Goal: Task Accomplishment & Management: Manage account settings

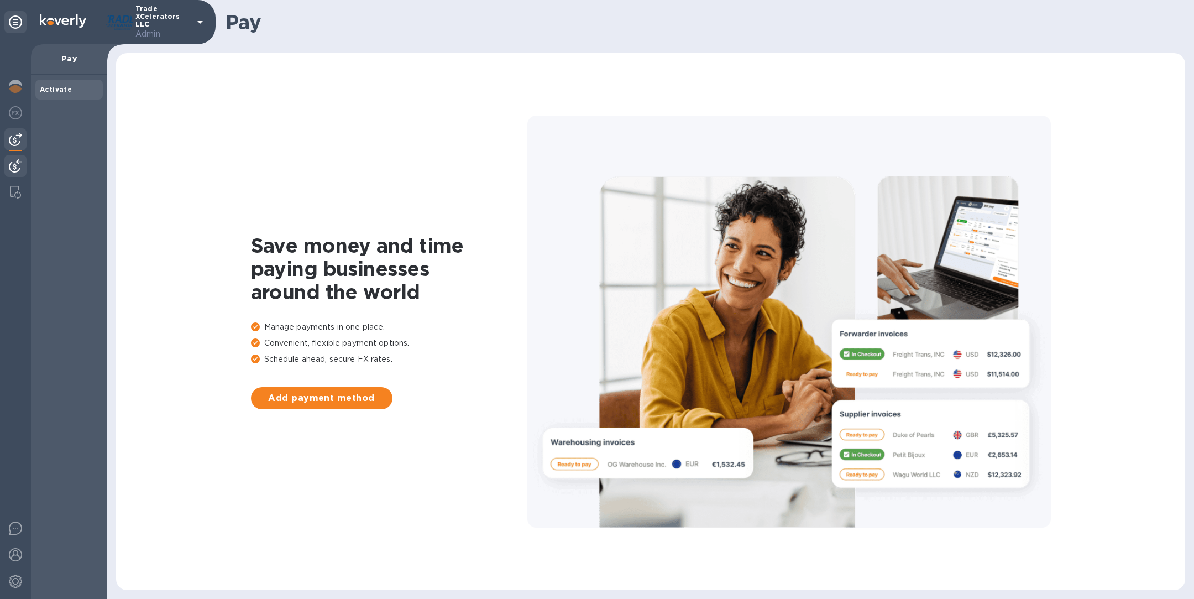
click at [16, 174] on div at bounding box center [15, 167] width 22 height 24
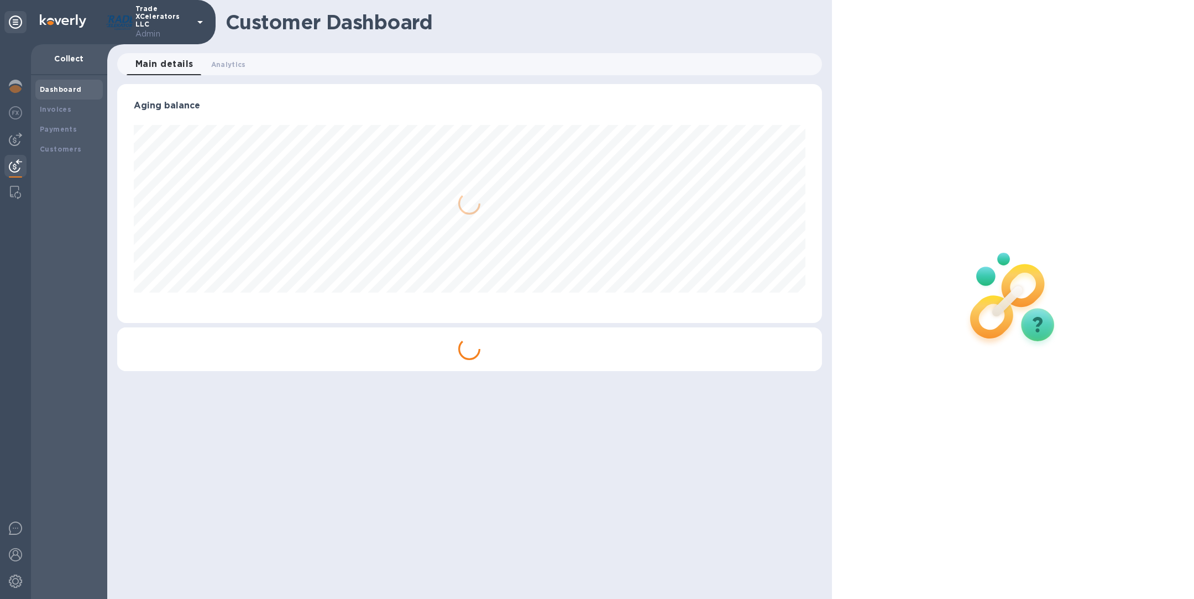
scroll to position [239, 704]
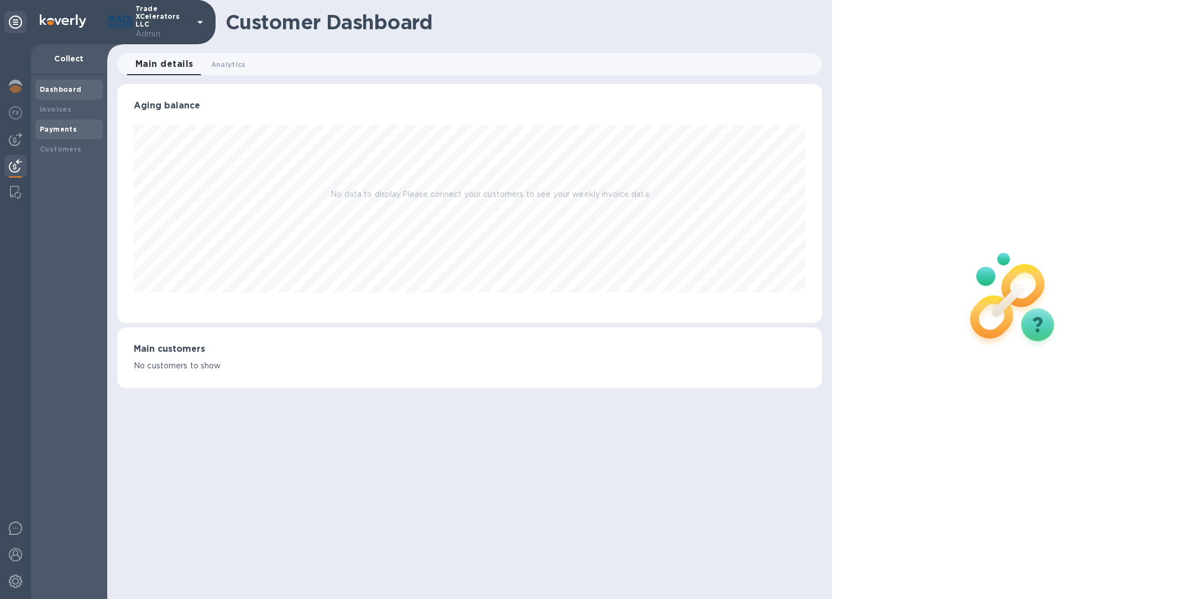
click at [55, 128] on b "Payments" at bounding box center [58, 129] width 37 height 8
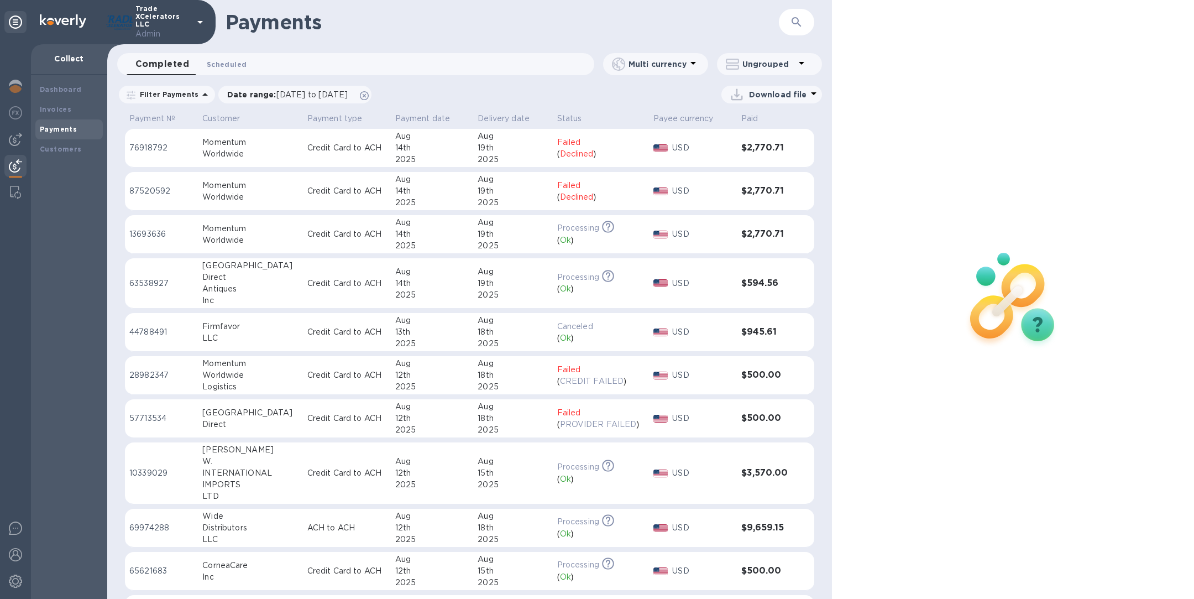
click at [232, 59] on span "Scheduled 0" at bounding box center [227, 65] width 40 height 12
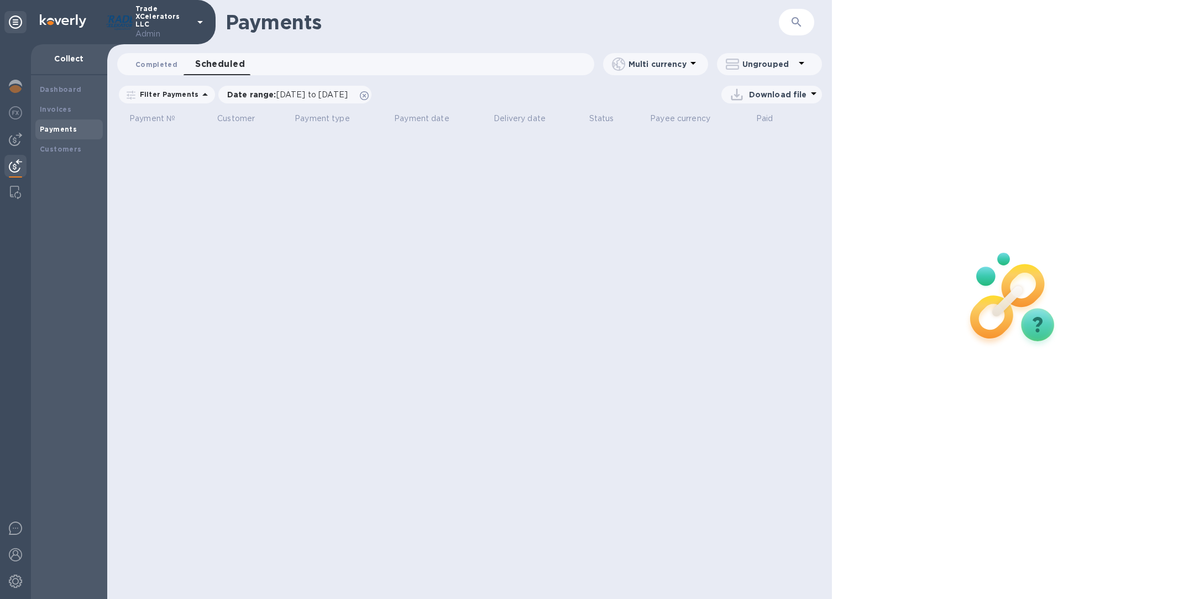
click at [158, 64] on span "Completed 0" at bounding box center [156, 65] width 42 height 12
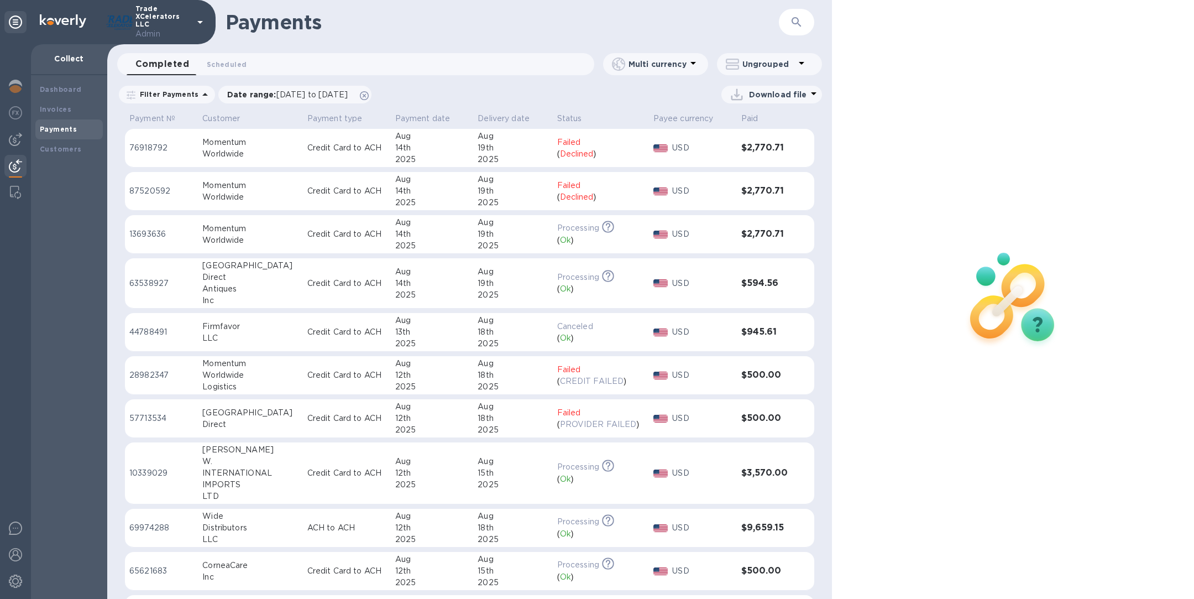
click at [175, 18] on p "Trade XCelerators LLC Admin" at bounding box center [162, 22] width 55 height 35
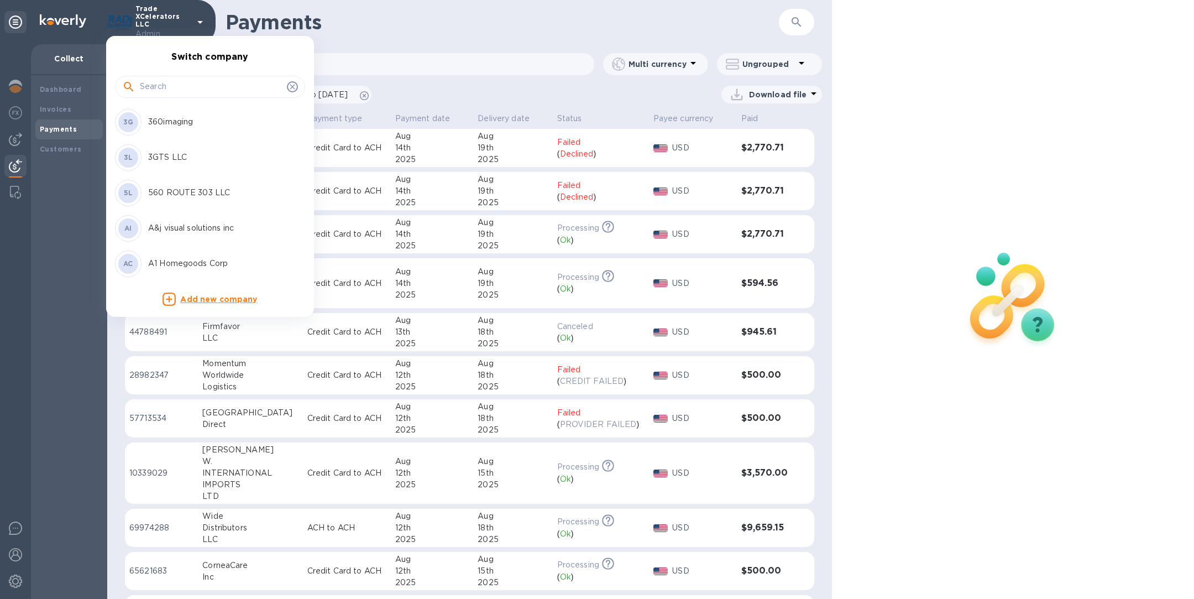
click at [172, 92] on input "text" at bounding box center [211, 87] width 143 height 17
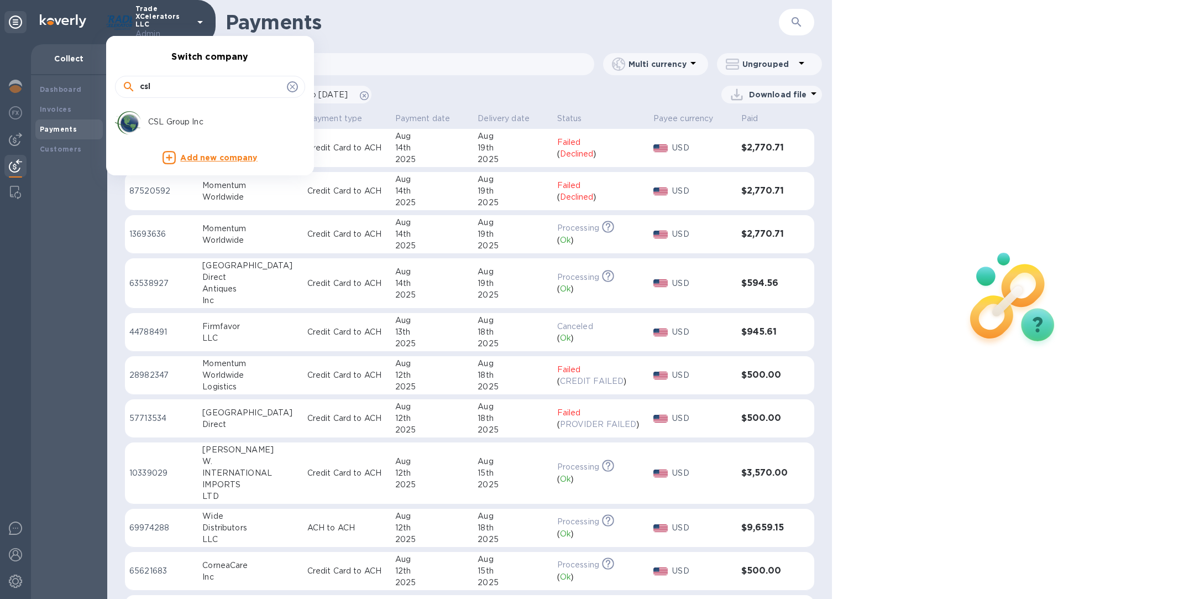
type input "csl"
click at [181, 123] on p "CSL Group Inc" at bounding box center [217, 122] width 139 height 12
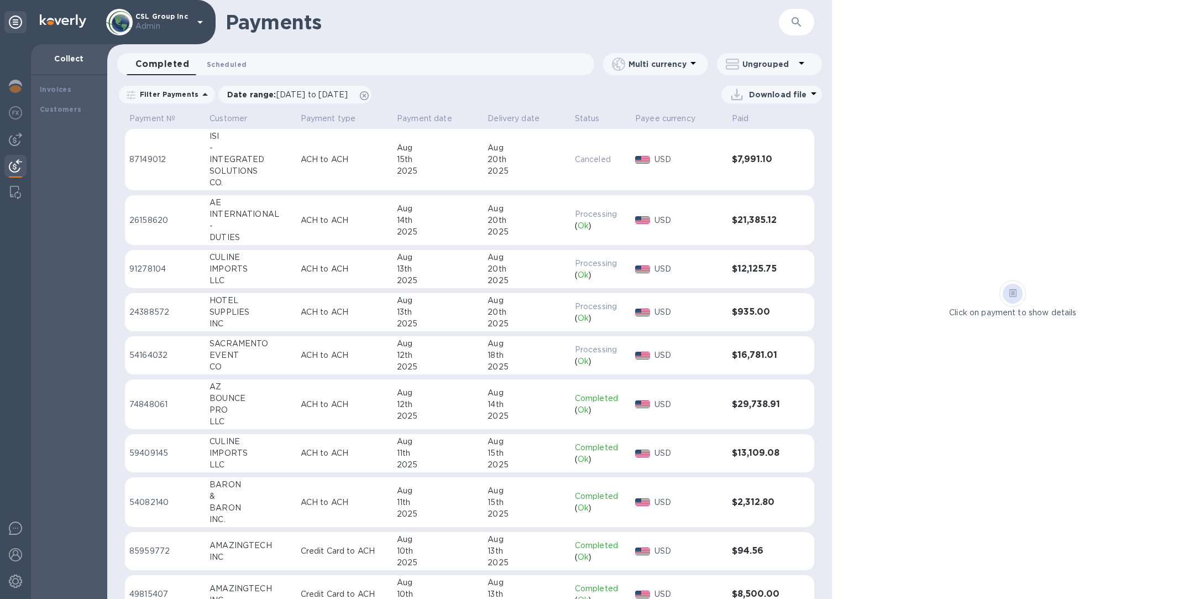
click at [224, 61] on span "Scheduled 0" at bounding box center [227, 65] width 40 height 12
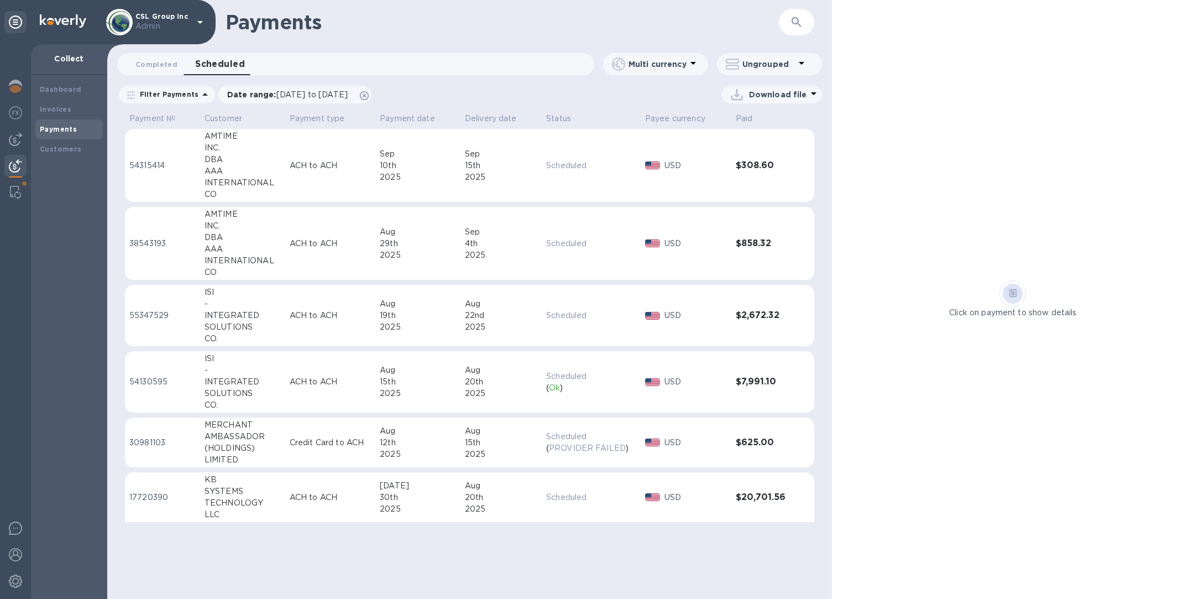
click at [262, 447] on div "(HOLDINGS)" at bounding box center [243, 448] width 76 height 12
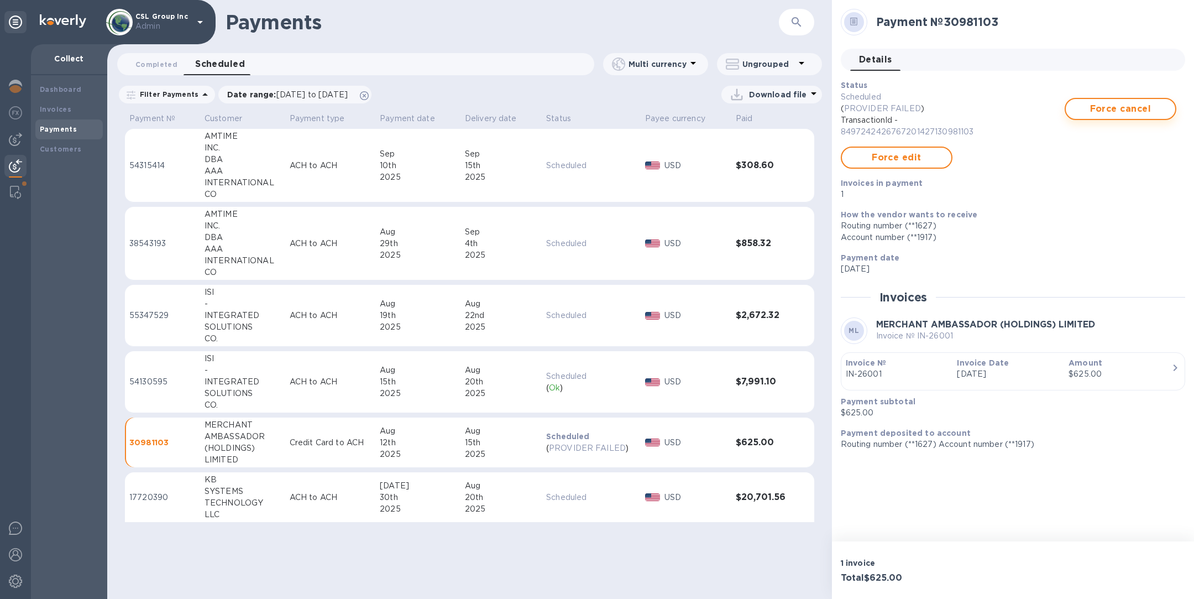
click at [1123, 111] on span "Force cancel" at bounding box center [1121, 108] width 92 height 13
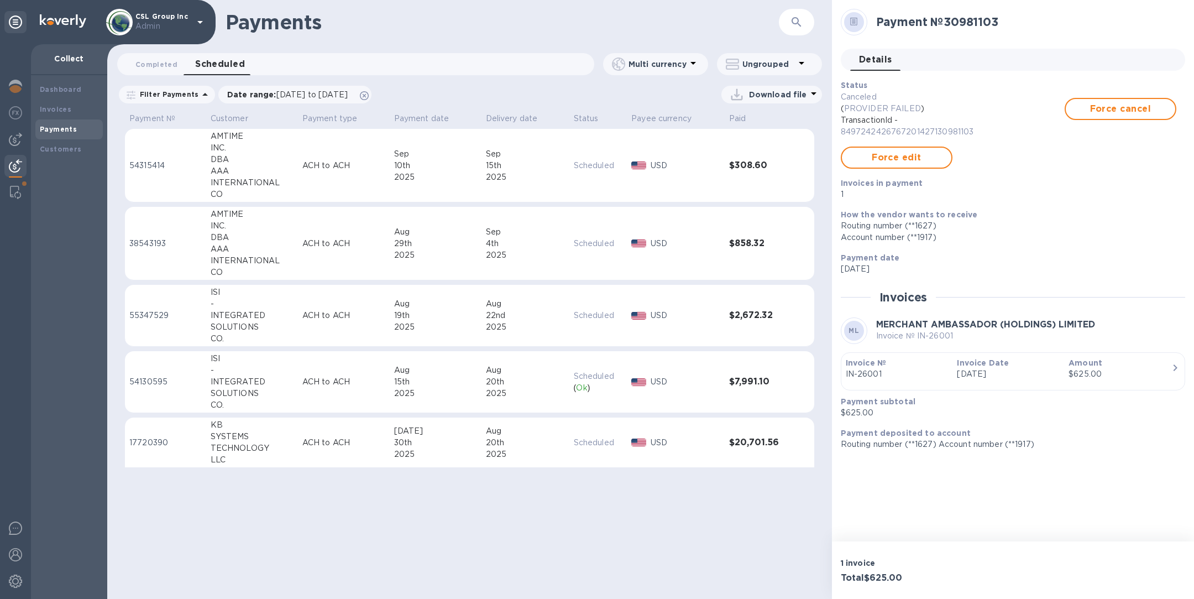
click at [172, 20] on p "Admin" at bounding box center [162, 26] width 55 height 12
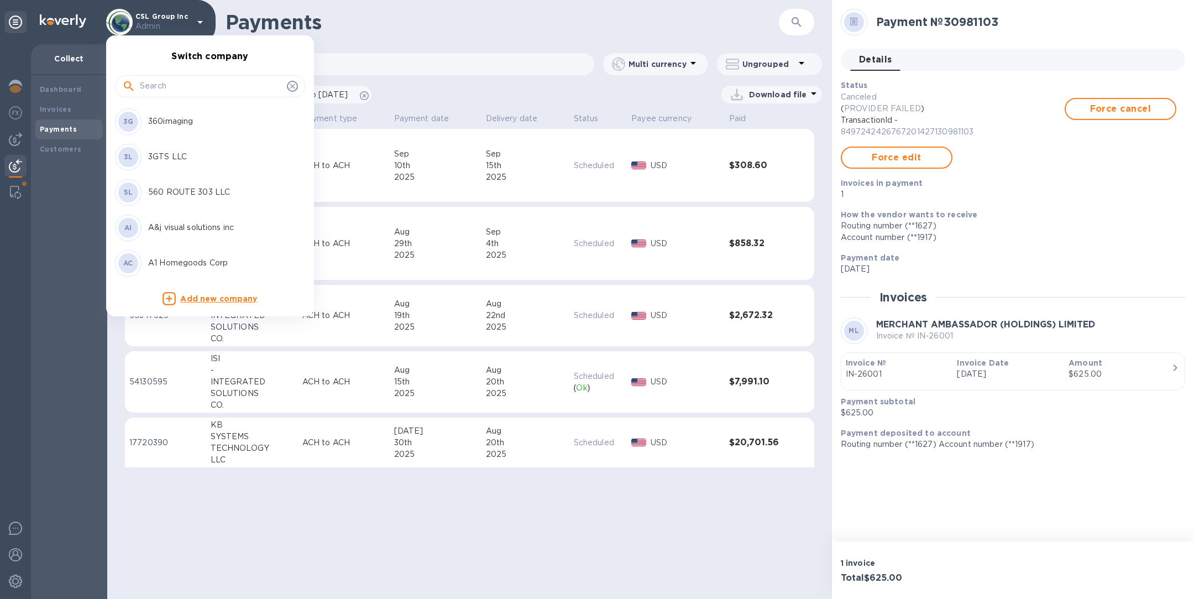
click at [177, 86] on input "text" at bounding box center [211, 86] width 143 height 17
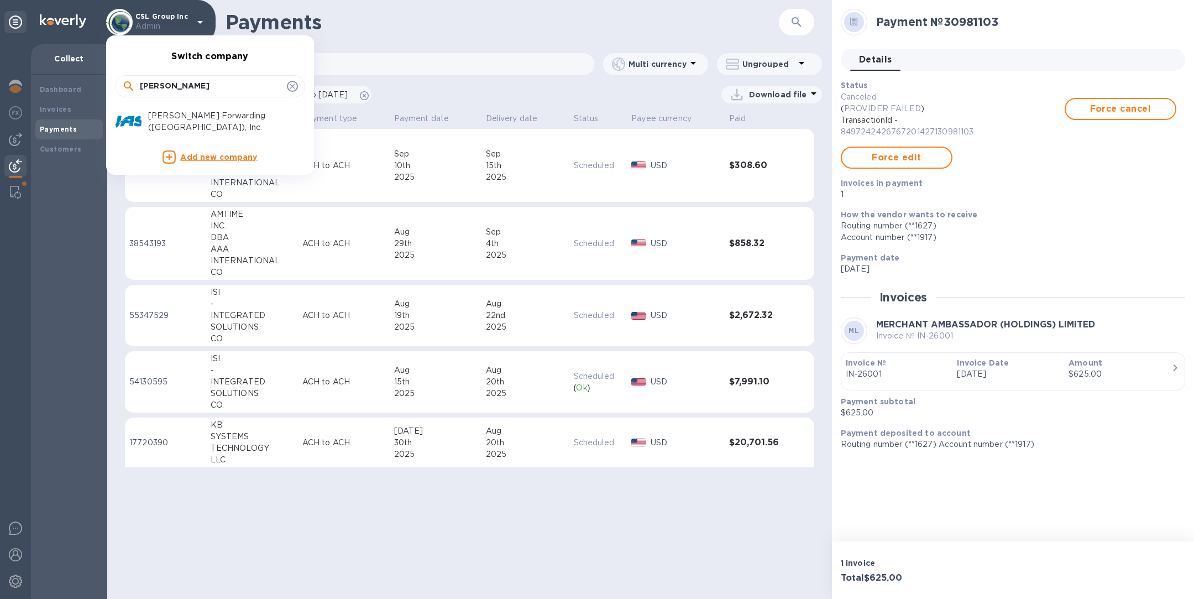
type input "jas"
click at [198, 123] on p "JAS Forwarding (USA), Inc." at bounding box center [217, 121] width 139 height 23
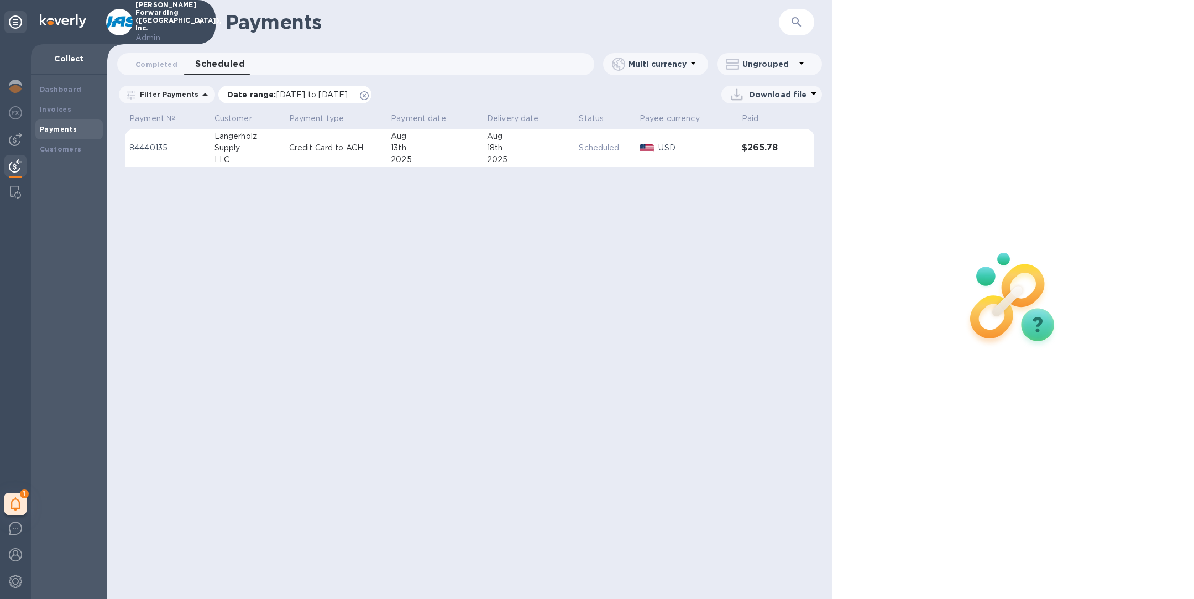
click at [369, 95] on icon at bounding box center [364, 95] width 9 height 9
click at [170, 65] on span "Completed 0" at bounding box center [156, 65] width 42 height 12
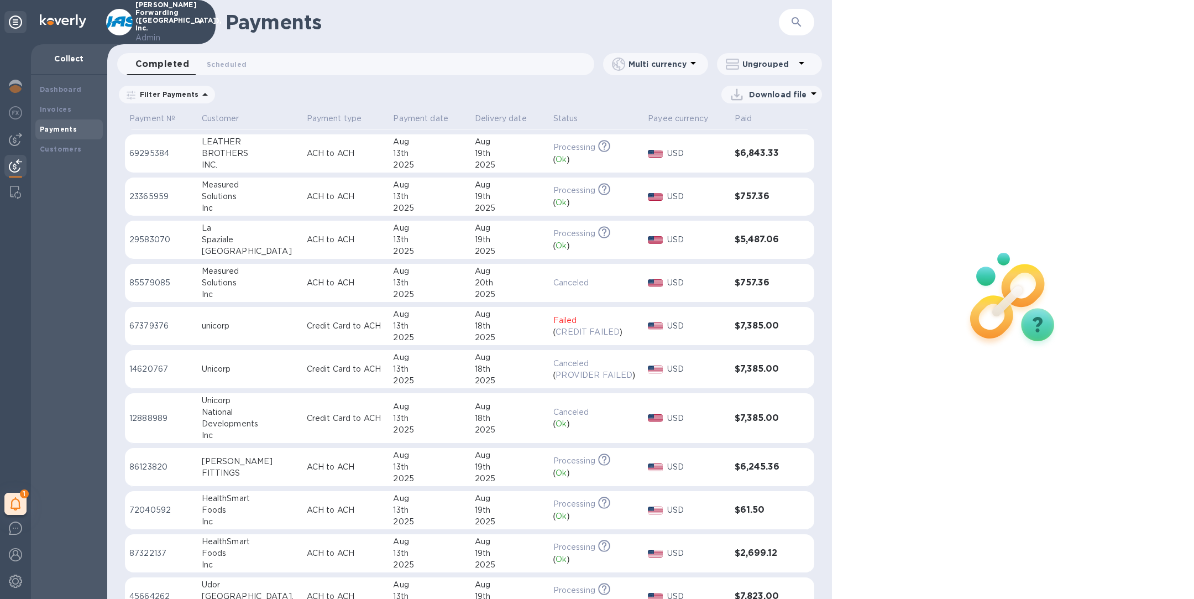
scroll to position [741, 0]
click at [423, 370] on div "13th" at bounding box center [429, 368] width 73 height 12
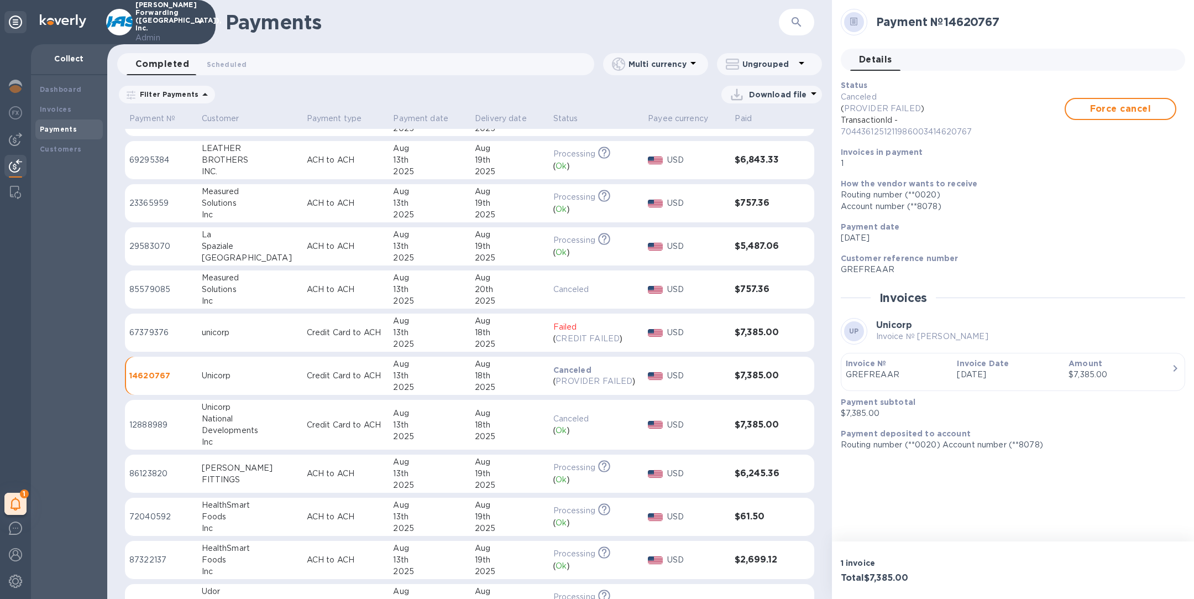
scroll to position [731, 0]
click at [475, 343] on div "2025" at bounding box center [510, 346] width 70 height 12
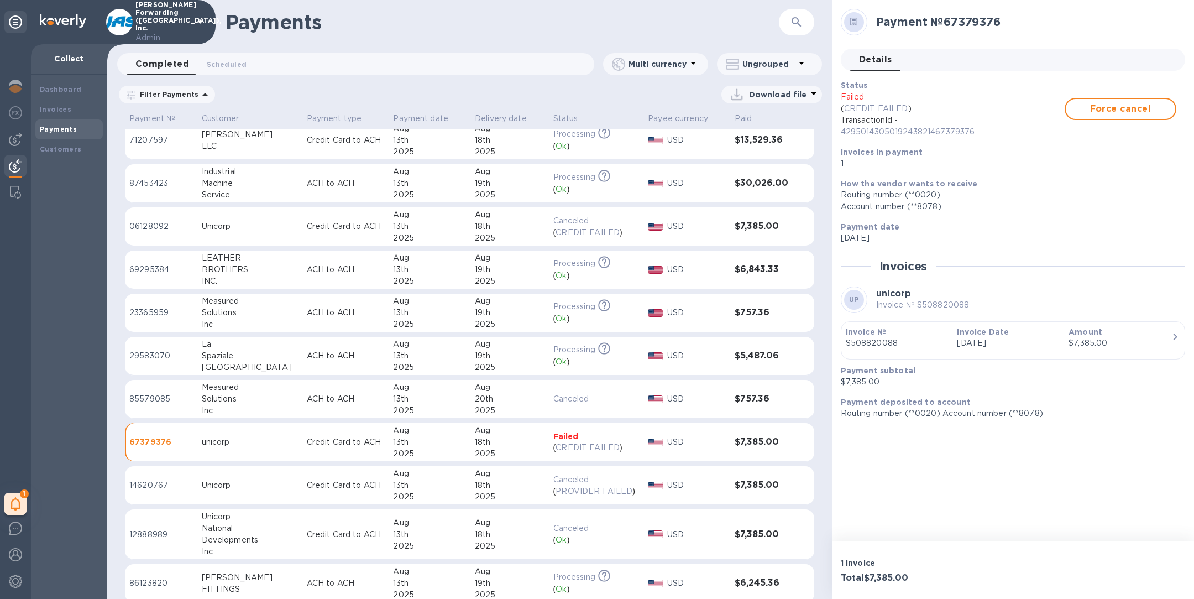
scroll to position [621, 0]
click at [475, 224] on div "18th" at bounding box center [510, 228] width 70 height 12
click at [164, 22] on p "JAS Forwarding (USA), Inc. Admin" at bounding box center [162, 22] width 55 height 43
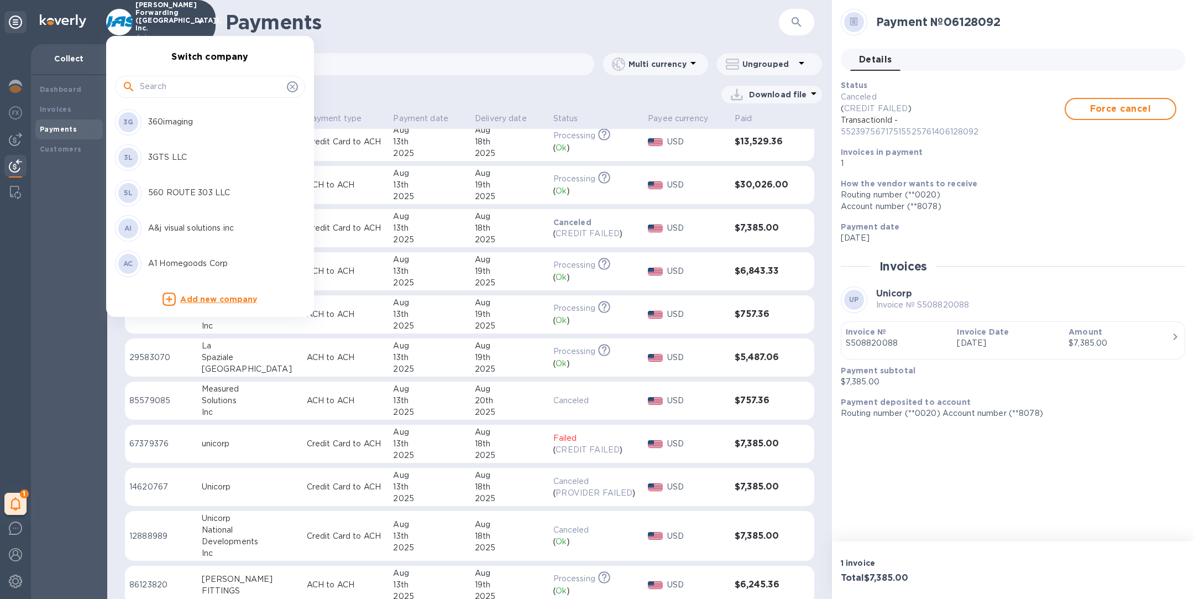
click at [175, 93] on input "text" at bounding box center [211, 87] width 143 height 17
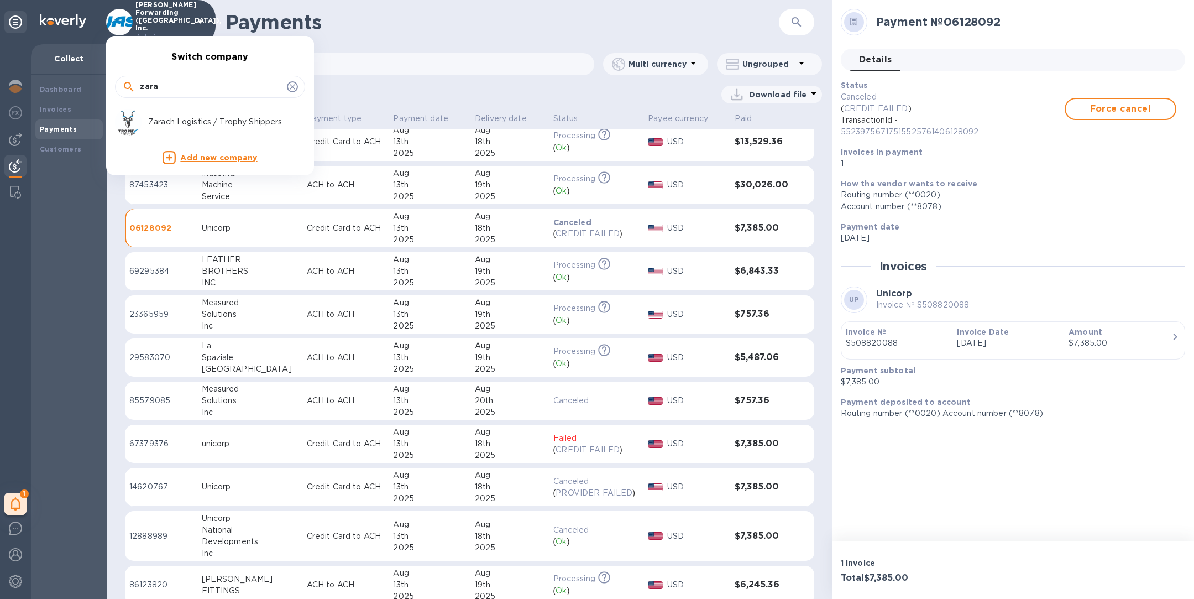
type input "zara"
click at [195, 128] on div "Zarach Logistics / Trophy Shippers" at bounding box center [201, 122] width 172 height 27
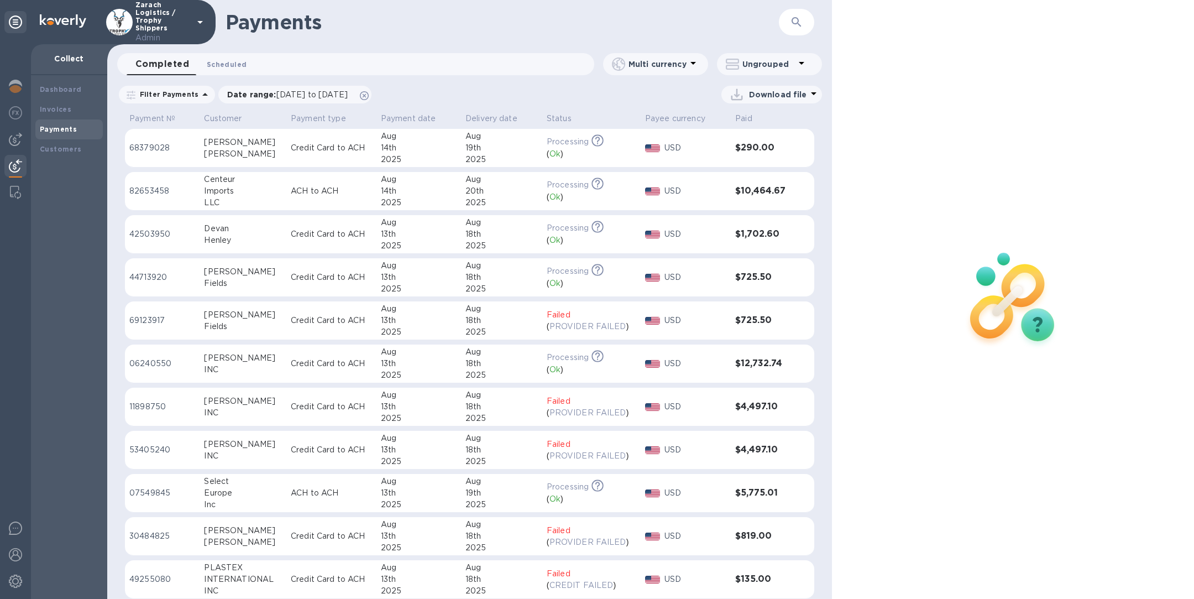
click at [236, 64] on span "Scheduled 0" at bounding box center [227, 65] width 40 height 12
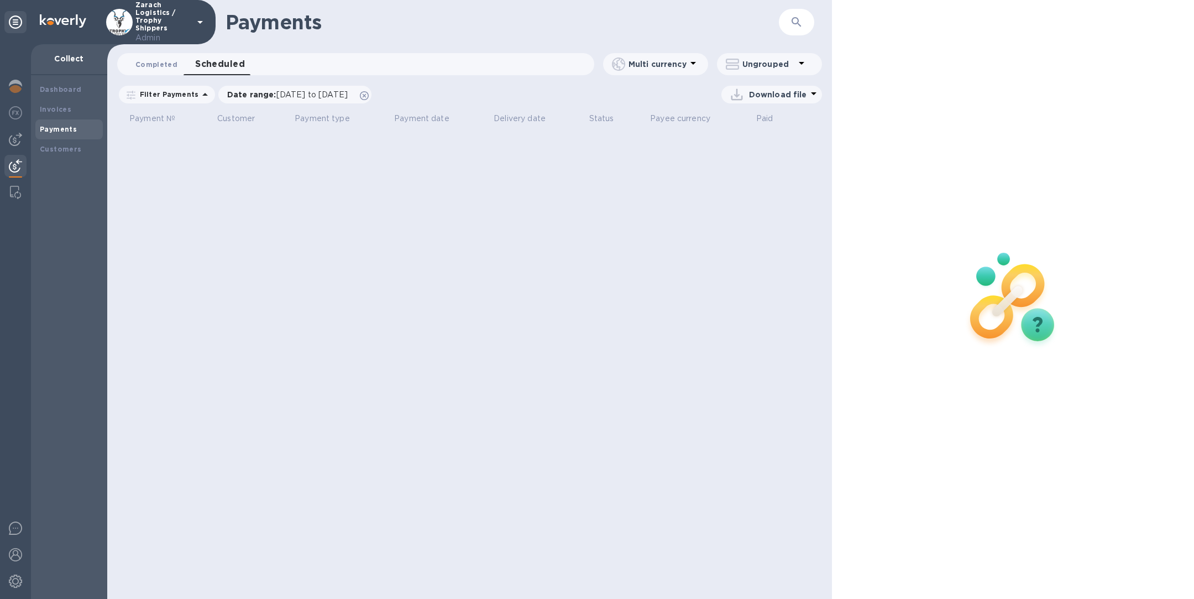
click at [159, 62] on span "Completed 0" at bounding box center [156, 65] width 42 height 12
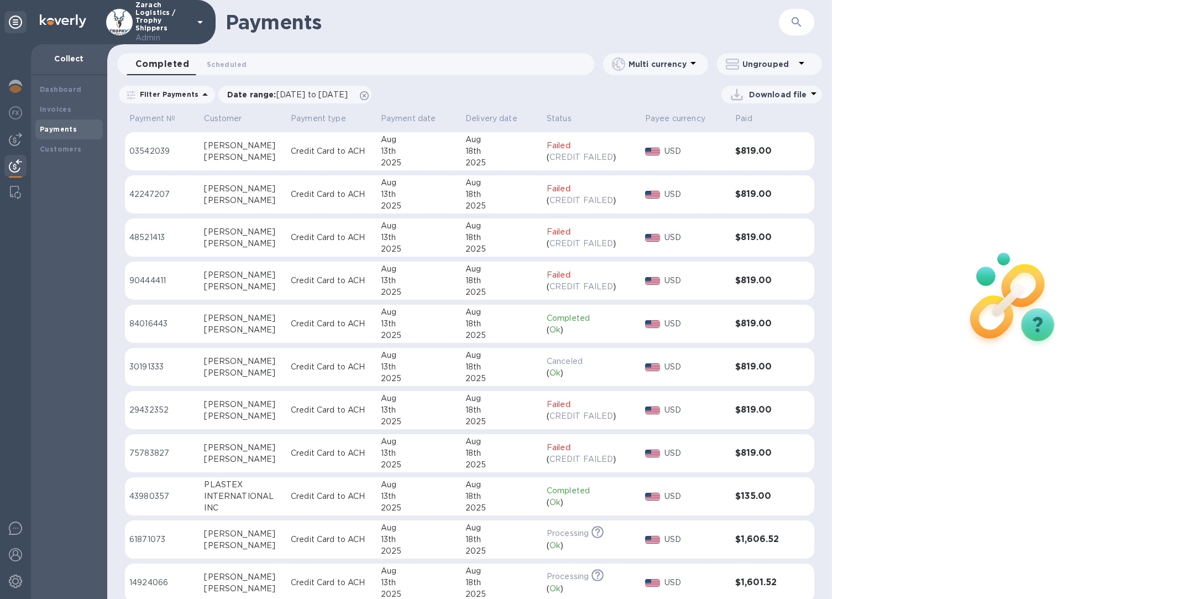
scroll to position [520, 0]
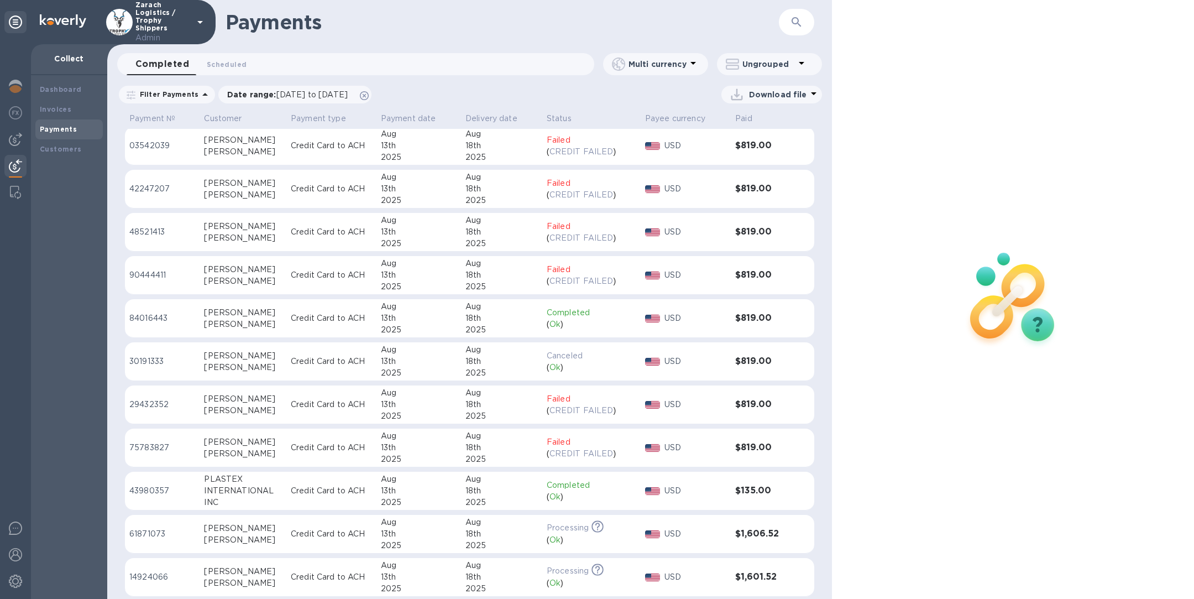
click at [265, 446] on div "Chad" at bounding box center [243, 442] width 78 height 12
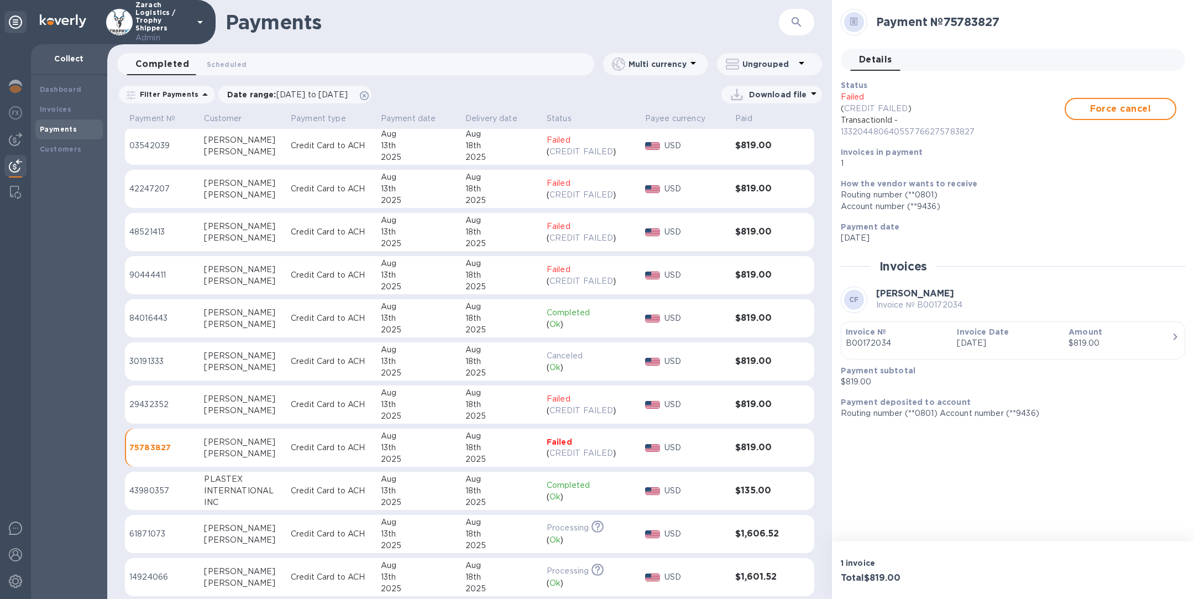
click at [254, 407] on div "Farace" at bounding box center [243, 411] width 78 height 12
click at [242, 448] on div "Farace" at bounding box center [243, 454] width 78 height 12
click at [226, 406] on div "Farace" at bounding box center [243, 411] width 78 height 12
click at [269, 355] on div "Chad" at bounding box center [243, 356] width 78 height 12
click at [238, 316] on div "Chad" at bounding box center [243, 313] width 78 height 12
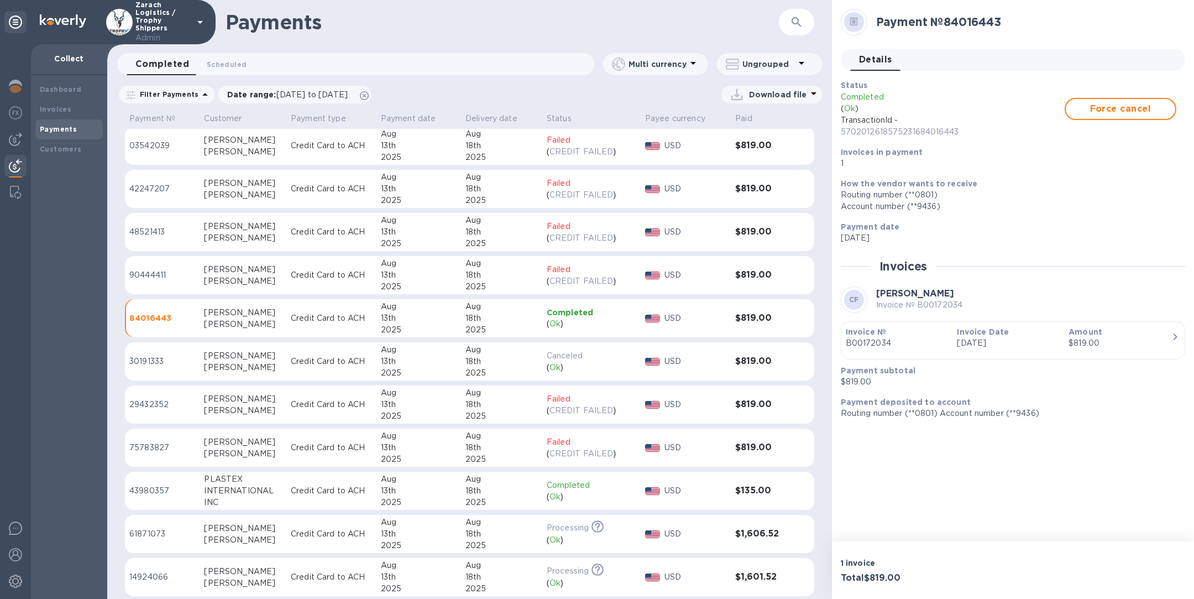
click at [226, 275] on div "Farace" at bounding box center [243, 281] width 78 height 12
click at [219, 230] on div "Chad" at bounding box center [243, 227] width 78 height 12
click at [218, 194] on div "Farace" at bounding box center [243, 195] width 78 height 12
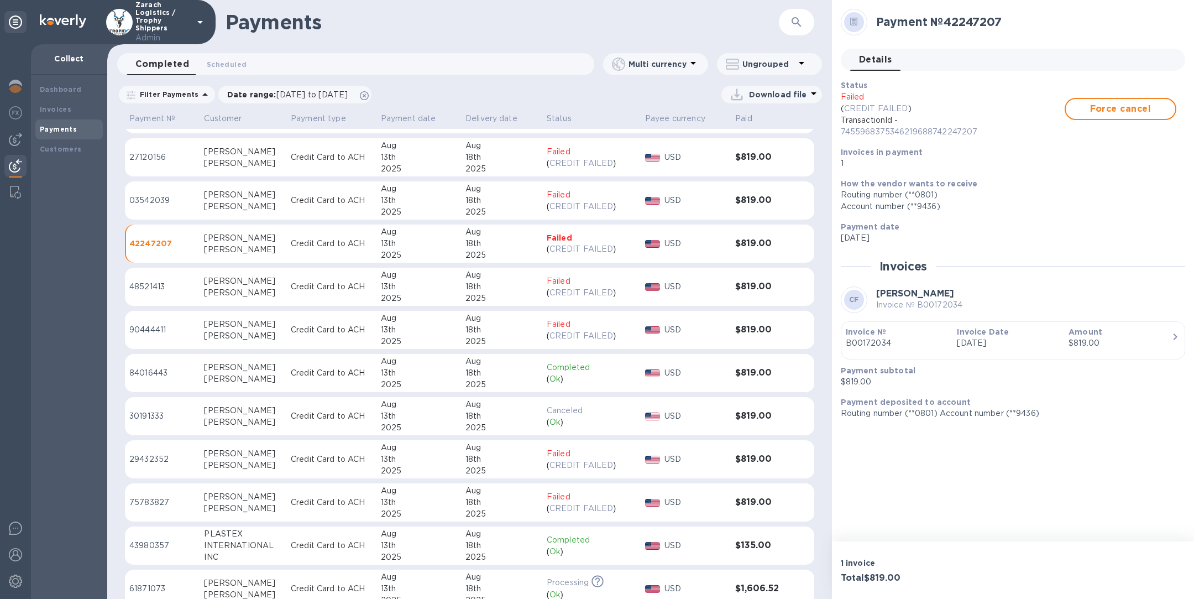
scroll to position [464, 0]
click at [218, 194] on div "Chad" at bounding box center [243, 196] width 78 height 12
click at [215, 160] on div "Farace" at bounding box center [243, 164] width 78 height 12
click at [312, 206] on p "Credit Card to ACH" at bounding box center [331, 201] width 81 height 12
click at [309, 237] on td "Credit Card to ACH" at bounding box center [331, 244] width 90 height 39
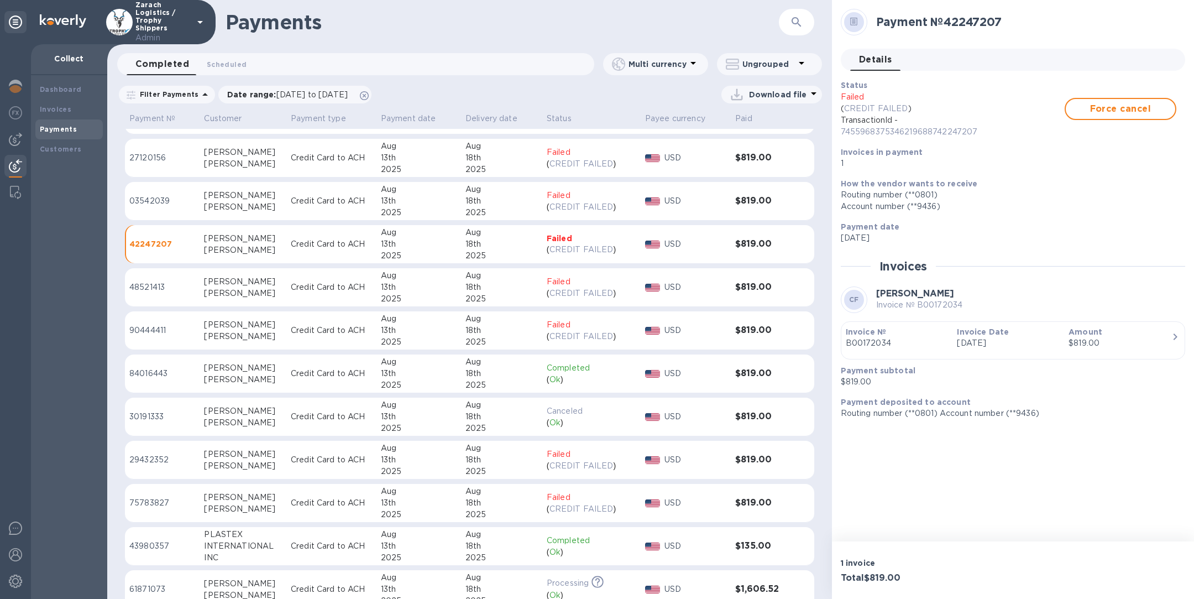
click at [301, 284] on p "Credit Card to ACH" at bounding box center [331, 287] width 81 height 12
click at [265, 324] on div "Chad" at bounding box center [243, 325] width 78 height 12
click at [252, 368] on div "Chad" at bounding box center [243, 368] width 78 height 12
click at [236, 420] on div "Farace" at bounding box center [243, 423] width 78 height 12
click at [236, 447] on td "Chad Farace" at bounding box center [243, 460] width 87 height 39
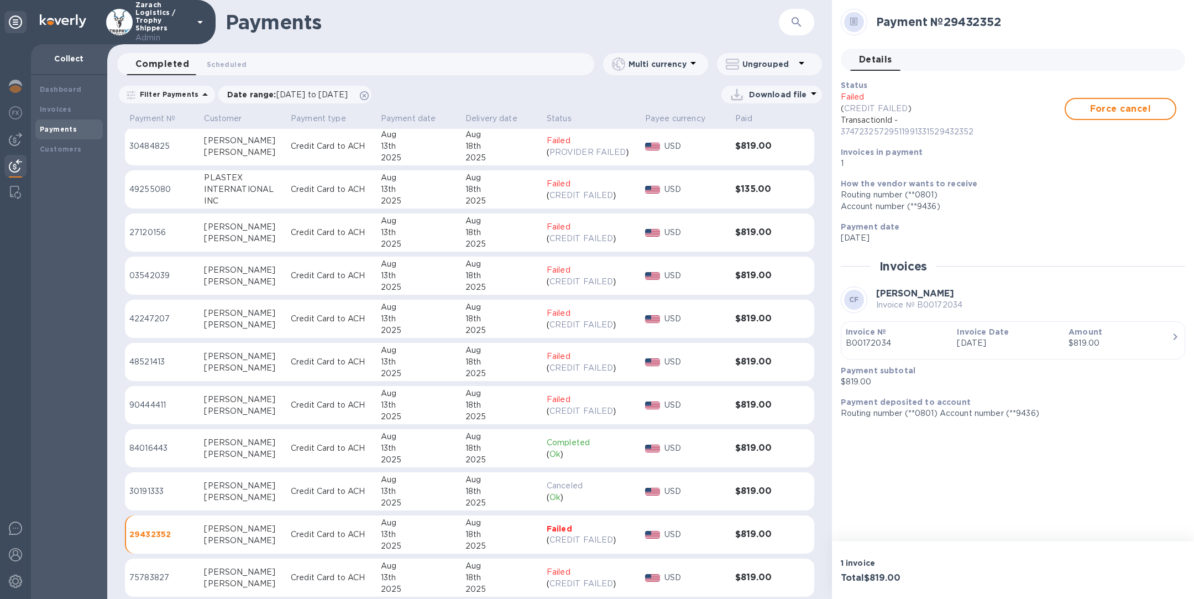
scroll to position [386, 0]
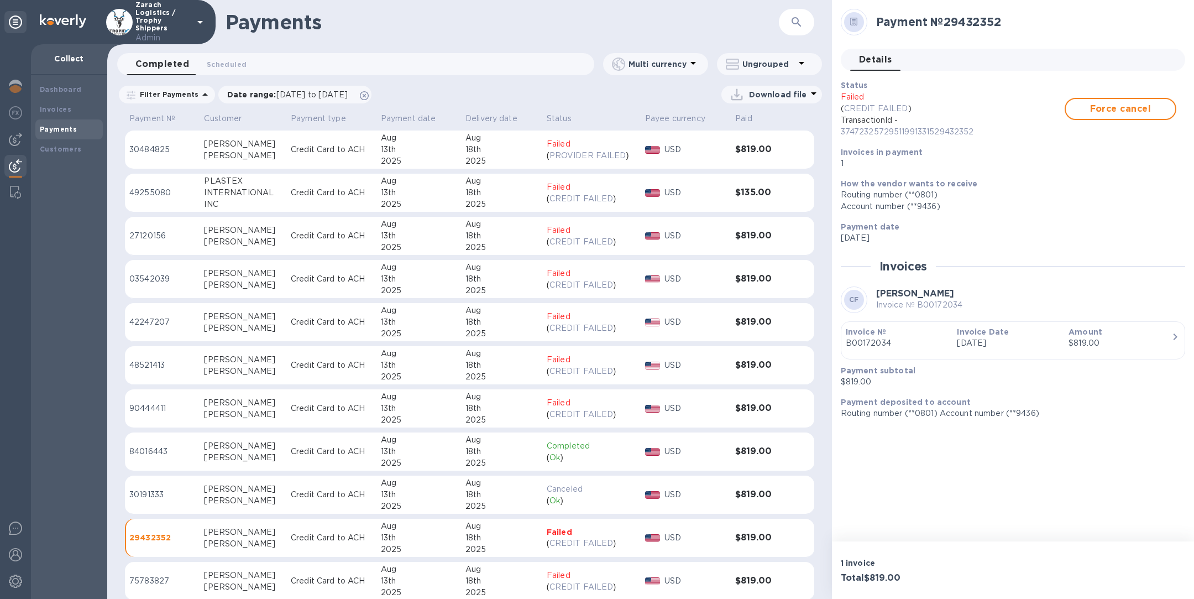
click at [231, 227] on div "Chad" at bounding box center [243, 230] width 78 height 12
click at [229, 135] on td "Chad Farace" at bounding box center [243, 149] width 87 height 39
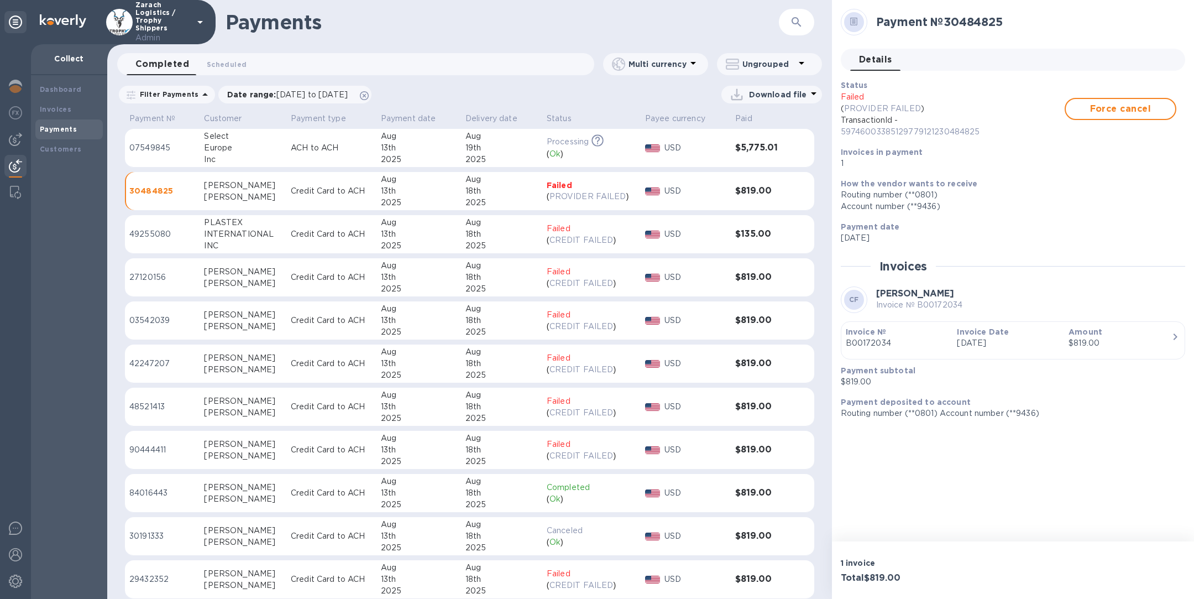
scroll to position [374, 0]
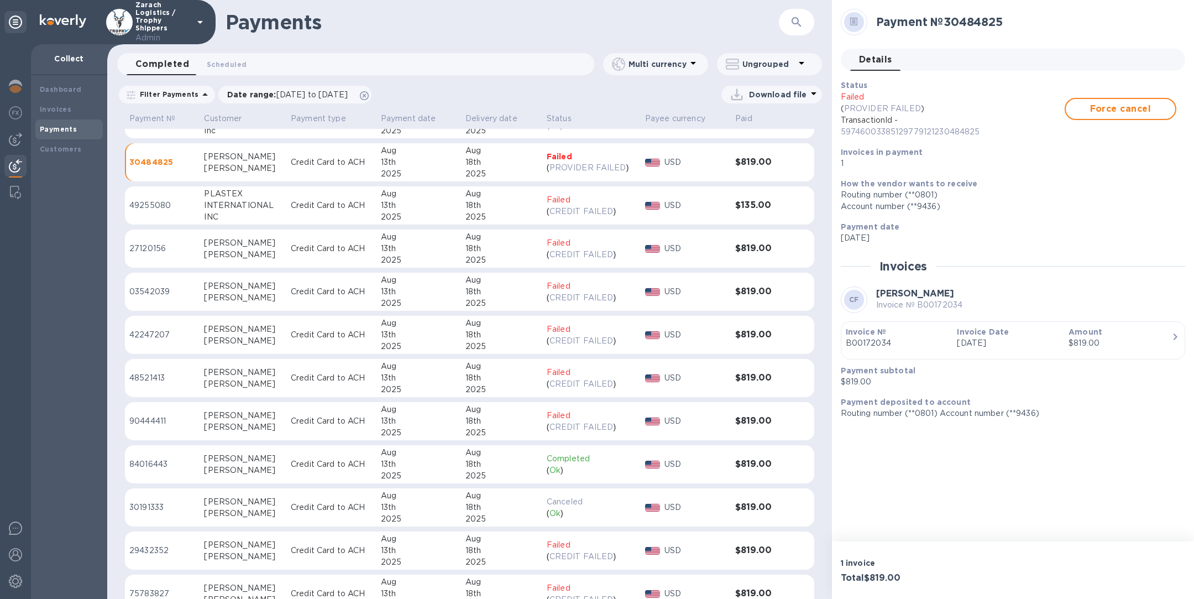
click at [213, 245] on div "Chad" at bounding box center [243, 243] width 78 height 12
click at [214, 294] on div "Farace" at bounding box center [243, 298] width 78 height 12
click at [215, 331] on div "Chad" at bounding box center [243, 329] width 78 height 12
click at [239, 299] on div "Farace" at bounding box center [243, 298] width 78 height 12
click at [269, 454] on div "Chad" at bounding box center [243, 459] width 78 height 12
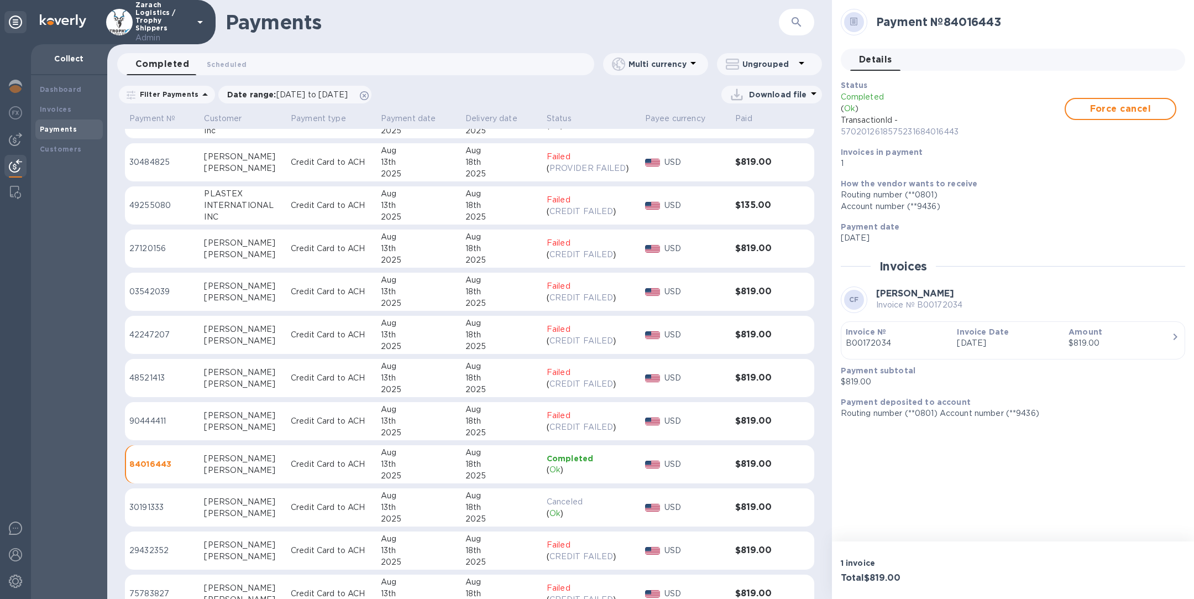
click at [264, 499] on div "Chad" at bounding box center [243, 502] width 78 height 12
click at [247, 421] on div "Farace" at bounding box center [243, 427] width 78 height 12
click at [229, 466] on div "Farace" at bounding box center [243, 470] width 78 height 12
click at [223, 511] on div "Farace" at bounding box center [243, 514] width 78 height 12
click at [219, 337] on div "Farace" at bounding box center [243, 341] width 78 height 12
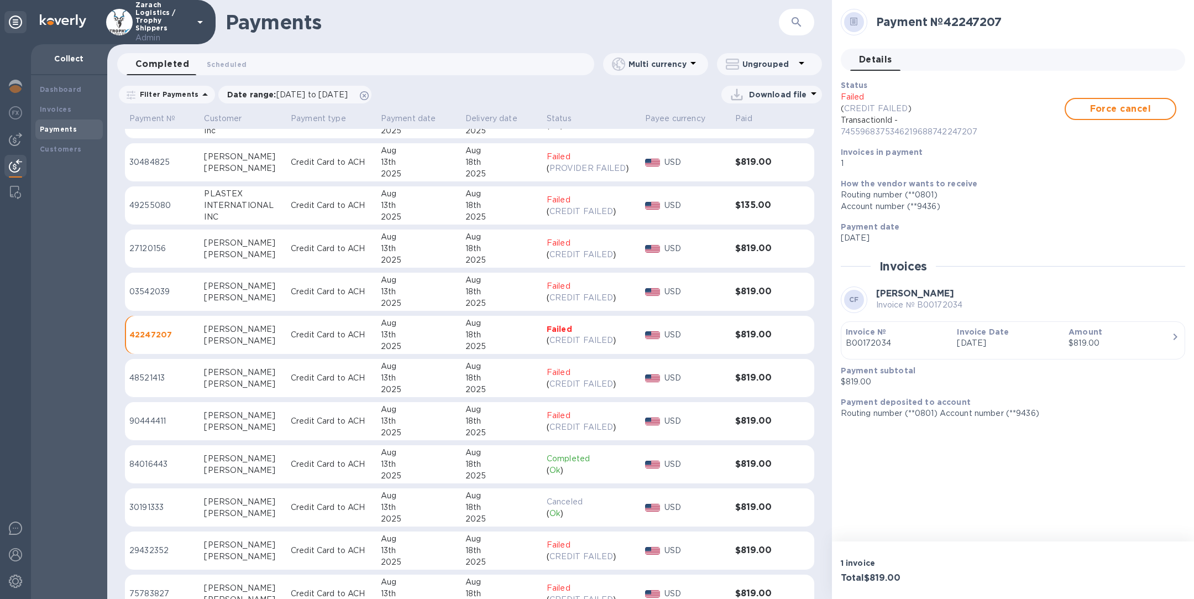
click at [217, 379] on div "Farace" at bounding box center [243, 384] width 78 height 12
click at [228, 234] on td "Chad Farace" at bounding box center [243, 248] width 87 height 39
click at [228, 157] on div "Chad" at bounding box center [243, 157] width 78 height 12
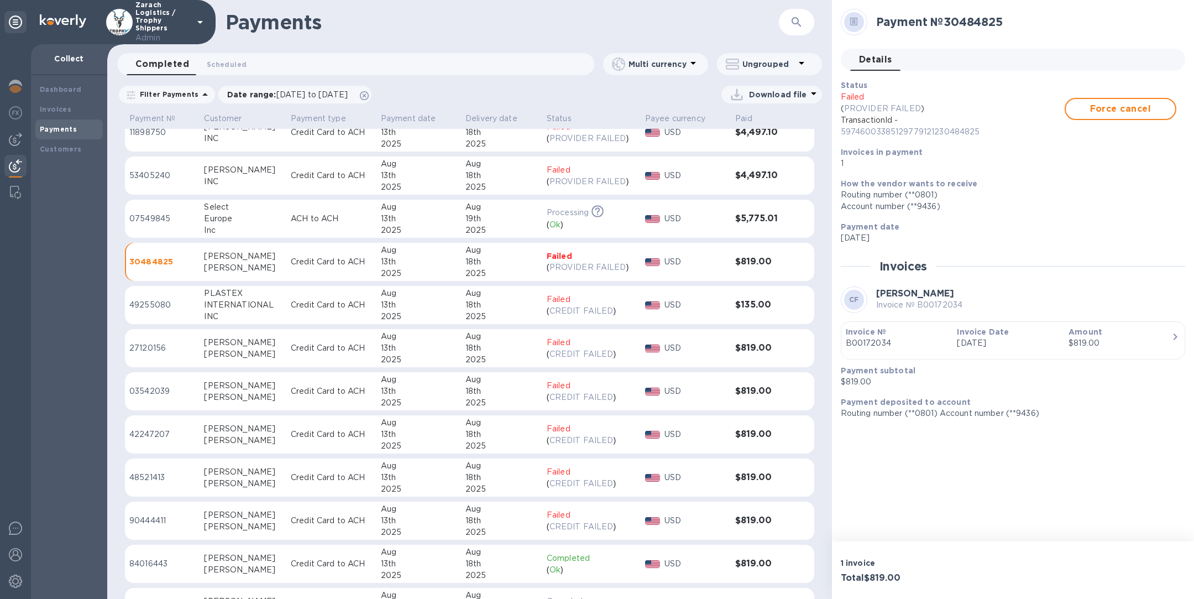
scroll to position [291, 0]
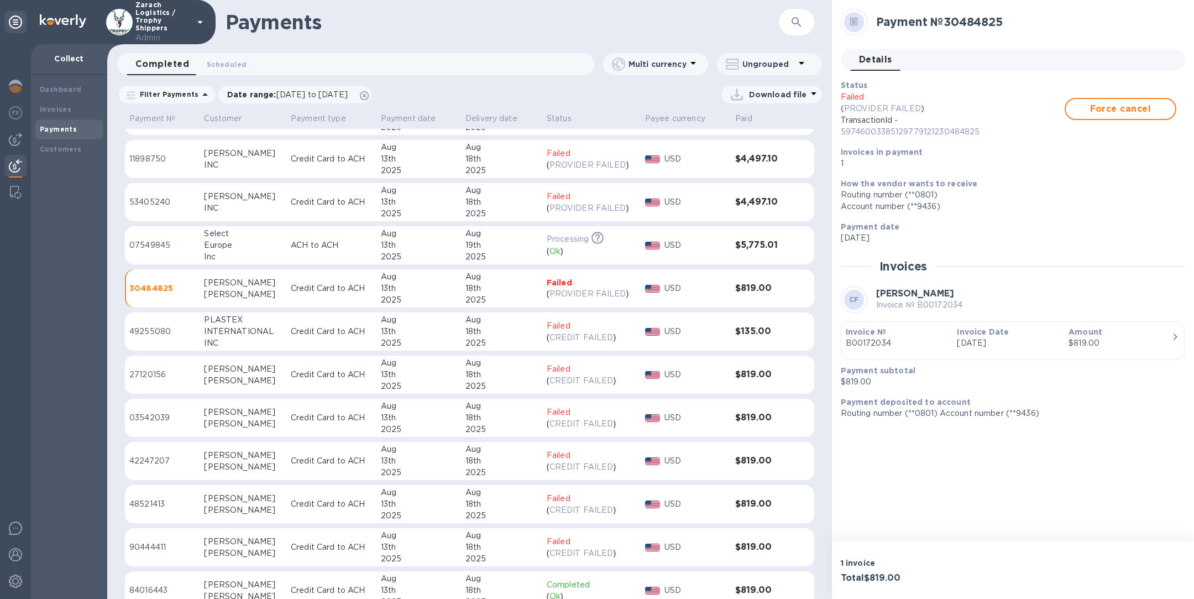
click at [336, 336] on p "Credit Card to ACH" at bounding box center [331, 332] width 81 height 12
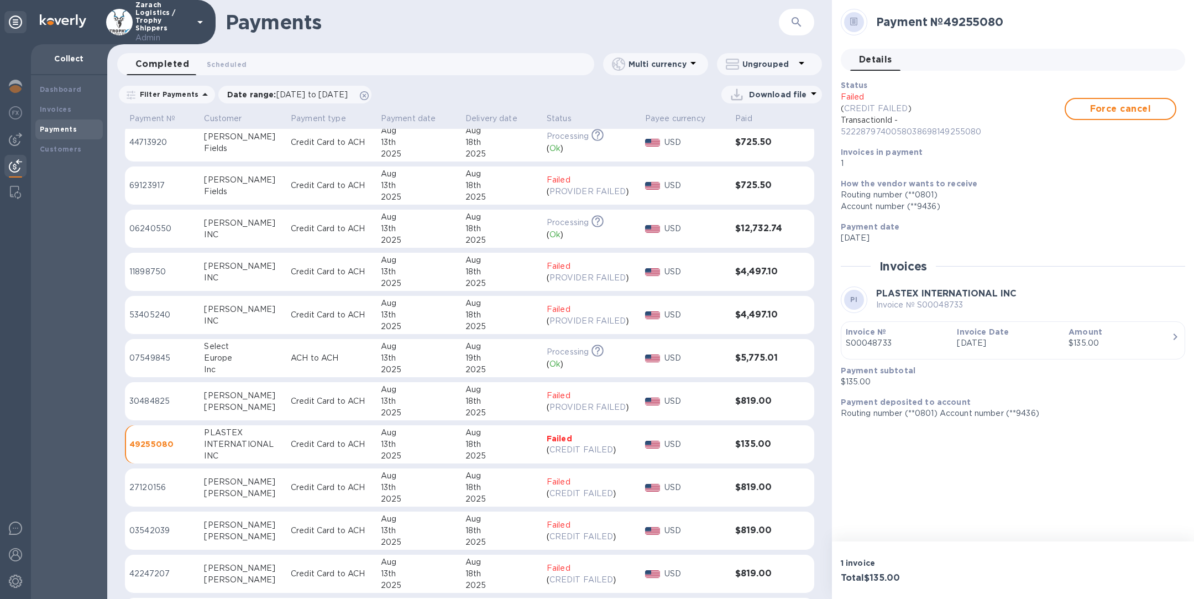
scroll to position [176, 0]
click at [343, 320] on p "Credit Card to ACH" at bounding box center [331, 317] width 81 height 12
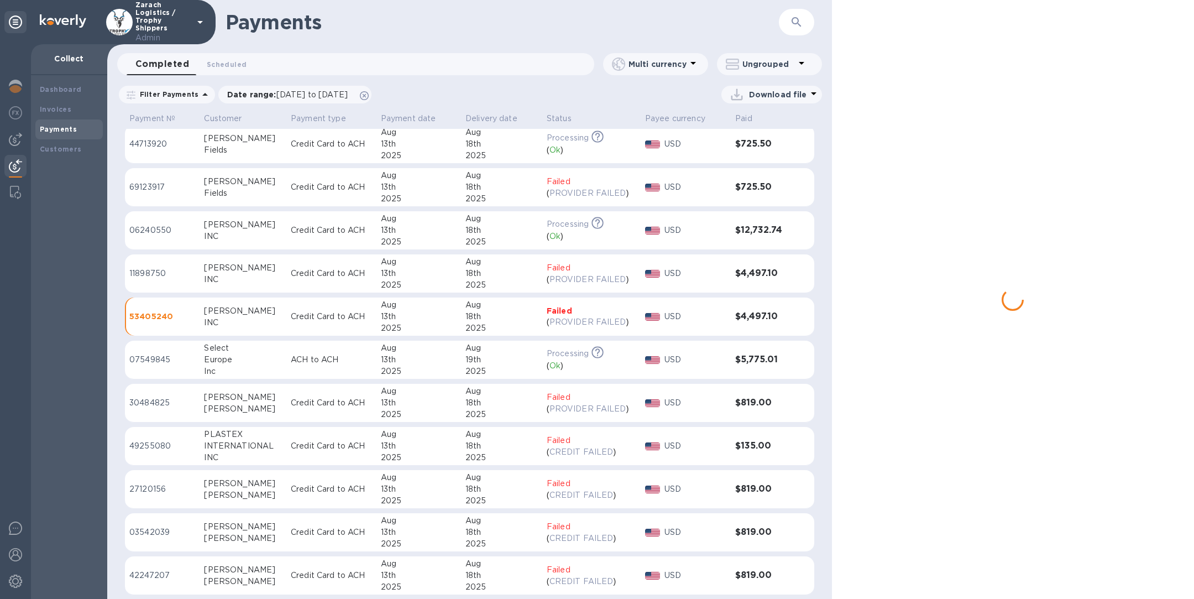
click at [329, 274] on p "Credit Card to ACH" at bounding box center [331, 274] width 81 height 12
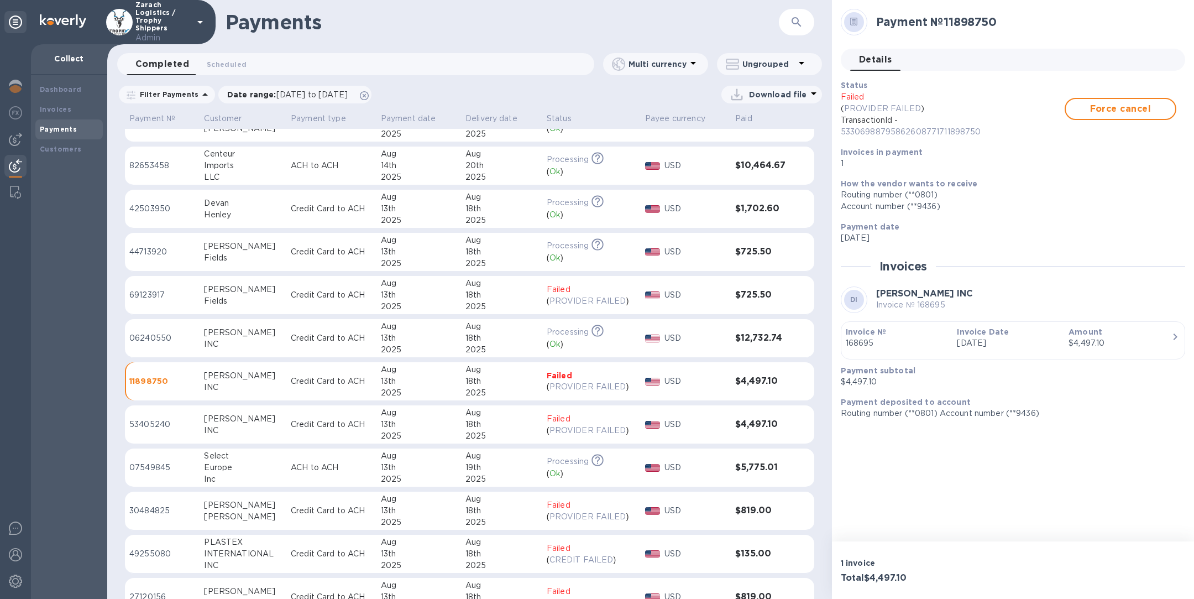
scroll to position [54, 0]
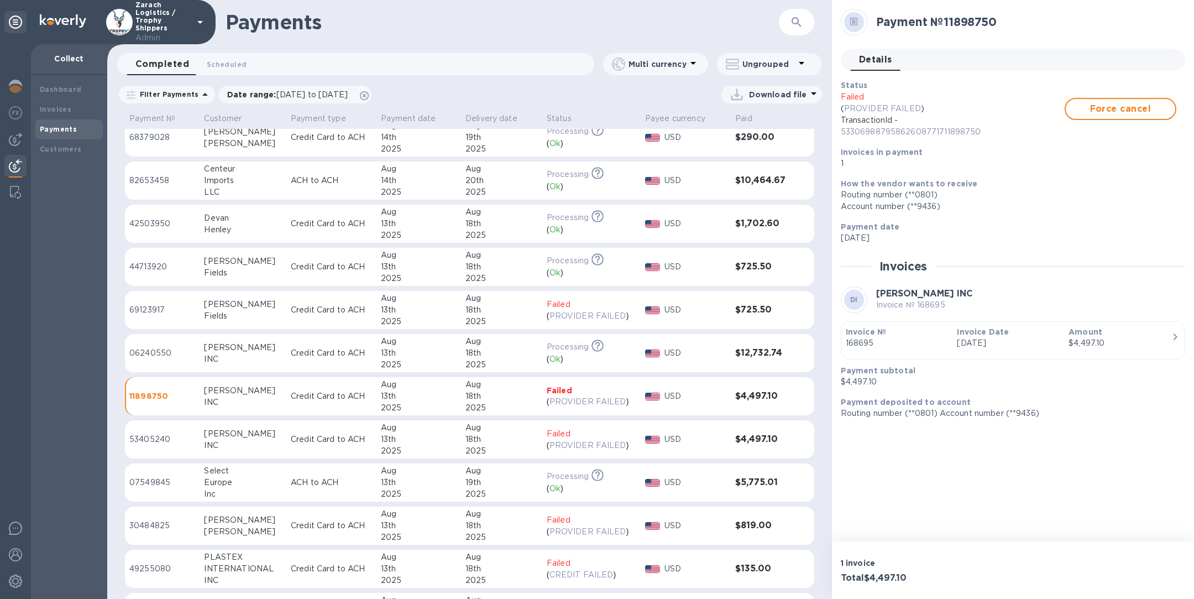
click at [344, 314] on p "Credit Card to ACH" at bounding box center [331, 310] width 81 height 12
click at [176, 11] on p "Zarach Logistics / Trophy Shippers Admin" at bounding box center [162, 22] width 55 height 43
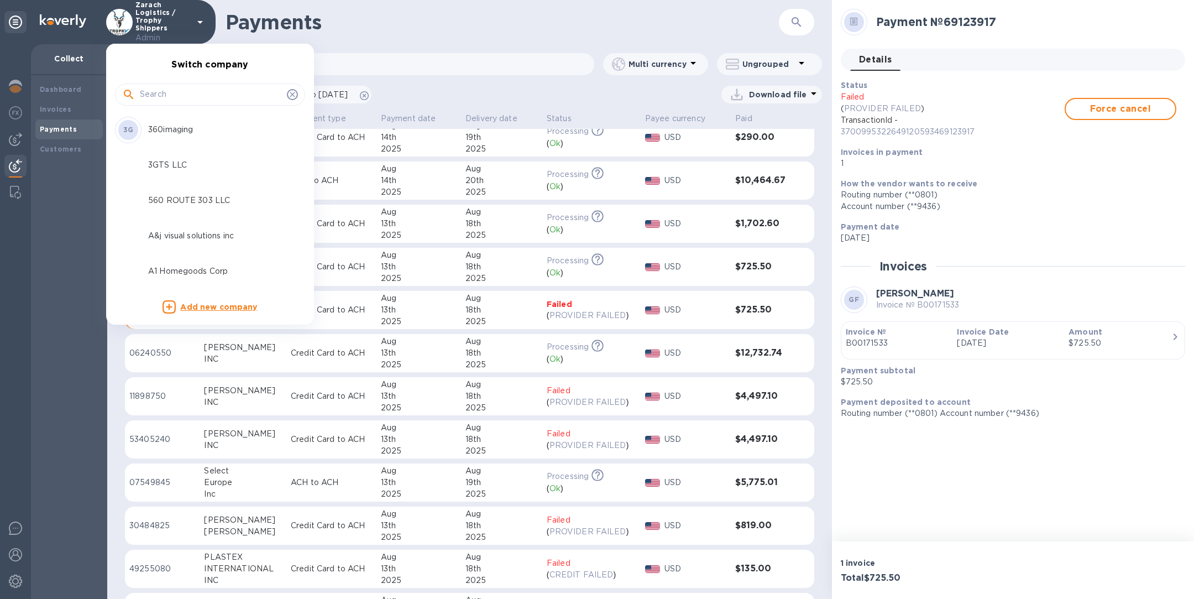
click at [176, 94] on input "text" at bounding box center [211, 94] width 143 height 17
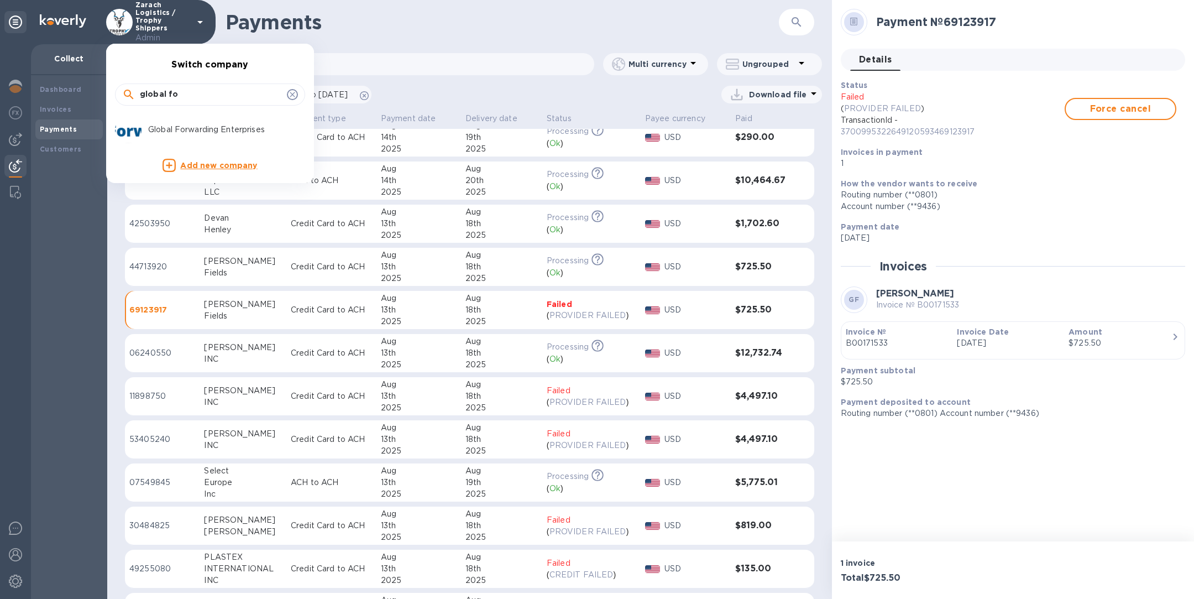
type input "global fo"
click at [180, 133] on p "Global Forwarding Enterprises" at bounding box center [217, 130] width 139 height 12
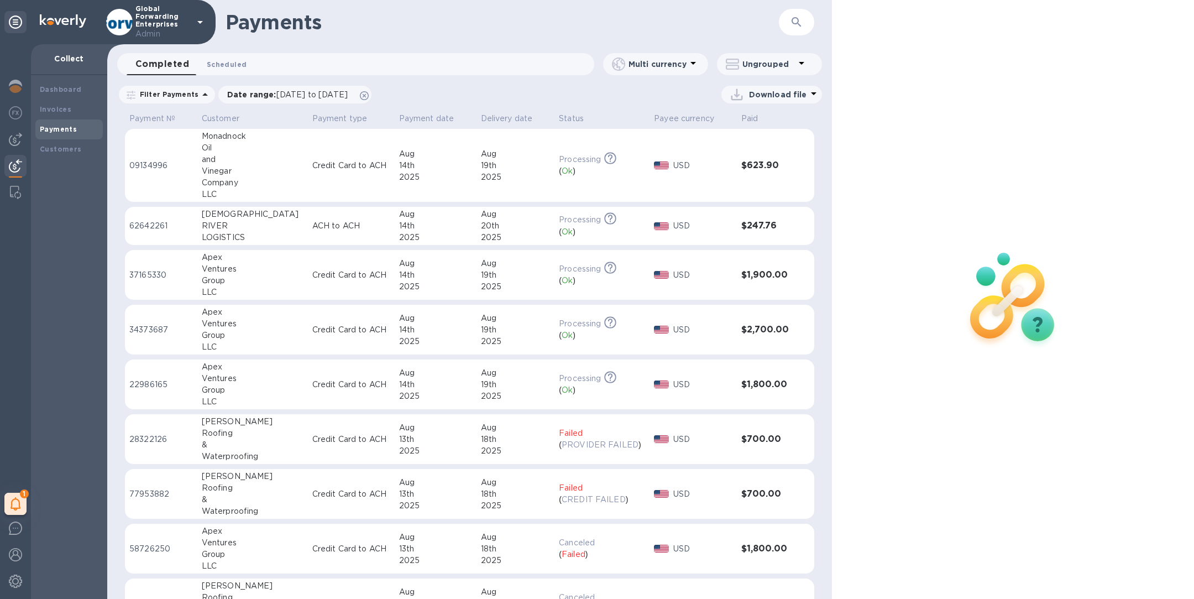
click at [227, 53] on button "Scheduled 0" at bounding box center [226, 64] width 57 height 22
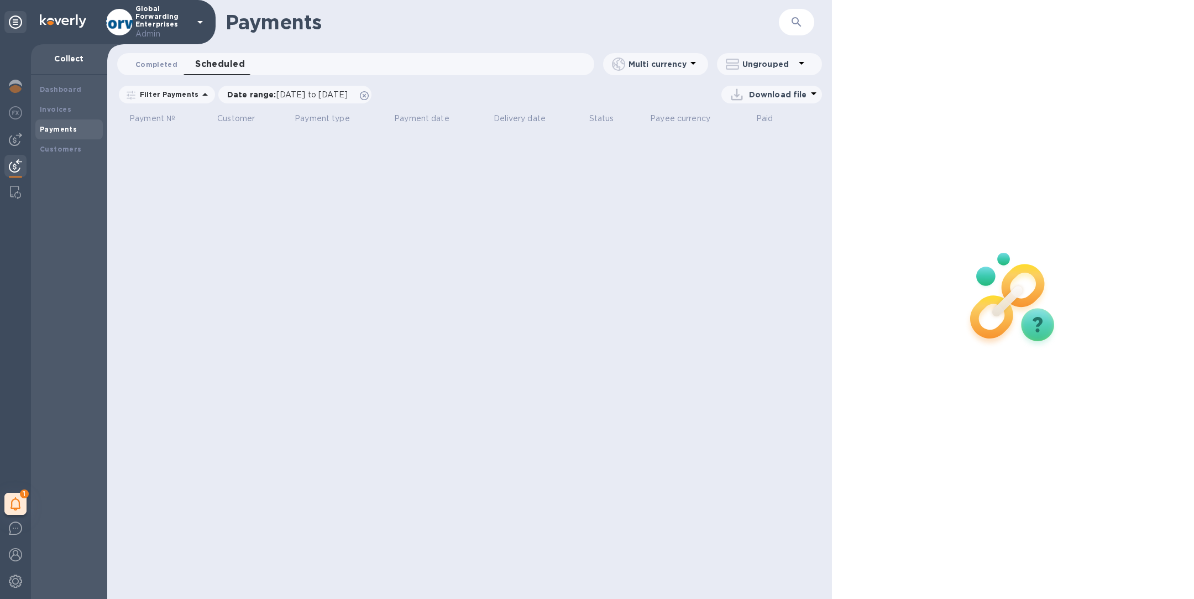
click at [155, 62] on span "Completed 0" at bounding box center [156, 65] width 42 height 12
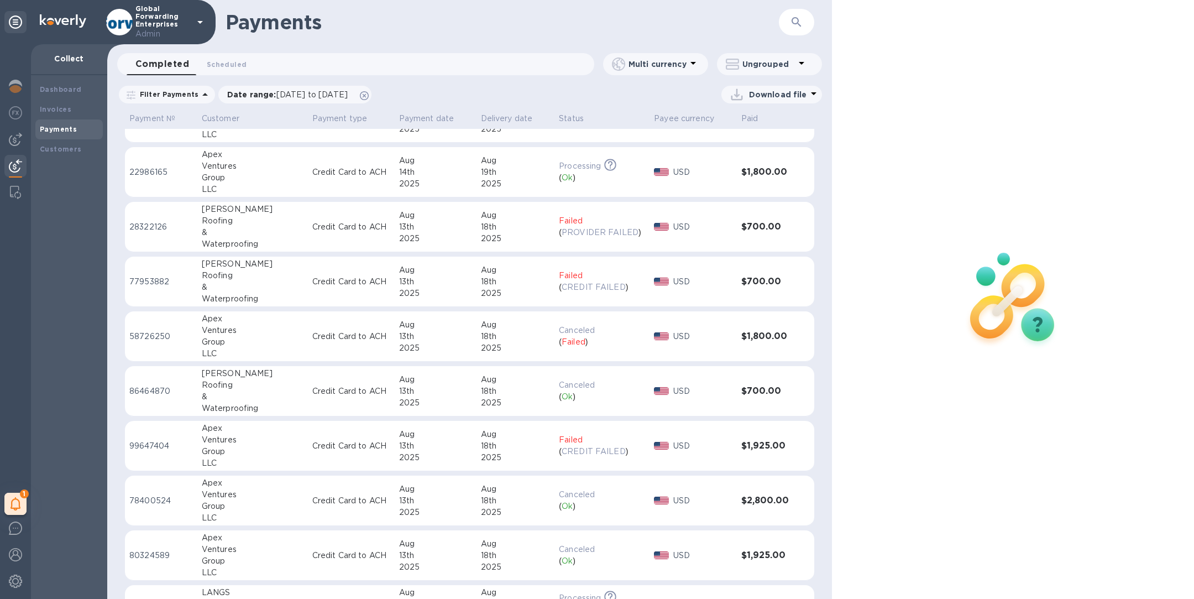
scroll to position [210, 0]
click at [332, 451] on p "Credit Card to ACH" at bounding box center [351, 449] width 78 height 12
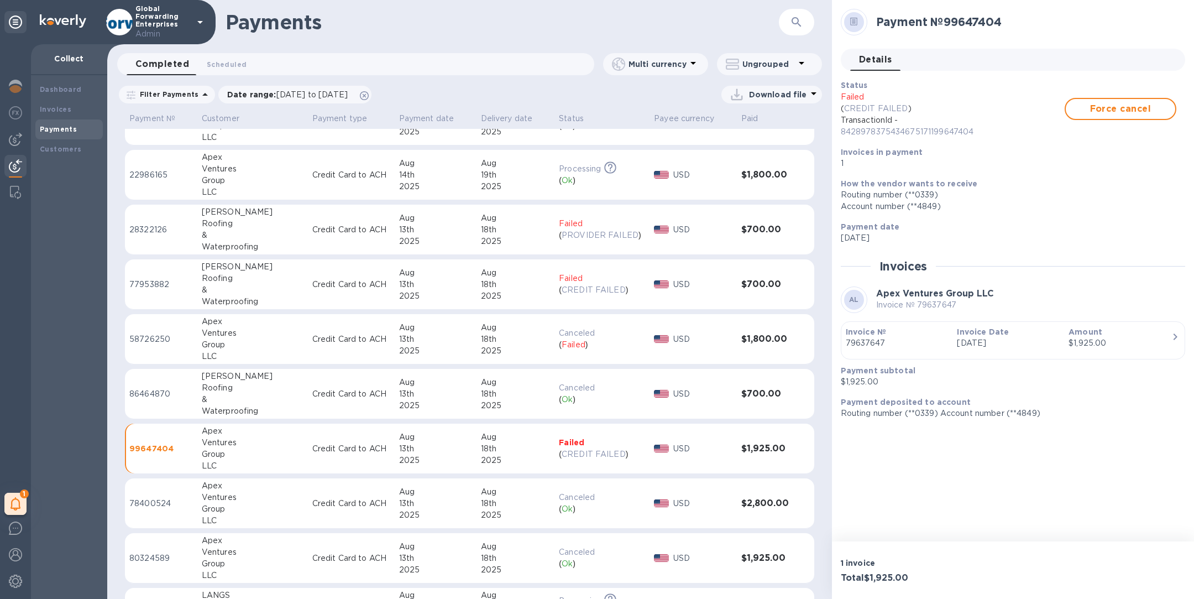
click at [194, 493] on td "78400524" at bounding box center [161, 503] width 72 height 50
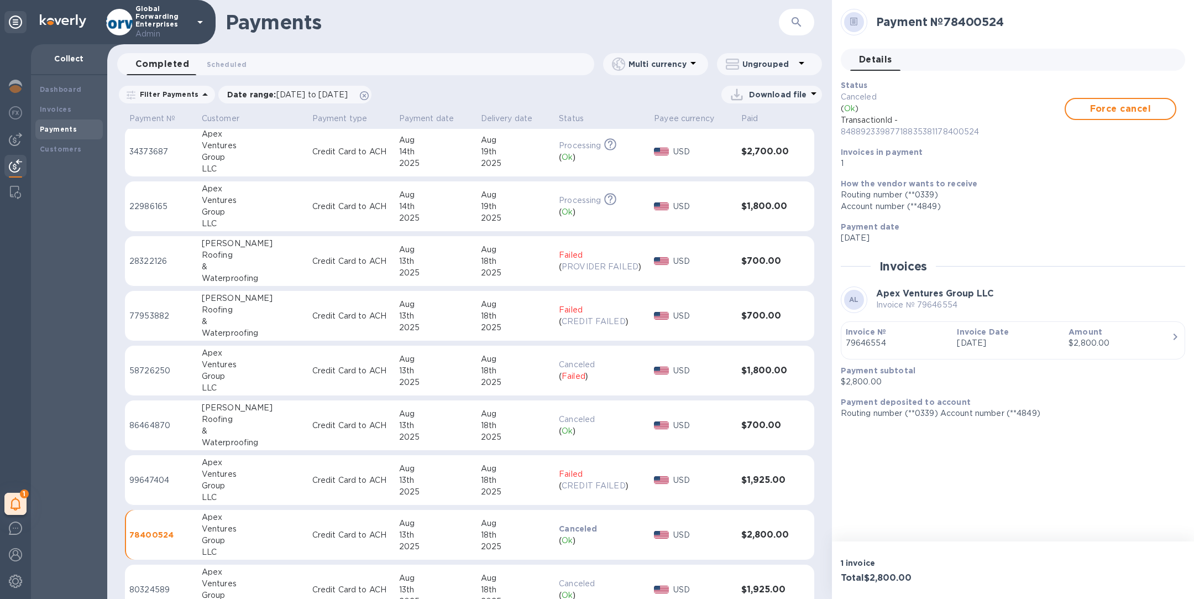
scroll to position [176, 0]
click at [226, 366] on div "Ventures" at bounding box center [253, 366] width 102 height 12
click at [312, 322] on p "Credit Card to ACH" at bounding box center [351, 318] width 78 height 12
click at [225, 253] on div "Roofing" at bounding box center [253, 257] width 102 height 12
click at [170, 12] on p "Global Forwarding Enterprises Admin" at bounding box center [162, 22] width 55 height 35
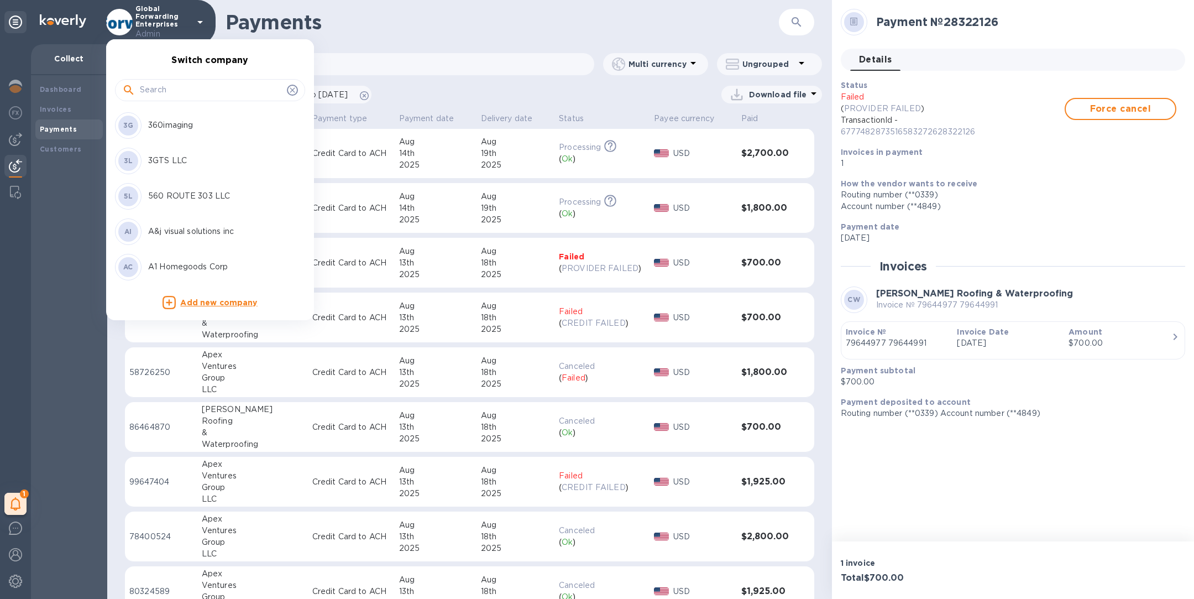
click at [175, 91] on input "text" at bounding box center [211, 90] width 143 height 17
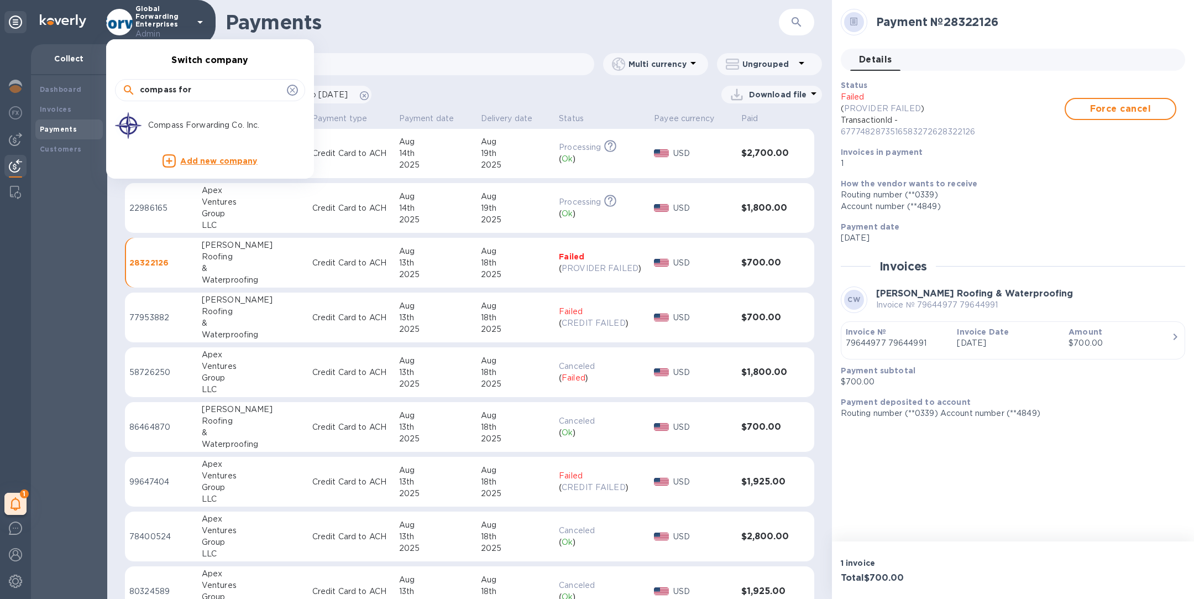
type input "compass for"
click at [178, 126] on p "Compass Forwarding Co. Inc." at bounding box center [217, 125] width 139 height 12
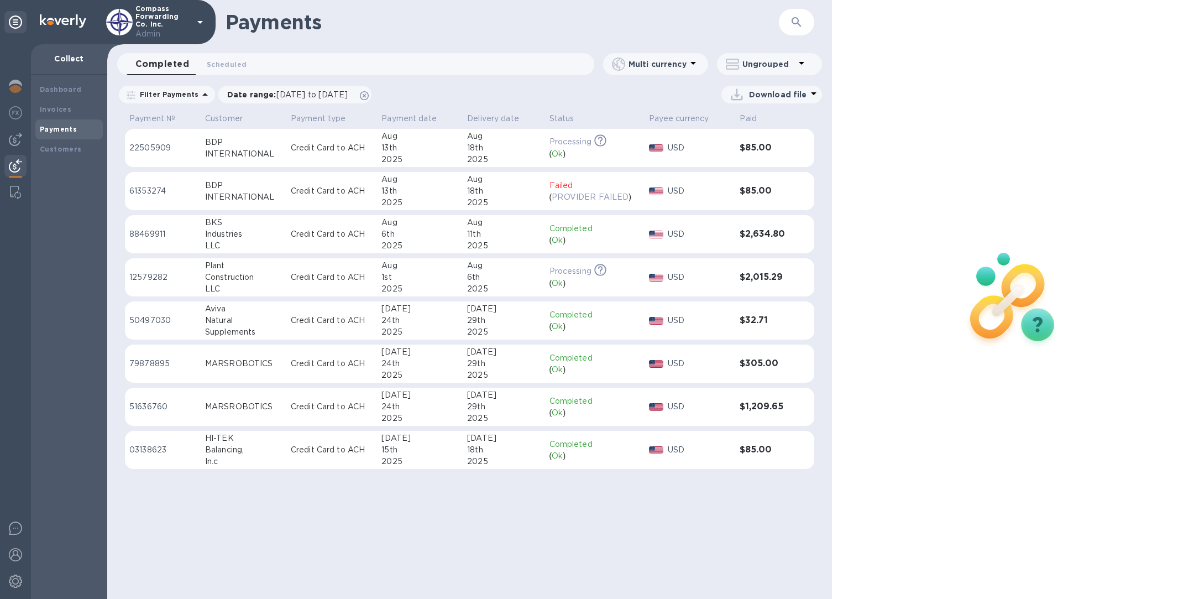
click at [208, 192] on div "INTERNATIONAL" at bounding box center [243, 197] width 77 height 12
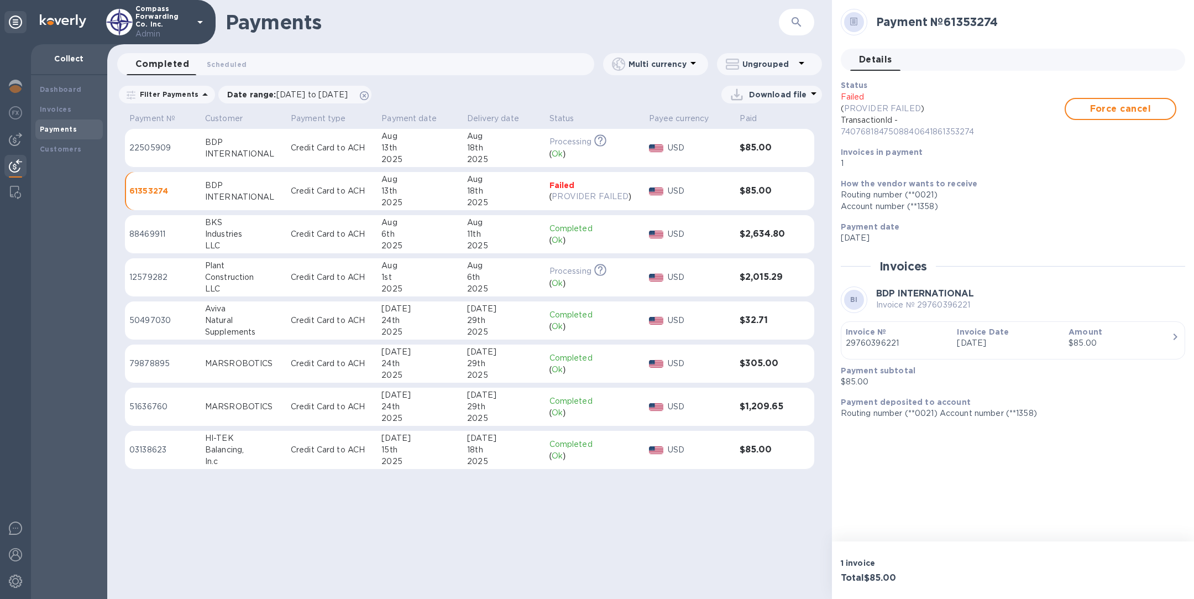
click at [149, 18] on p "Compass Forwarding Co. Inc. Admin" at bounding box center [162, 22] width 55 height 35
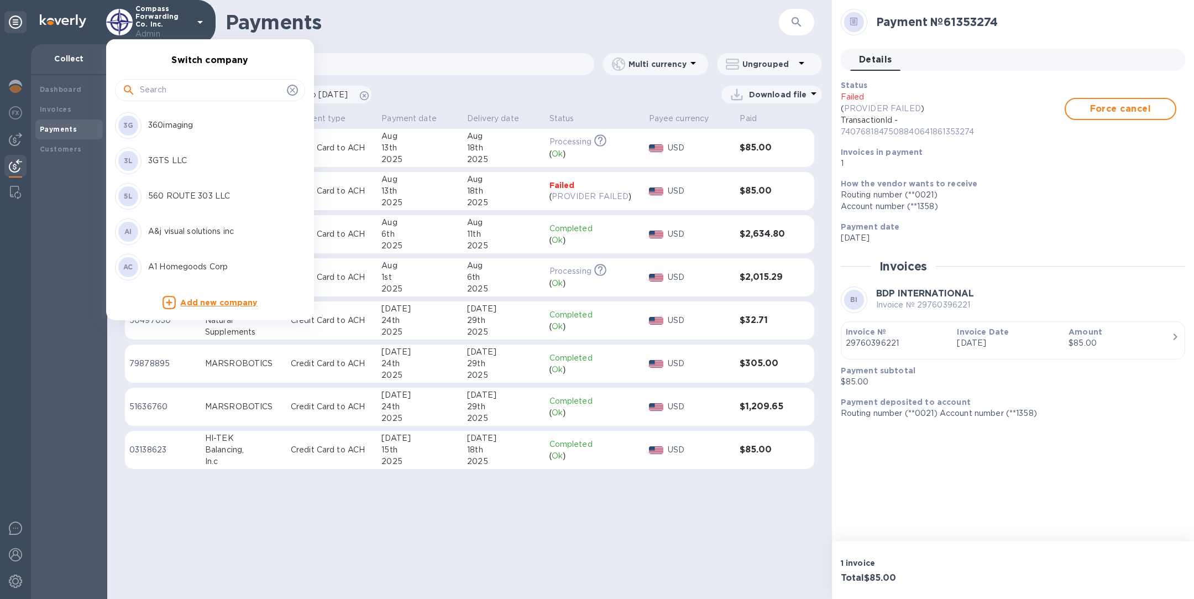
click at [189, 85] on input "text" at bounding box center [211, 90] width 143 height 17
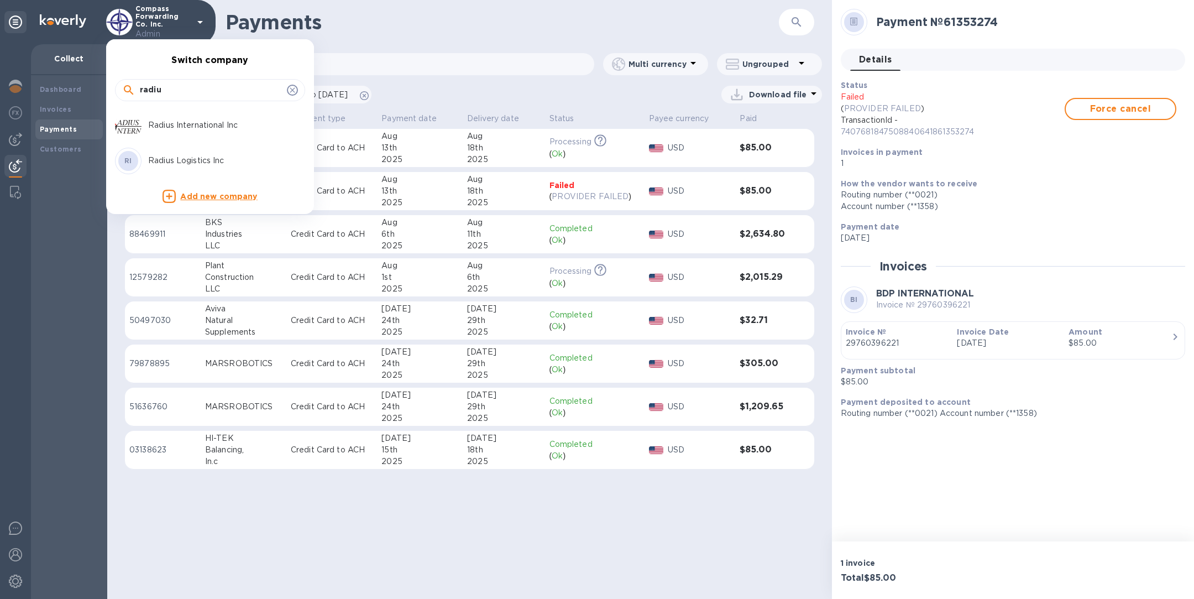
type input "radiu"
click at [213, 128] on p "Radius International Inc" at bounding box center [217, 125] width 139 height 12
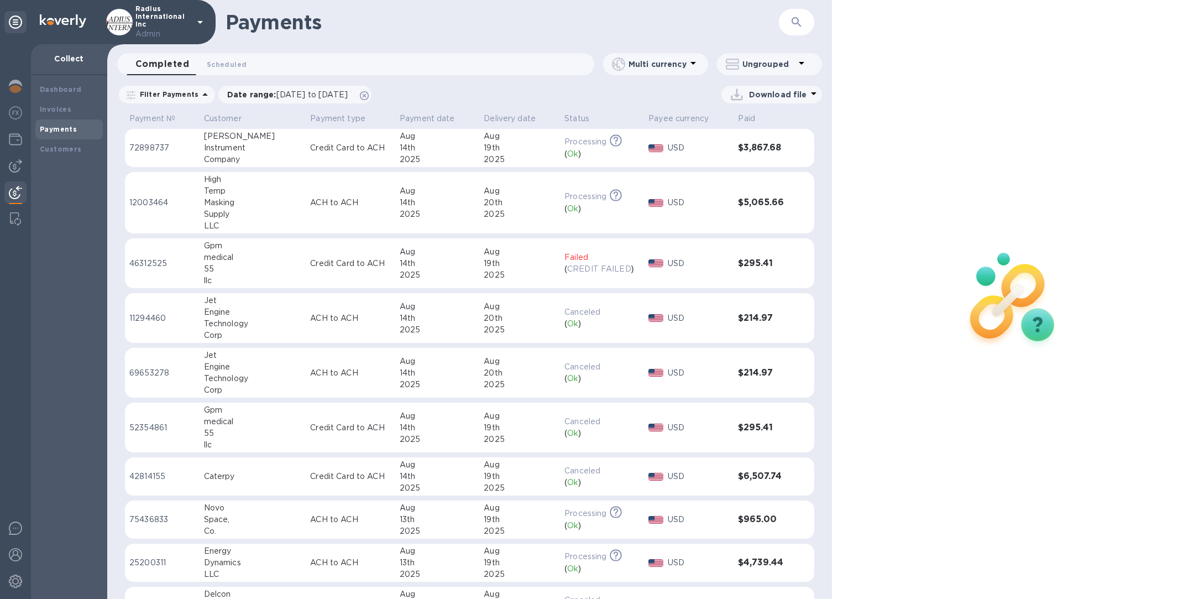
click at [191, 20] on div "Radius International Inc Admin" at bounding box center [156, 22] width 101 height 35
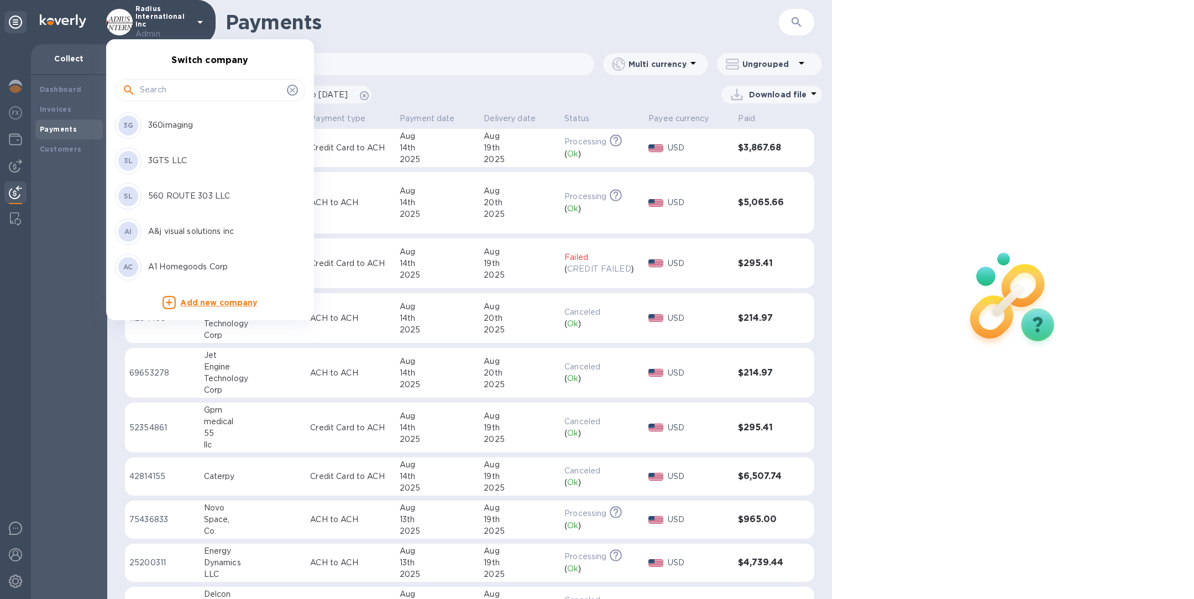
click at [170, 88] on input "text" at bounding box center [211, 90] width 143 height 17
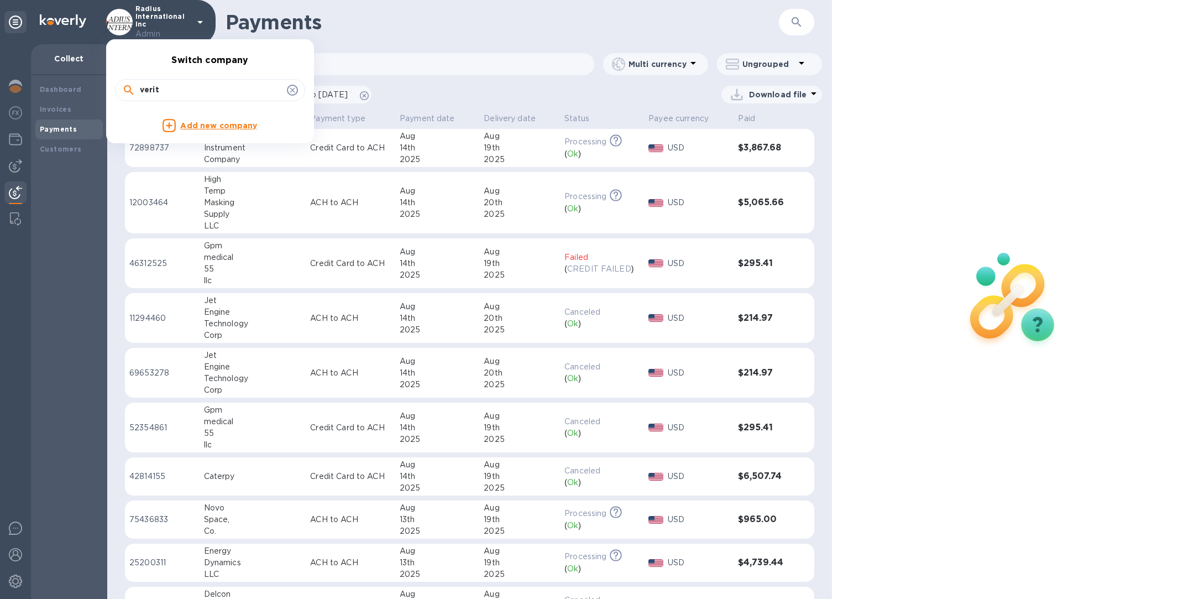
click at [212, 90] on input "verit" at bounding box center [211, 90] width 143 height 17
type input "limco"
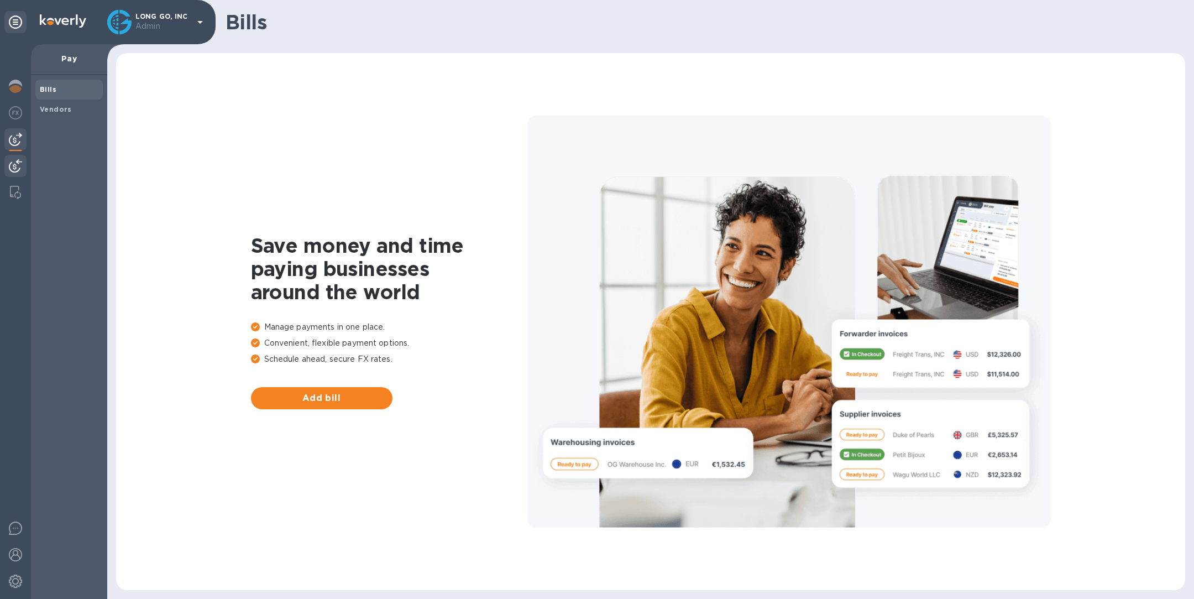
click at [18, 164] on img at bounding box center [15, 165] width 13 height 13
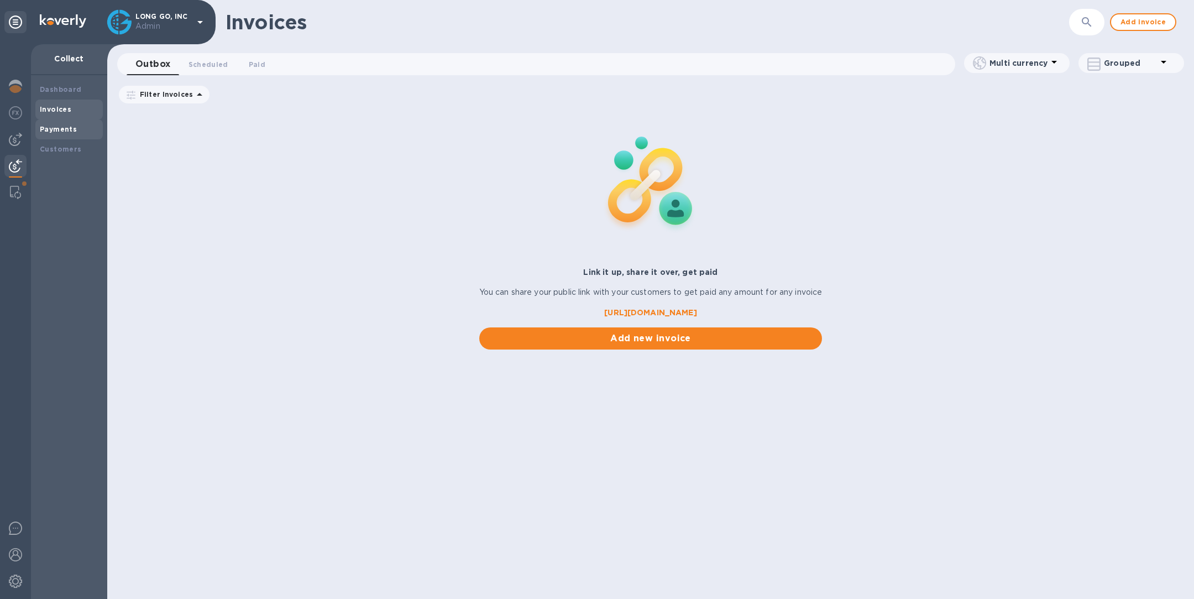
click at [74, 127] on div "Payments" at bounding box center [69, 129] width 59 height 11
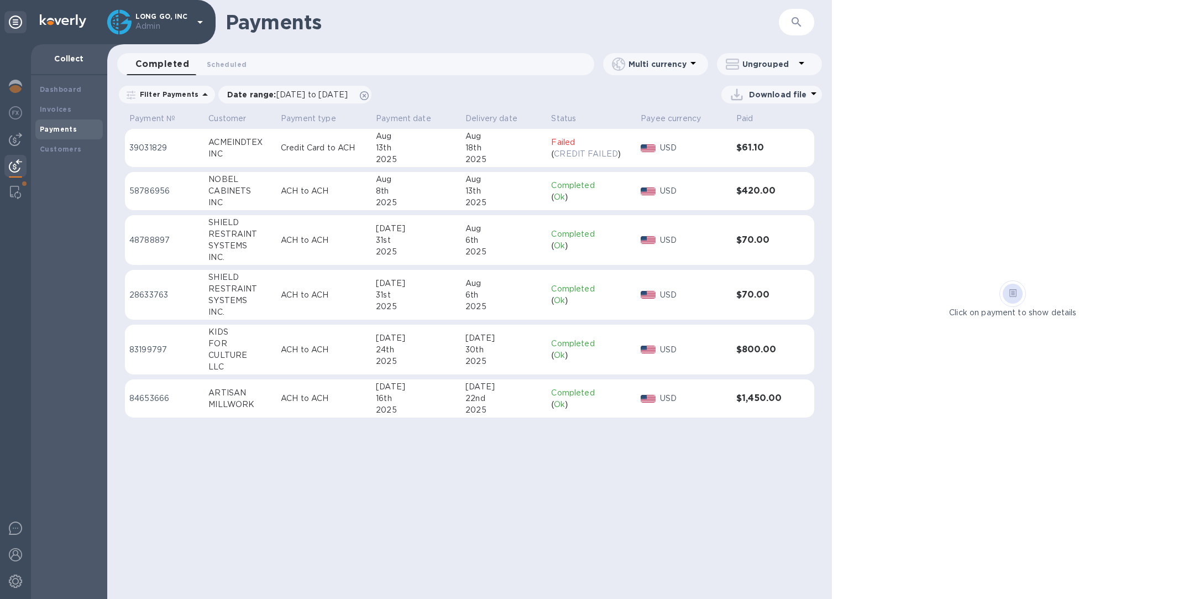
click at [253, 140] on div "ACMEINDTEX" at bounding box center [240, 143] width 64 height 12
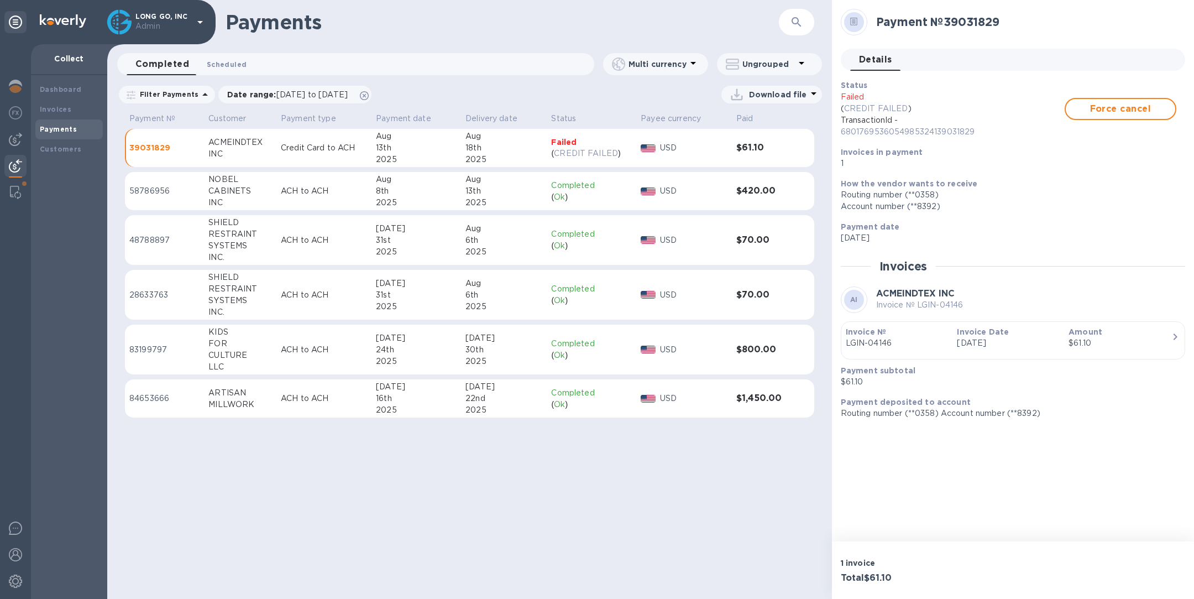
click at [236, 62] on span "Scheduled 0" at bounding box center [227, 65] width 40 height 12
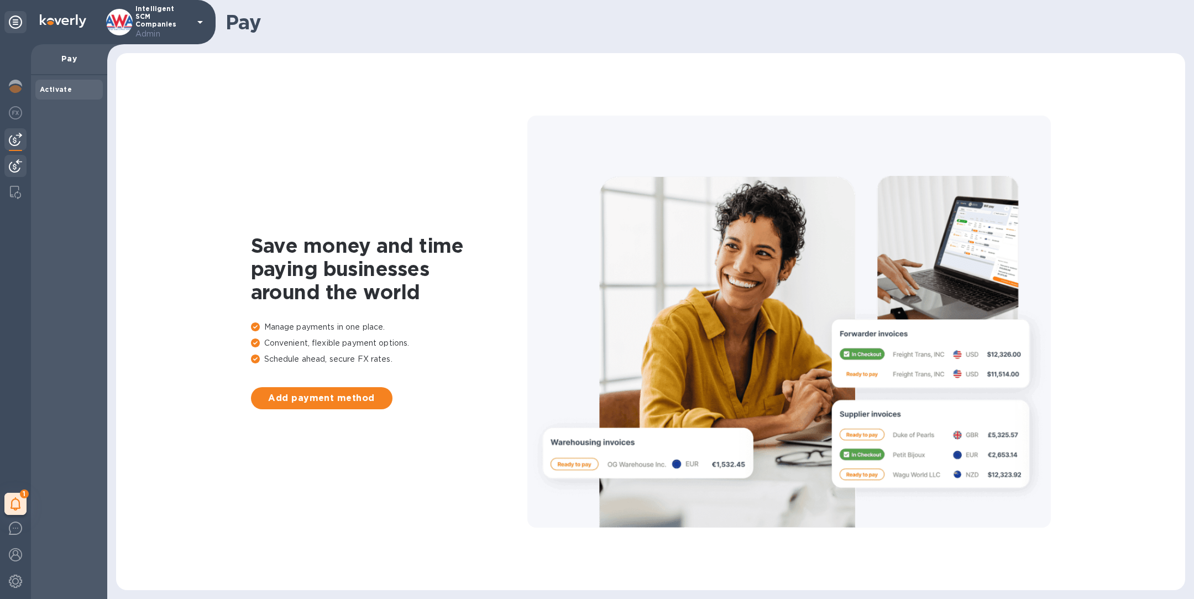
click at [16, 161] on img at bounding box center [15, 165] width 13 height 13
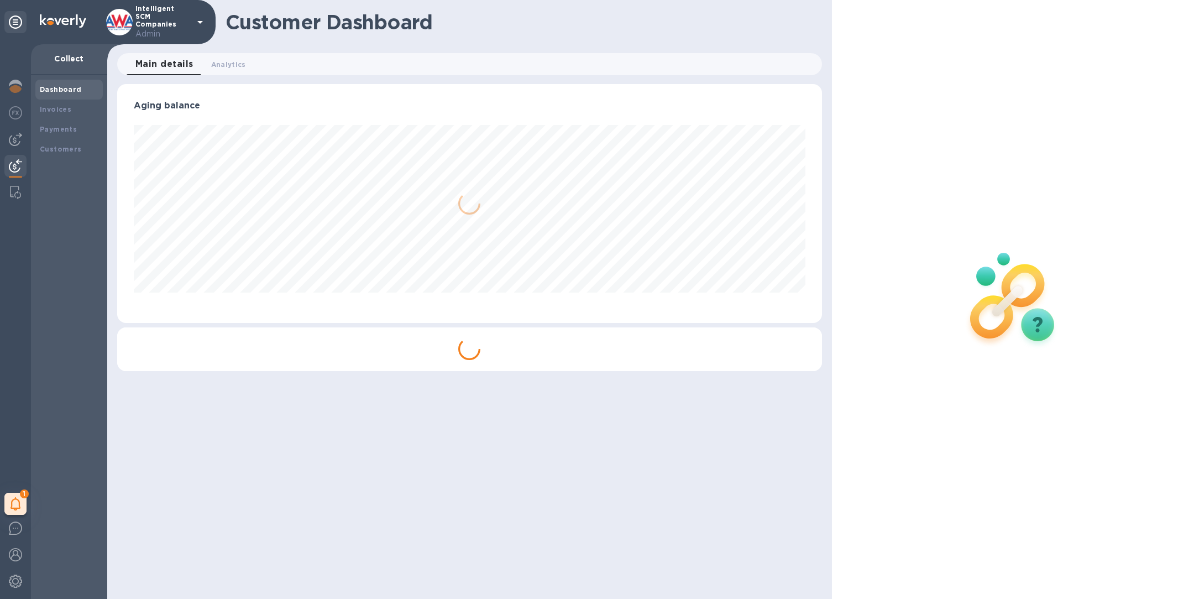
scroll to position [239, 704]
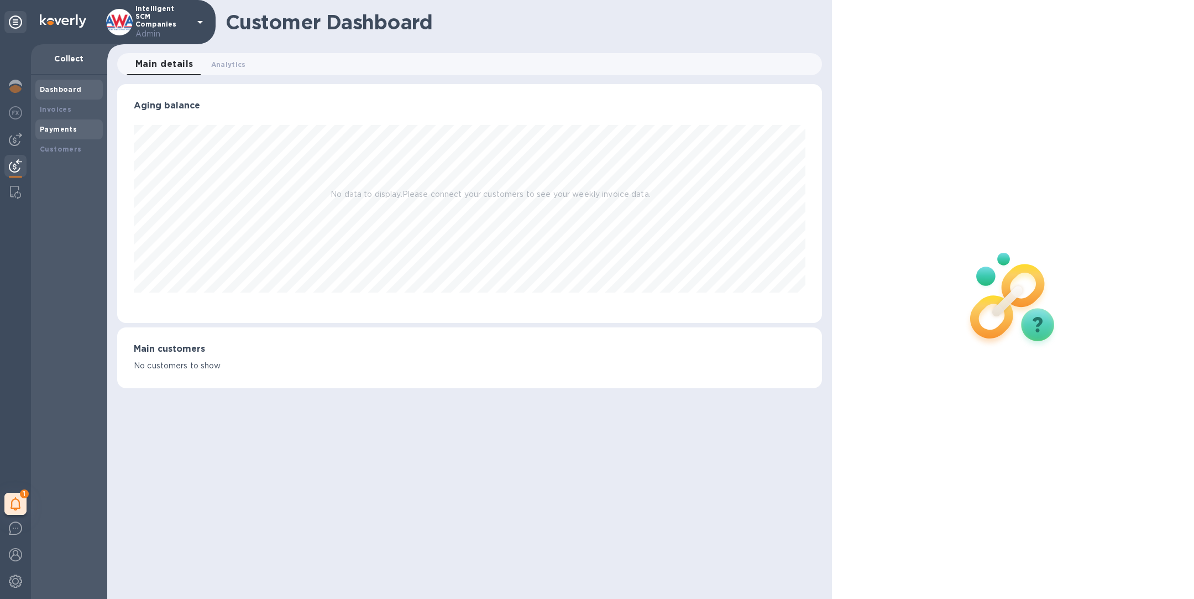
click at [59, 133] on div "Payments" at bounding box center [69, 129] width 59 height 11
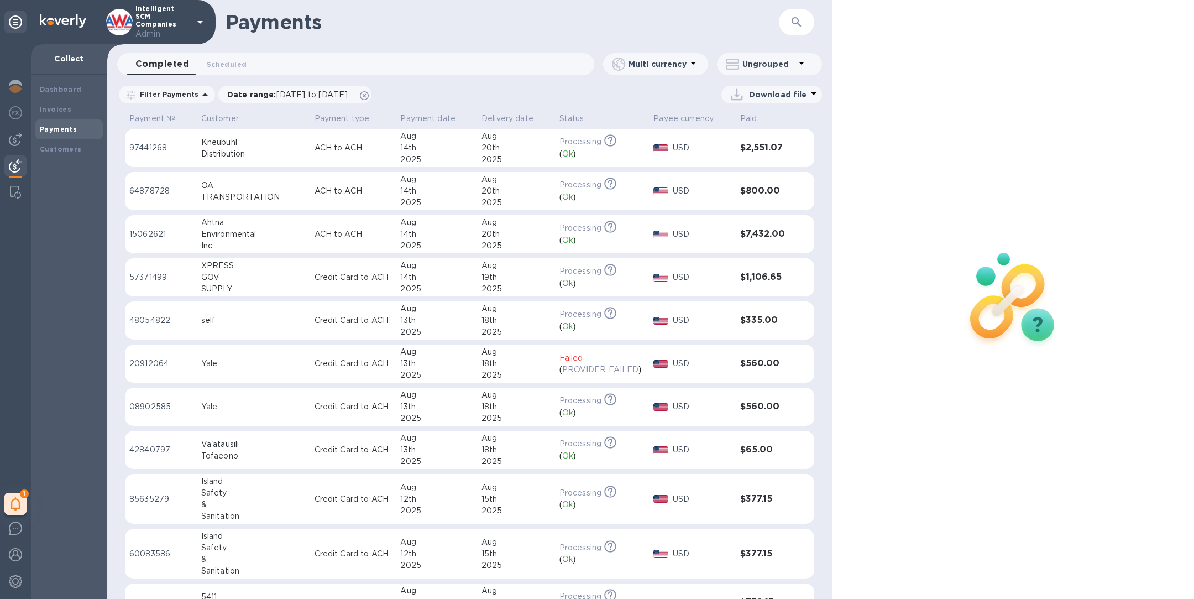
click at [284, 363] on div "Yale" at bounding box center [253, 364] width 104 height 12
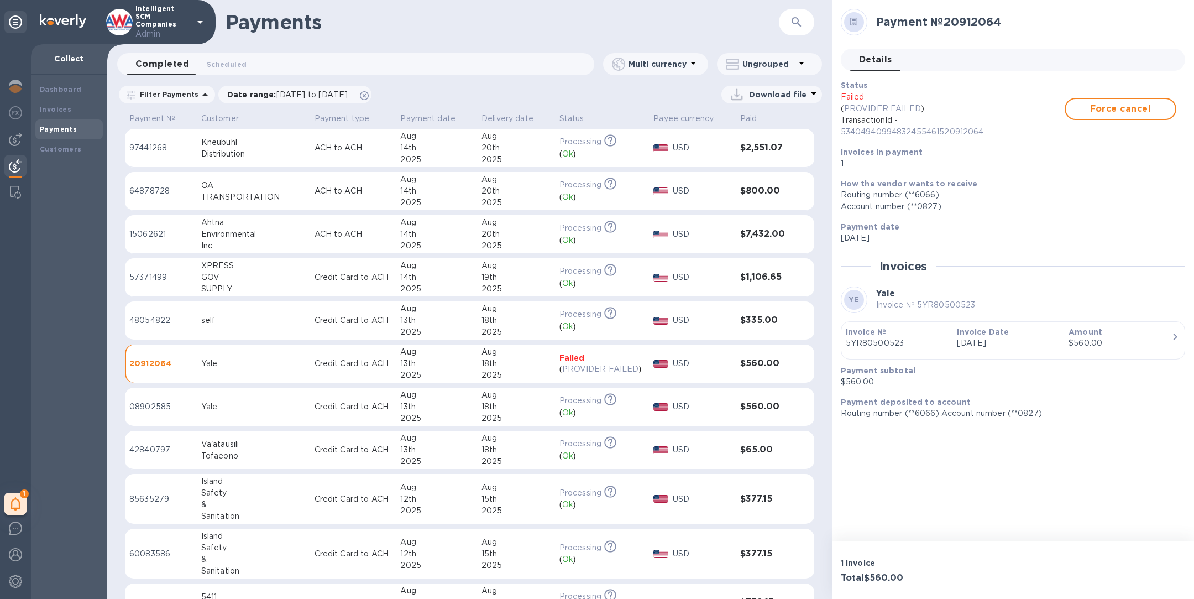
click at [160, 28] on p "Admin" at bounding box center [162, 34] width 55 height 12
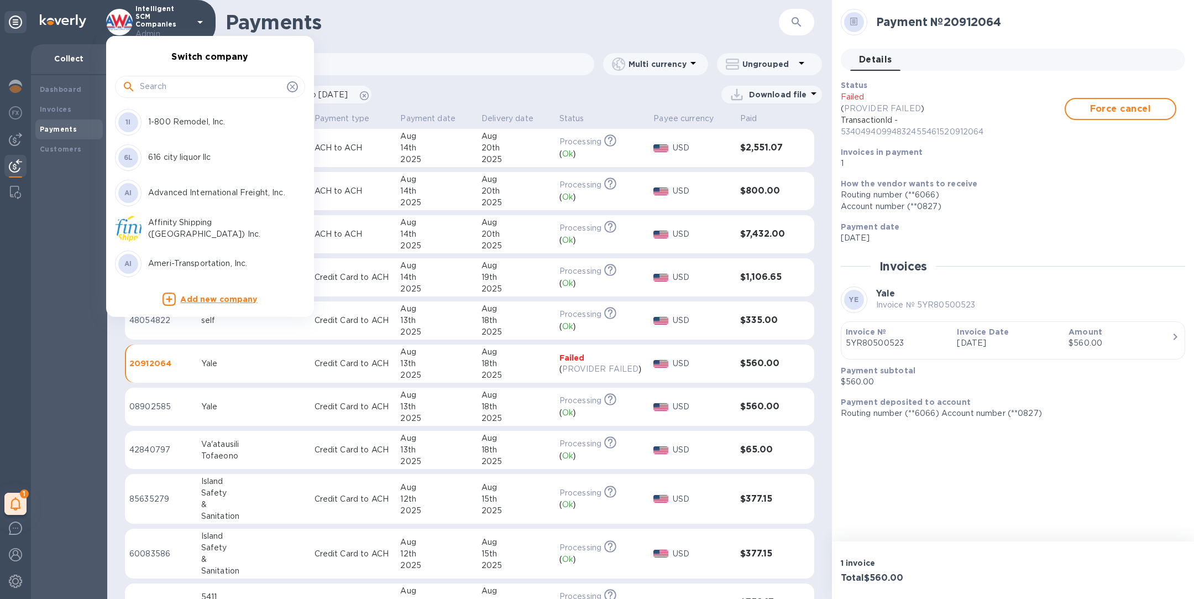
click at [170, 83] on input "text" at bounding box center [211, 87] width 143 height 17
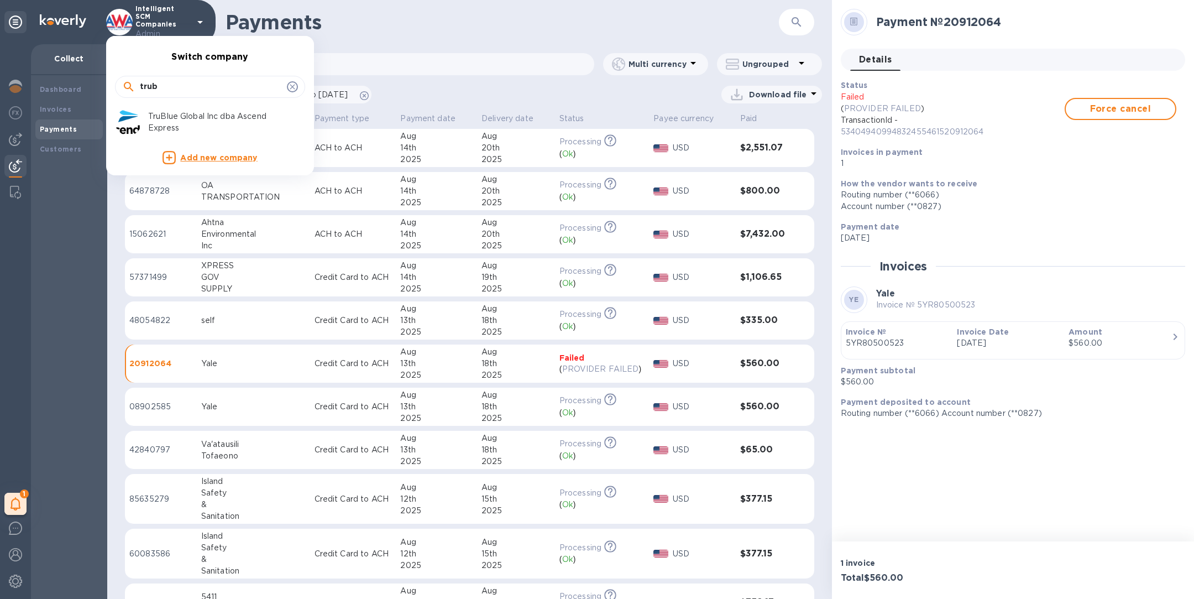
type input "trub"
click at [176, 119] on p "TruBlue Global Inc dba Ascend Express" at bounding box center [217, 122] width 139 height 23
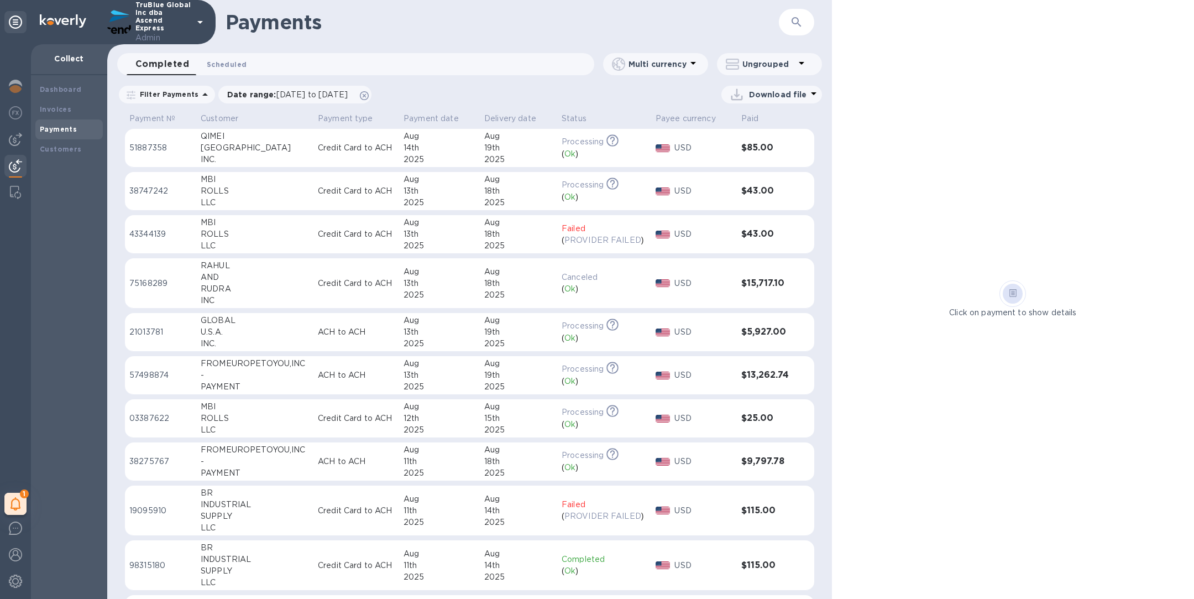
click at [224, 64] on span "Scheduled 0" at bounding box center [227, 65] width 40 height 12
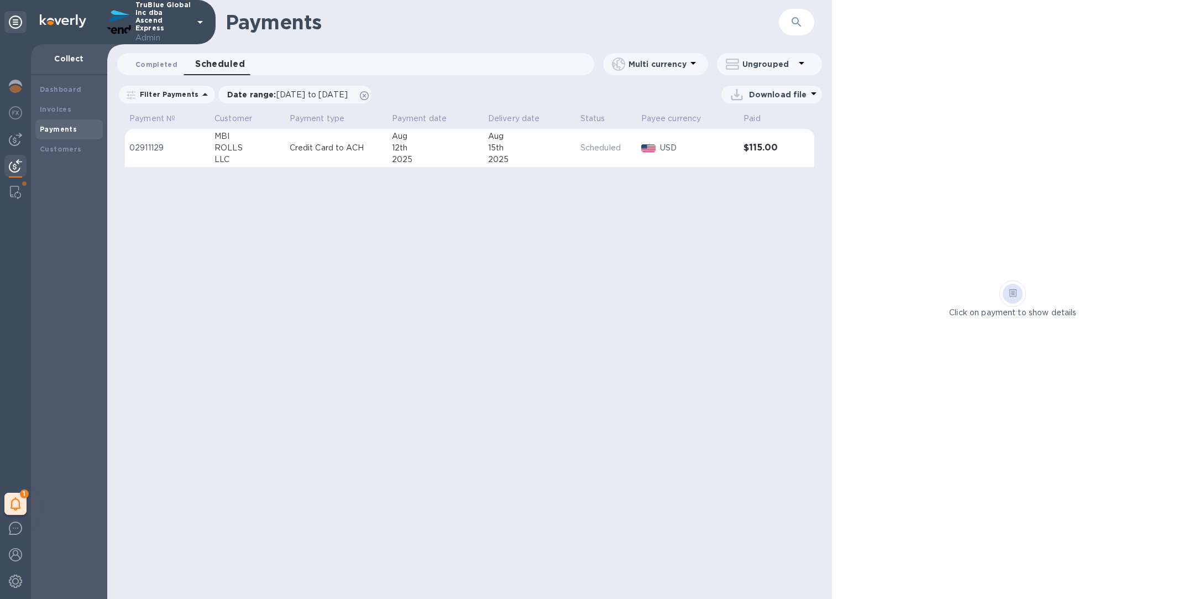
click at [165, 64] on span "Completed 0" at bounding box center [156, 65] width 42 height 12
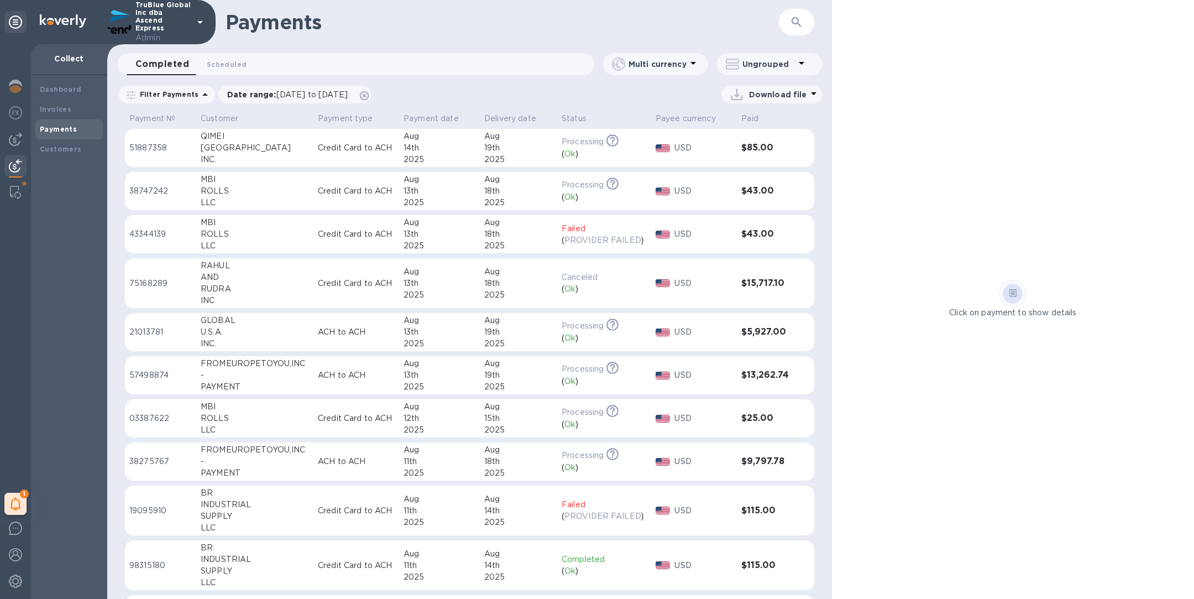
click at [240, 239] on div "ROLLS" at bounding box center [255, 234] width 108 height 12
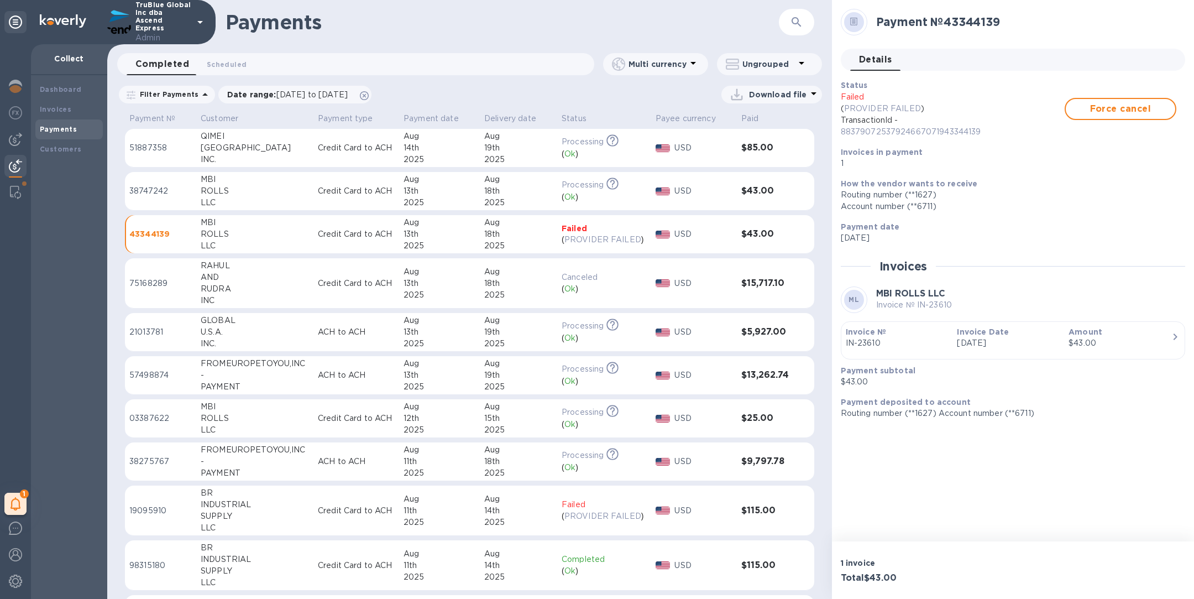
click at [192, 15] on div "TruBlue Global Inc dba Ascend Express Admin" at bounding box center [156, 22] width 101 height 43
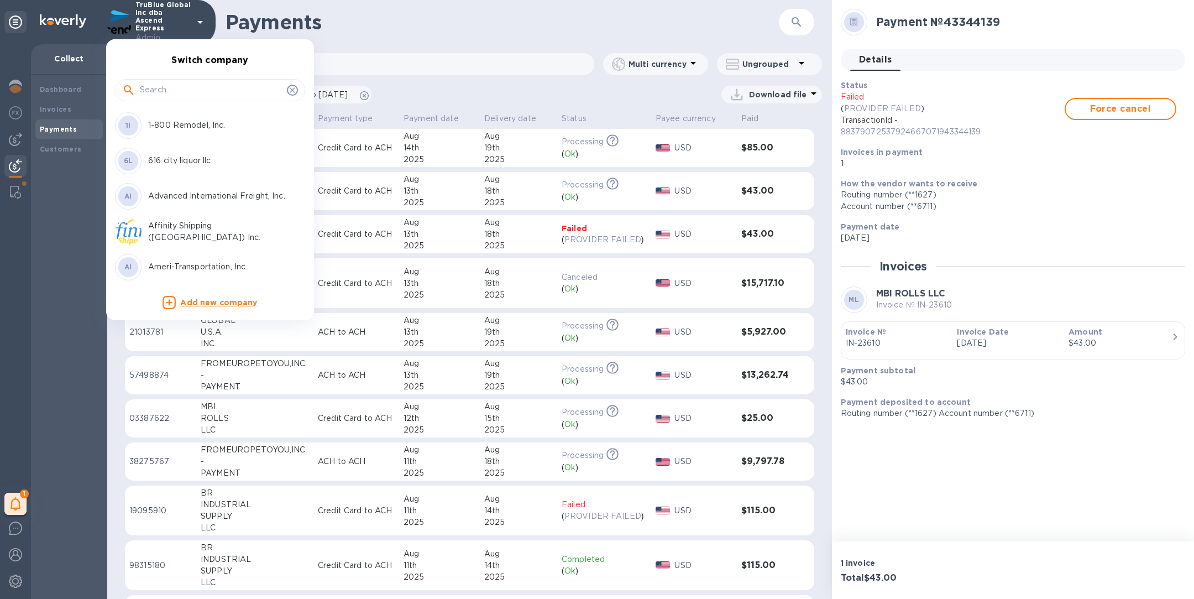
click at [176, 84] on input "text" at bounding box center [211, 90] width 143 height 17
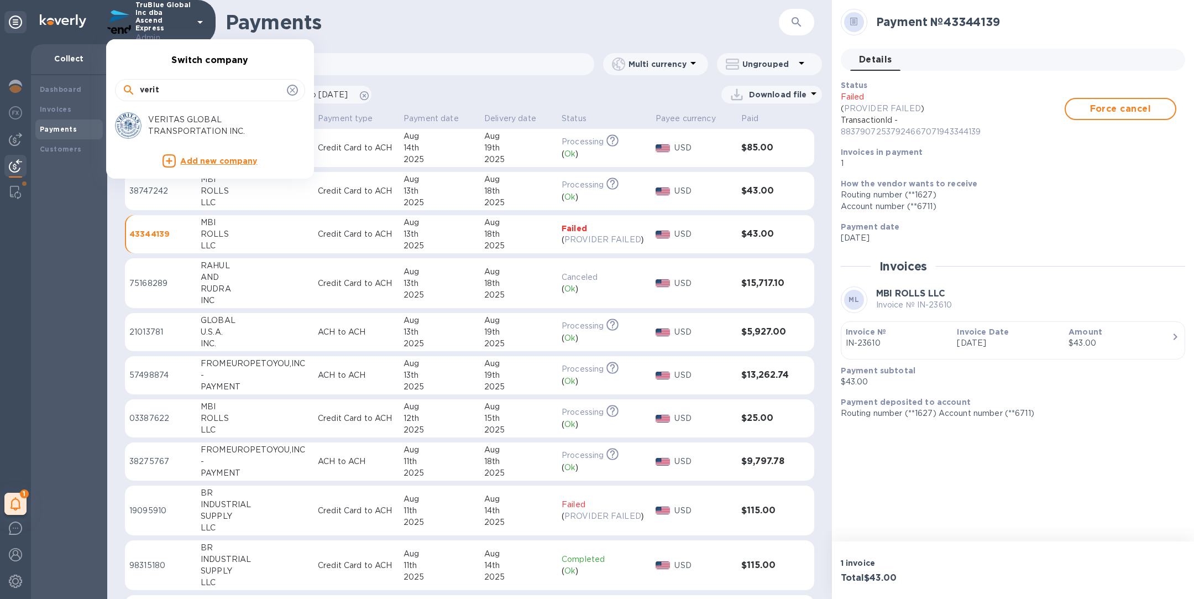
type input "verit"
click at [192, 121] on p "VERITAS GLOBAL TRANSPORTATION INC." at bounding box center [217, 125] width 139 height 23
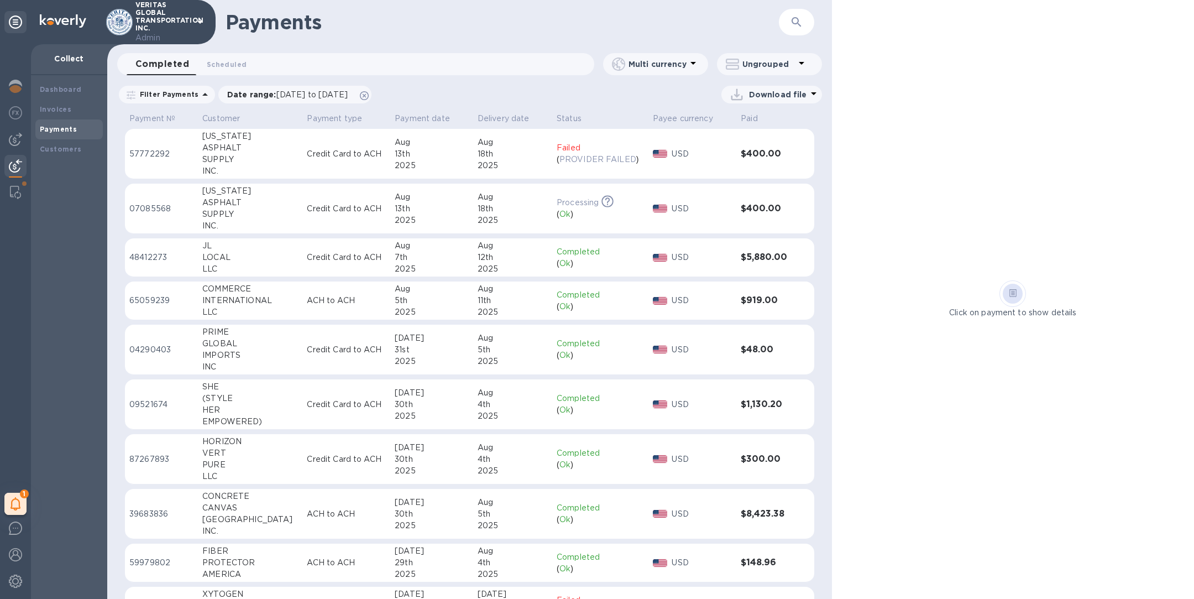
click at [213, 147] on div "ASPHALT" at bounding box center [250, 148] width 96 height 12
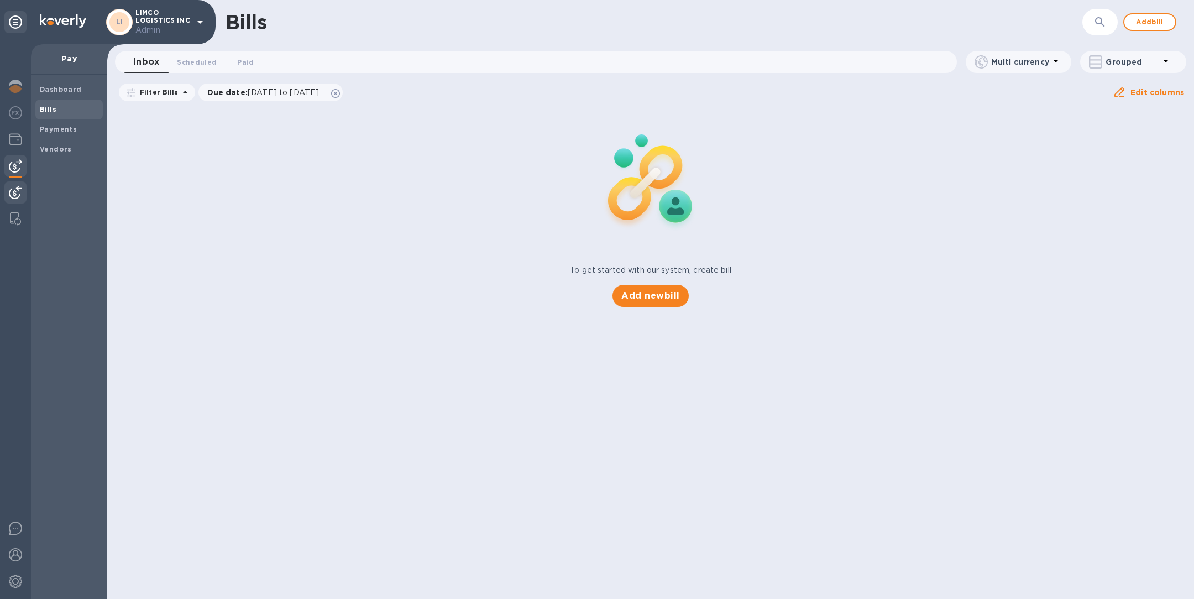
click at [18, 195] on img at bounding box center [15, 192] width 13 height 13
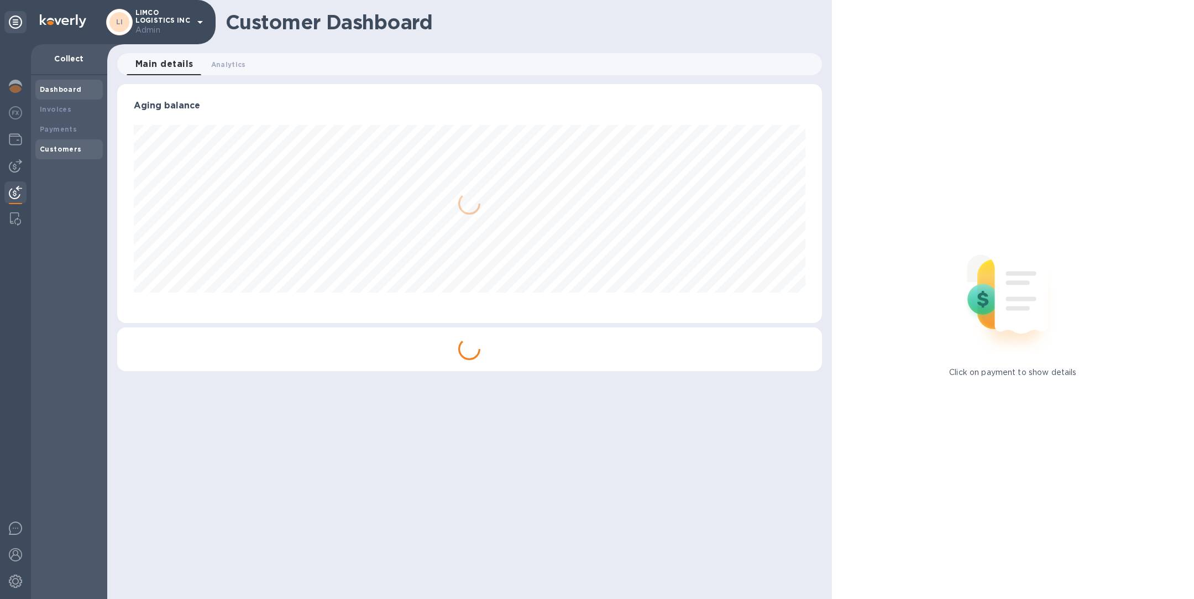
scroll to position [239, 704]
click at [59, 130] on b "Payments" at bounding box center [58, 129] width 37 height 8
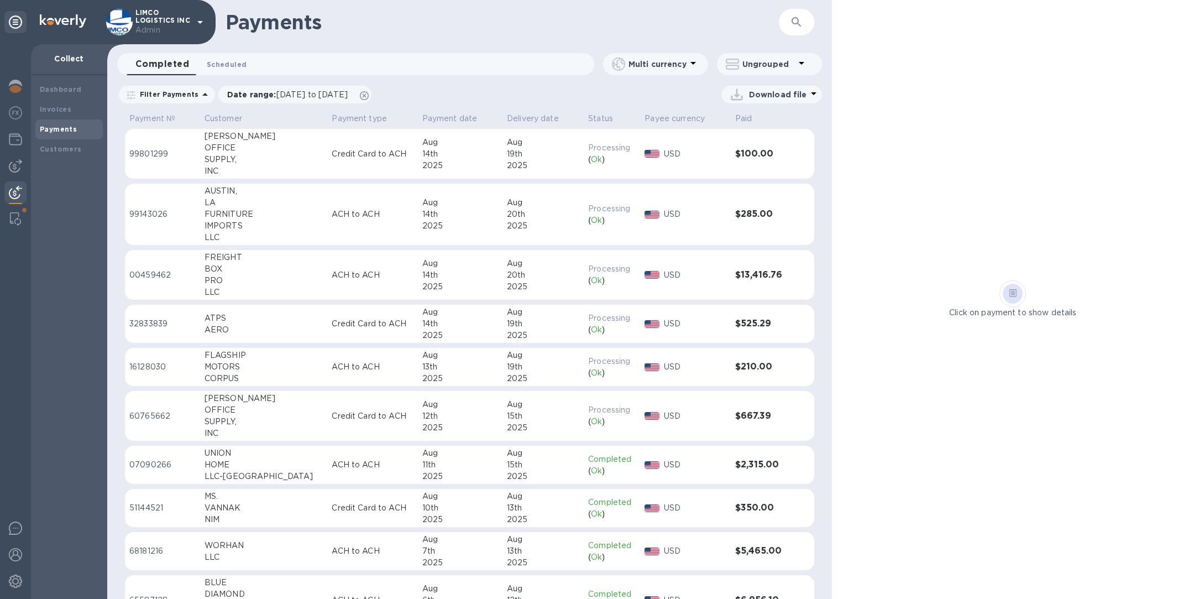
click at [227, 60] on span "Scheduled 0" at bounding box center [227, 65] width 40 height 12
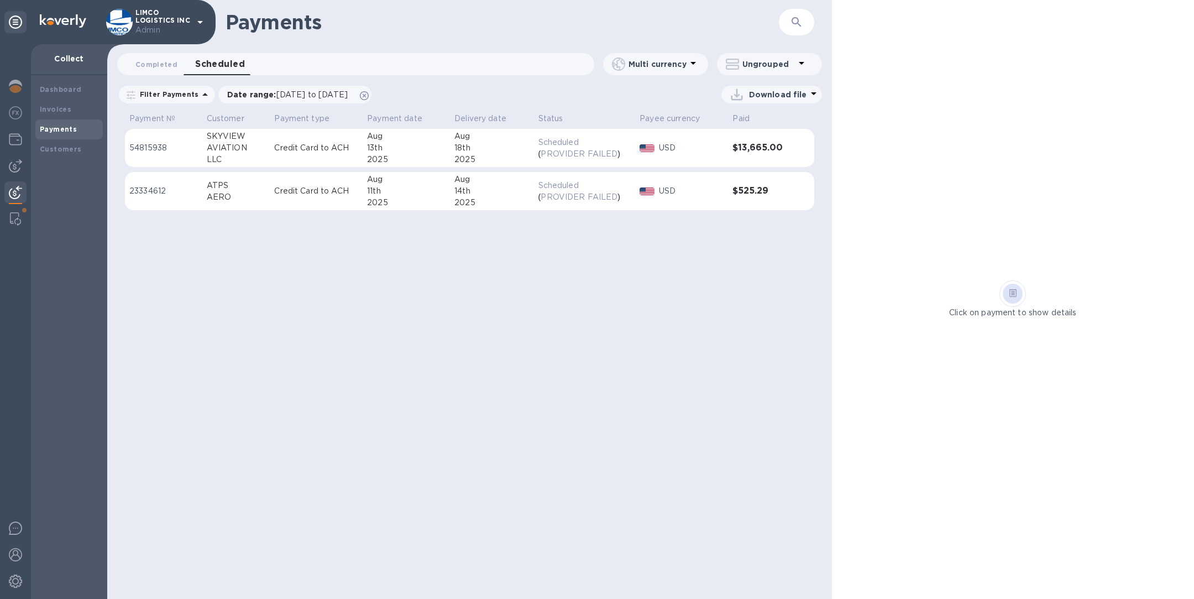
click at [255, 148] on div "AVIATION" at bounding box center [236, 148] width 59 height 12
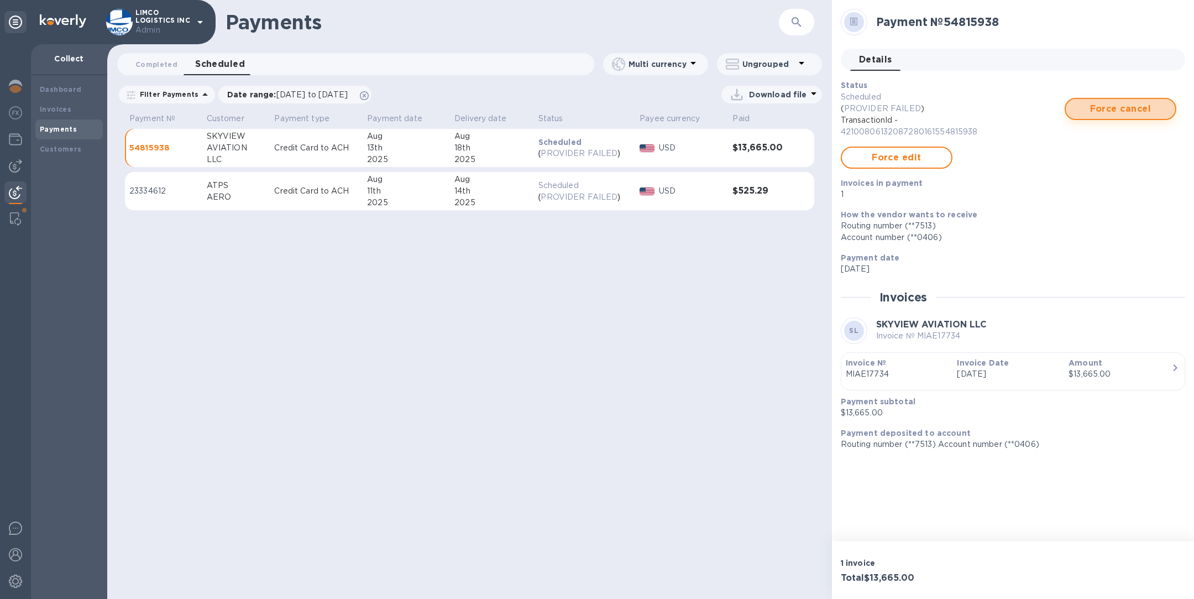
click at [1123, 111] on span "Force cancel" at bounding box center [1121, 108] width 92 height 13
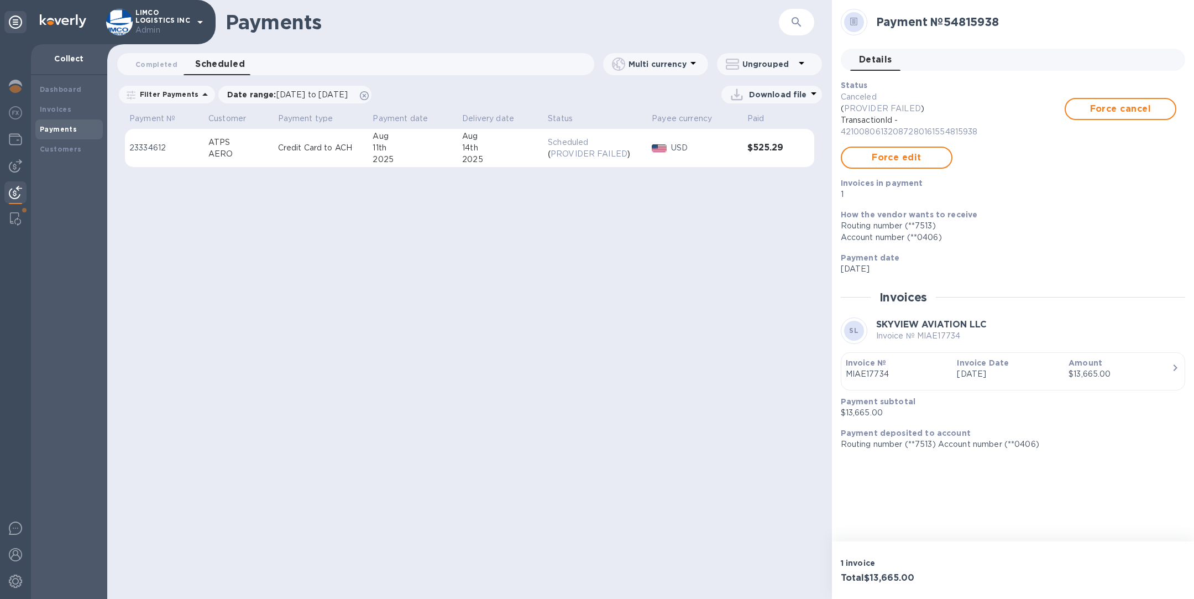
click at [309, 152] on p "Credit Card to ACH" at bounding box center [321, 148] width 86 height 12
click at [382, 151] on div "11th" at bounding box center [413, 148] width 81 height 12
click at [1132, 108] on span "Force cancel" at bounding box center [1121, 108] width 92 height 13
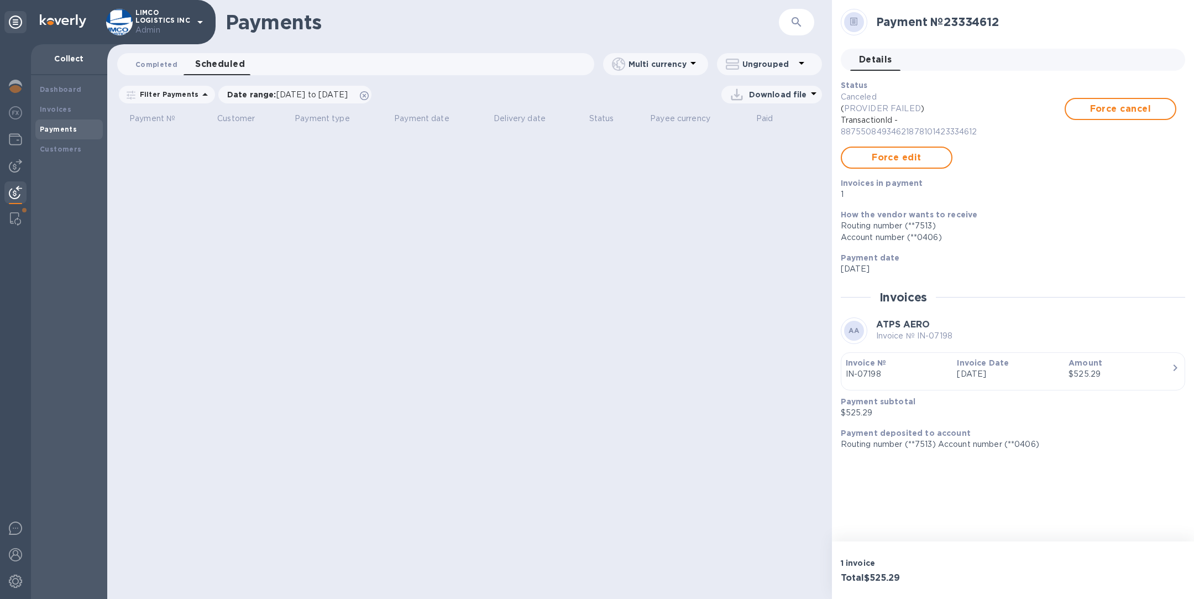
click at [155, 56] on button "Completed 0" at bounding box center [157, 64] width 60 height 22
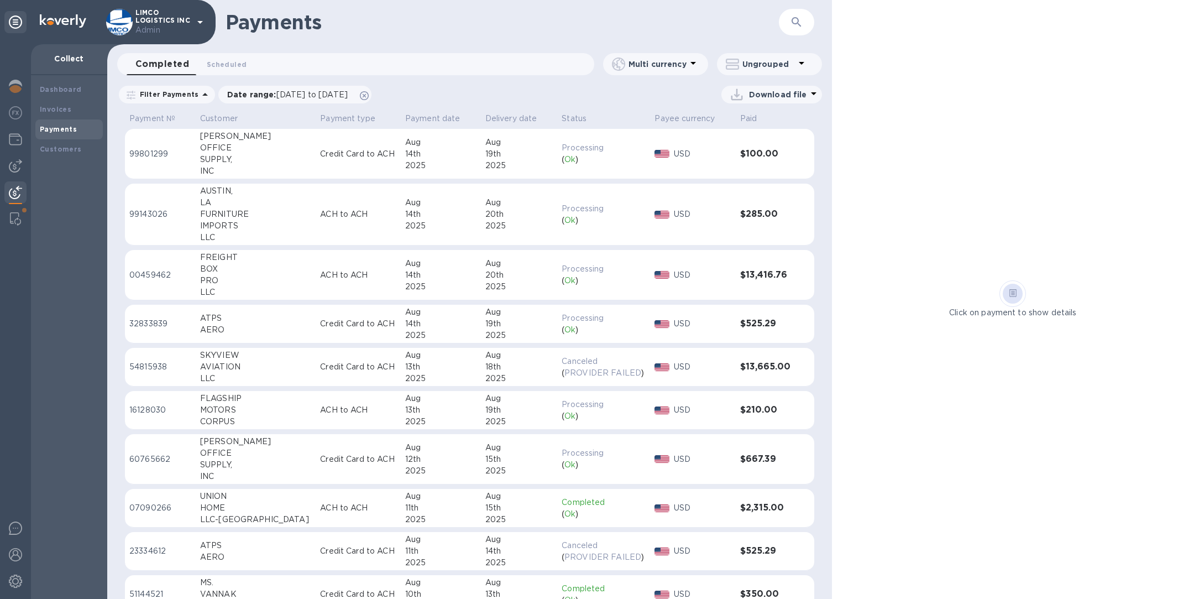
click at [350, 329] on td "Credit Card to ACH" at bounding box center [358, 324] width 85 height 39
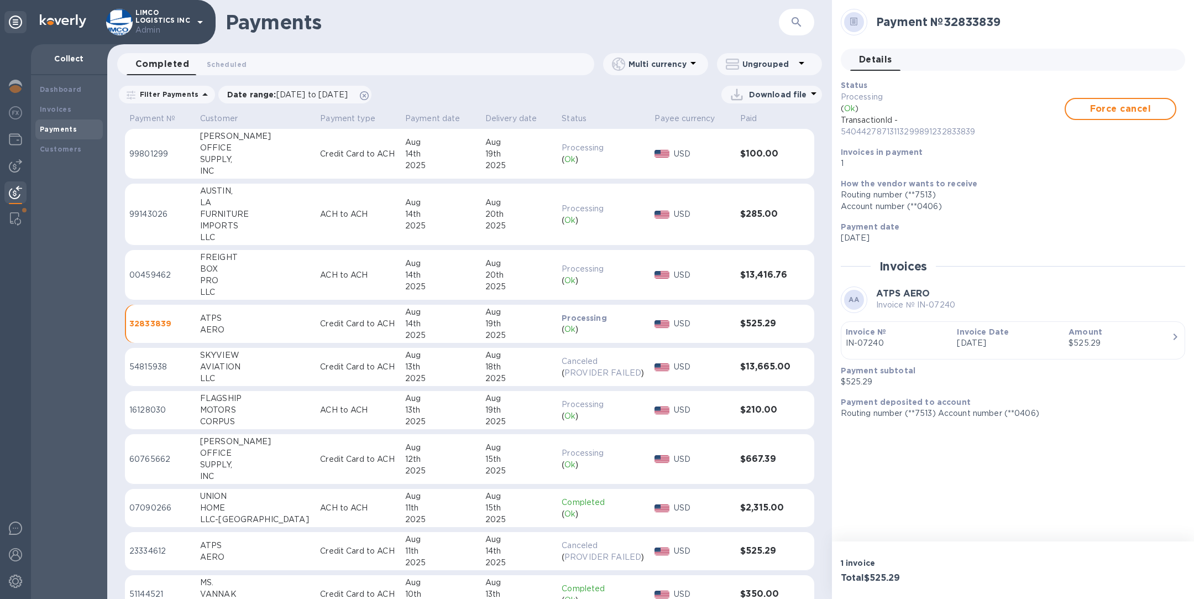
click at [796, 18] on icon "button" at bounding box center [796, 21] width 13 height 13
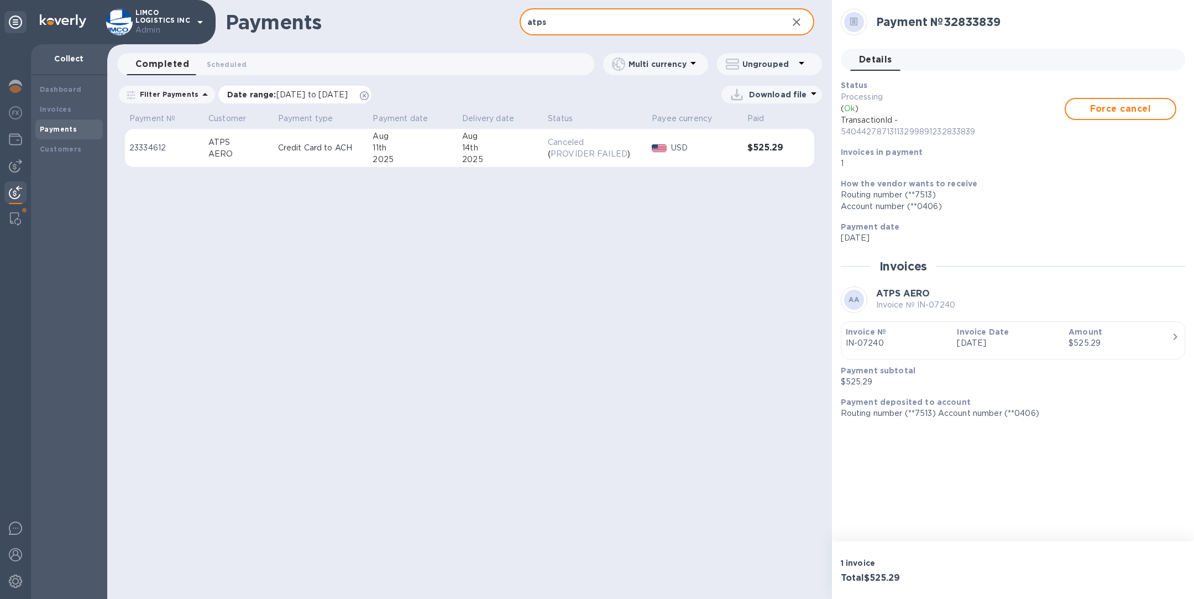
type input "atps"
click at [369, 96] on icon at bounding box center [364, 95] width 9 height 9
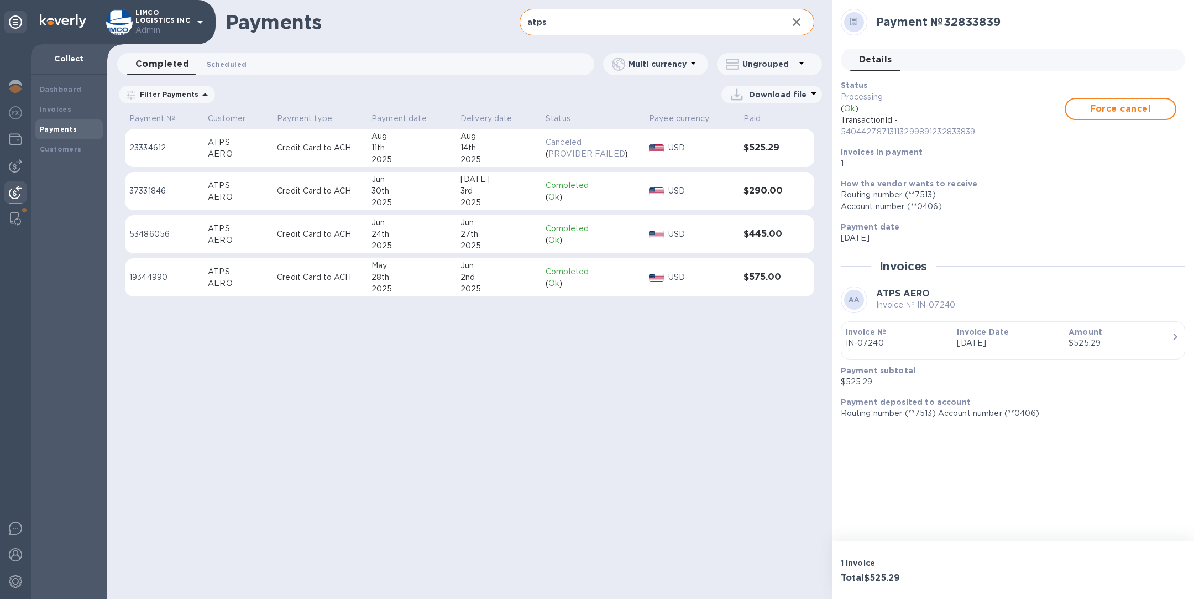
click at [232, 60] on span "Scheduled 0" at bounding box center [227, 65] width 40 height 12
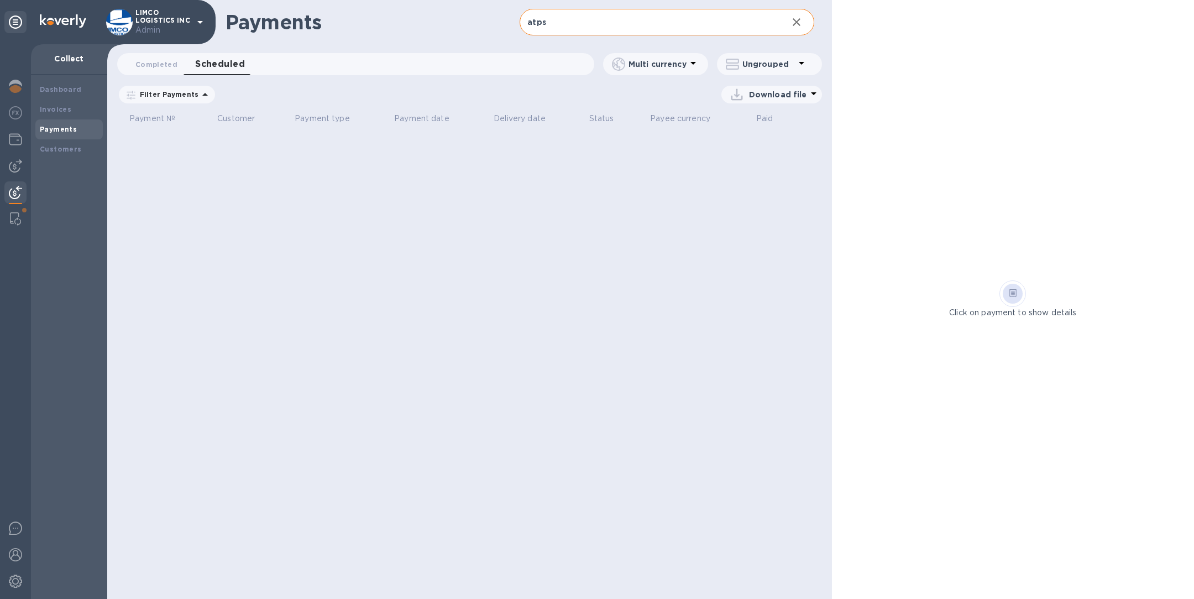
click at [0, 0] on icon at bounding box center [0, 0] width 0 height 0
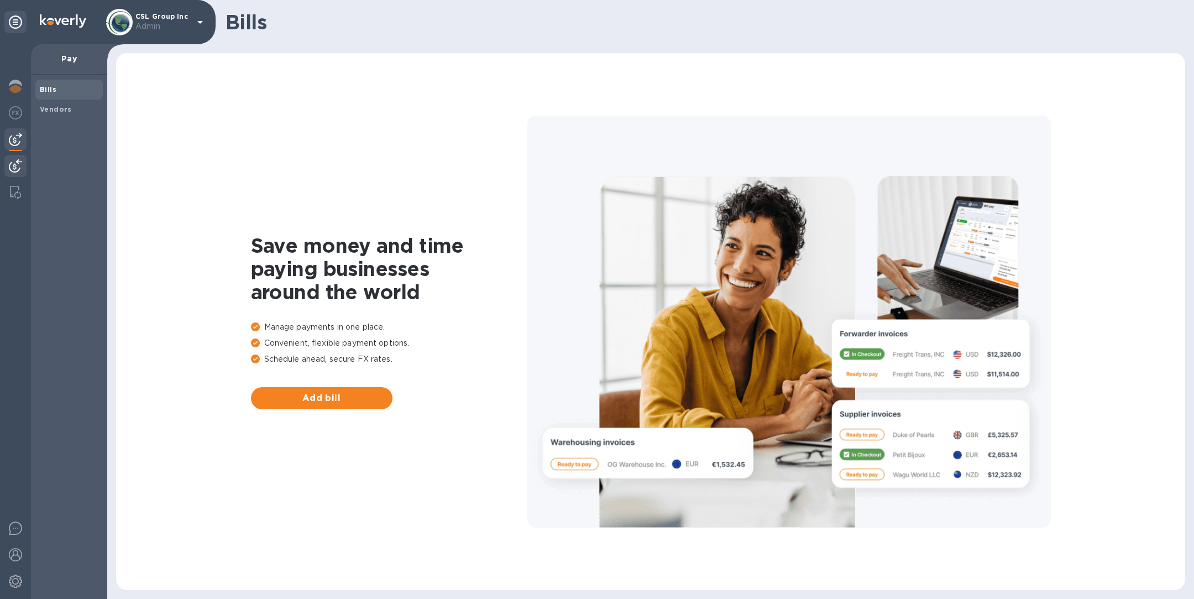
click at [7, 163] on div at bounding box center [15, 167] width 22 height 24
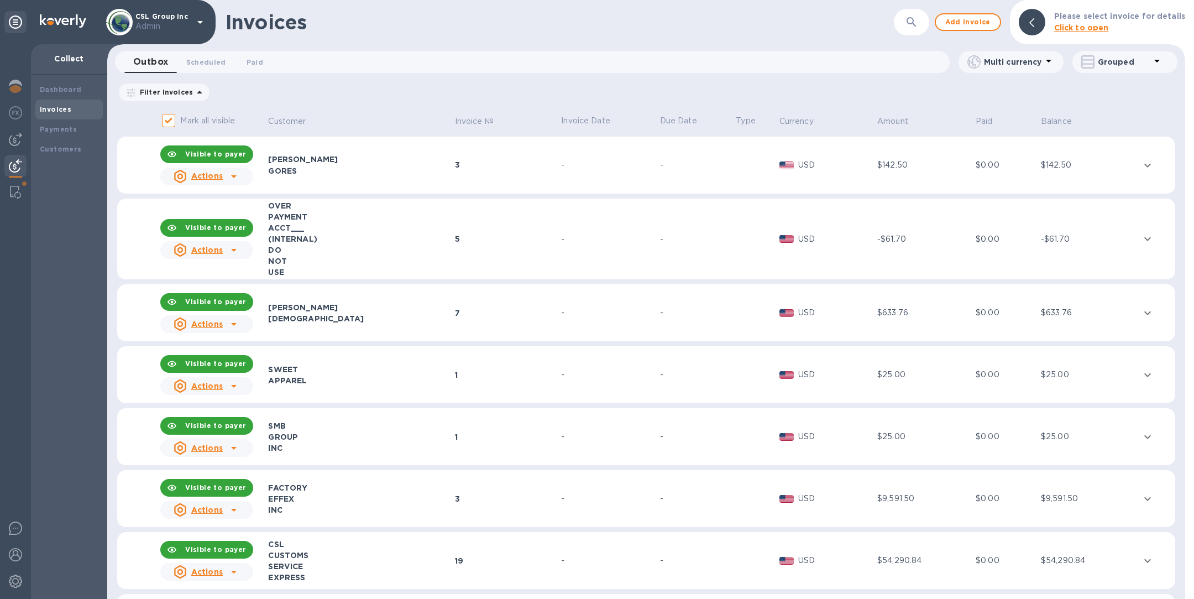
click at [925, 25] on button "button" at bounding box center [911, 22] width 27 height 27
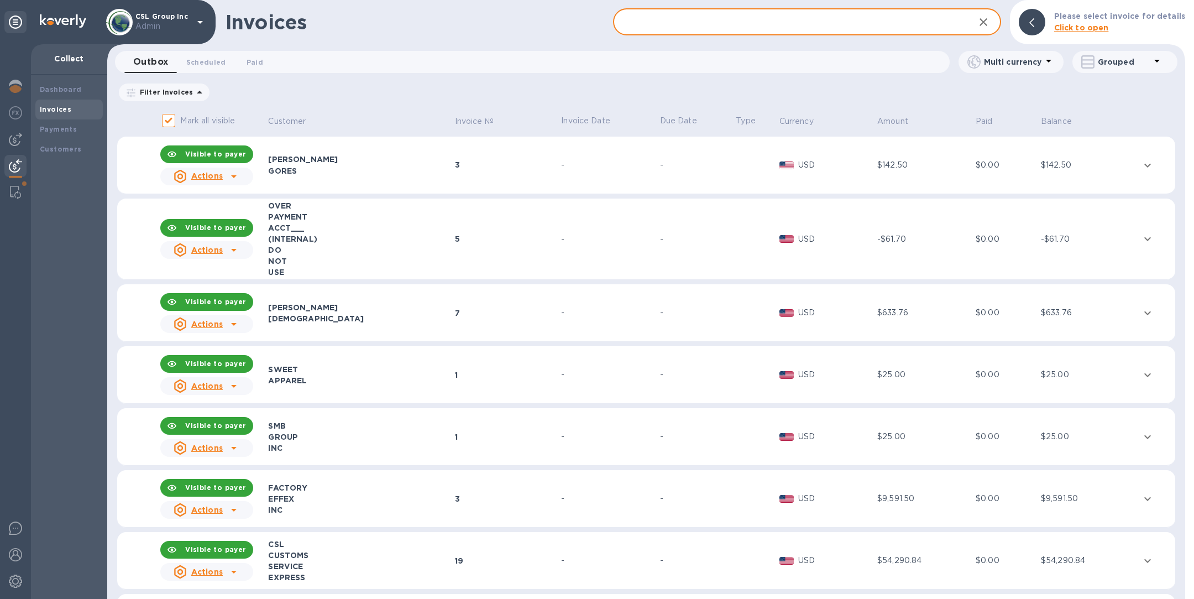
paste input "IN-25316"
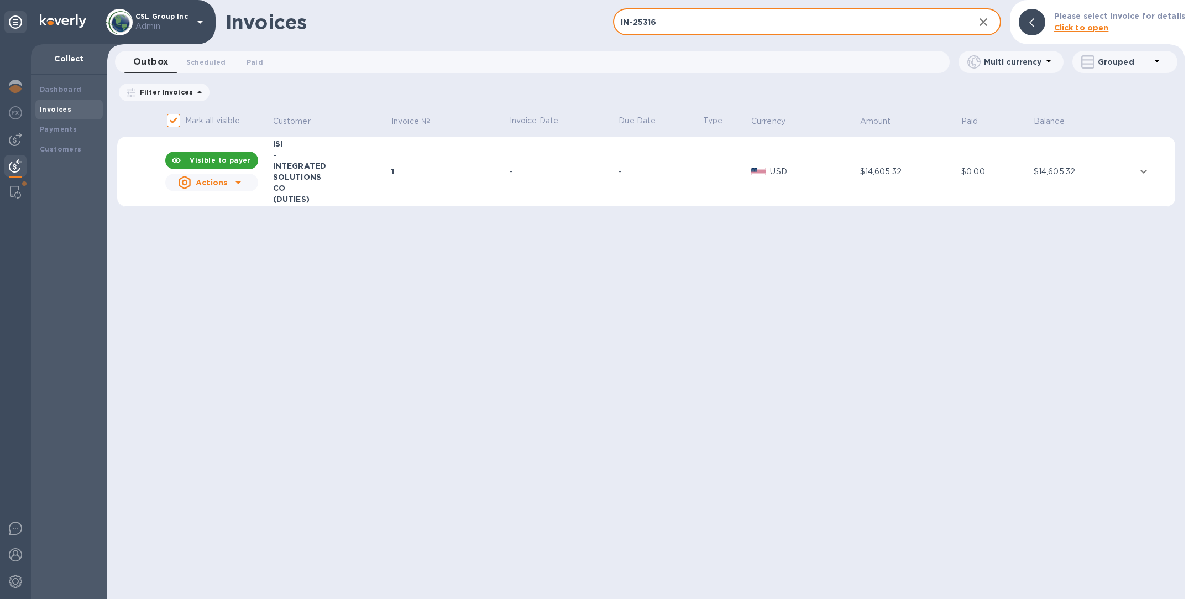
type input "IN-25316"
click at [488, 186] on td "1" at bounding box center [449, 172] width 118 height 70
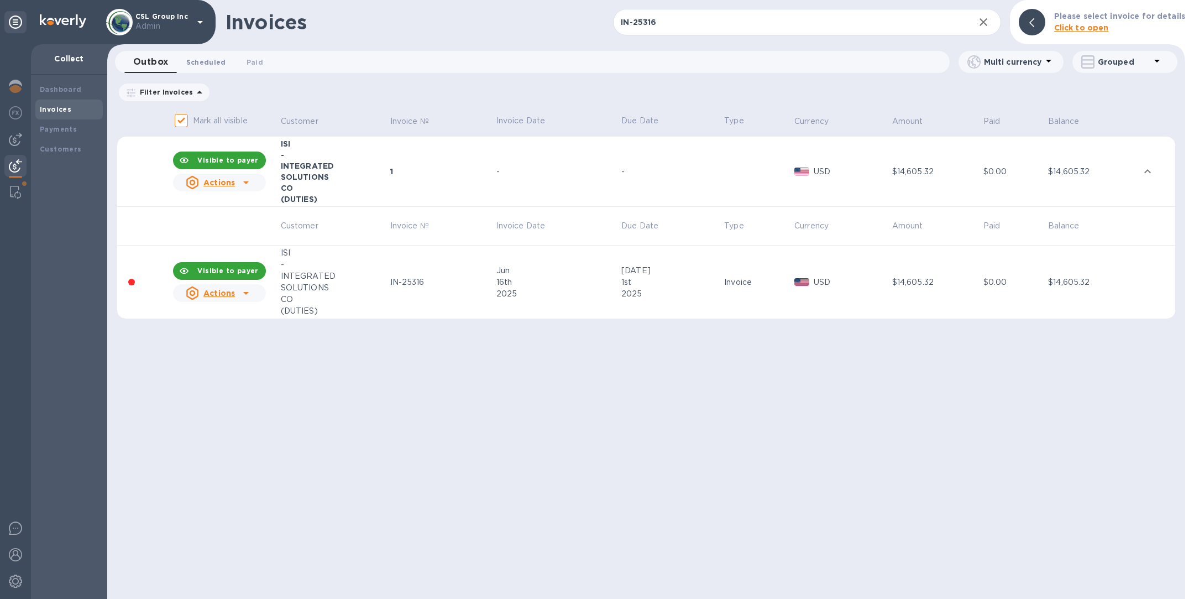
click at [204, 60] on span "Scheduled 0" at bounding box center [206, 62] width 40 height 12
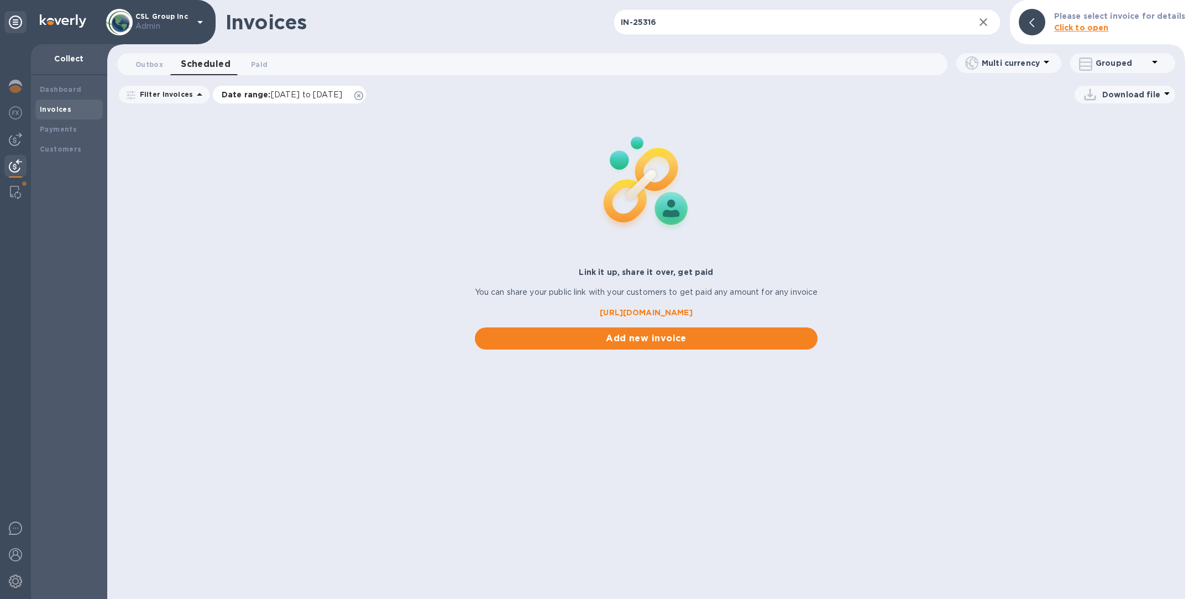
click at [363, 96] on icon at bounding box center [358, 95] width 9 height 9
click at [259, 65] on span "Paid 0" at bounding box center [259, 65] width 17 height 12
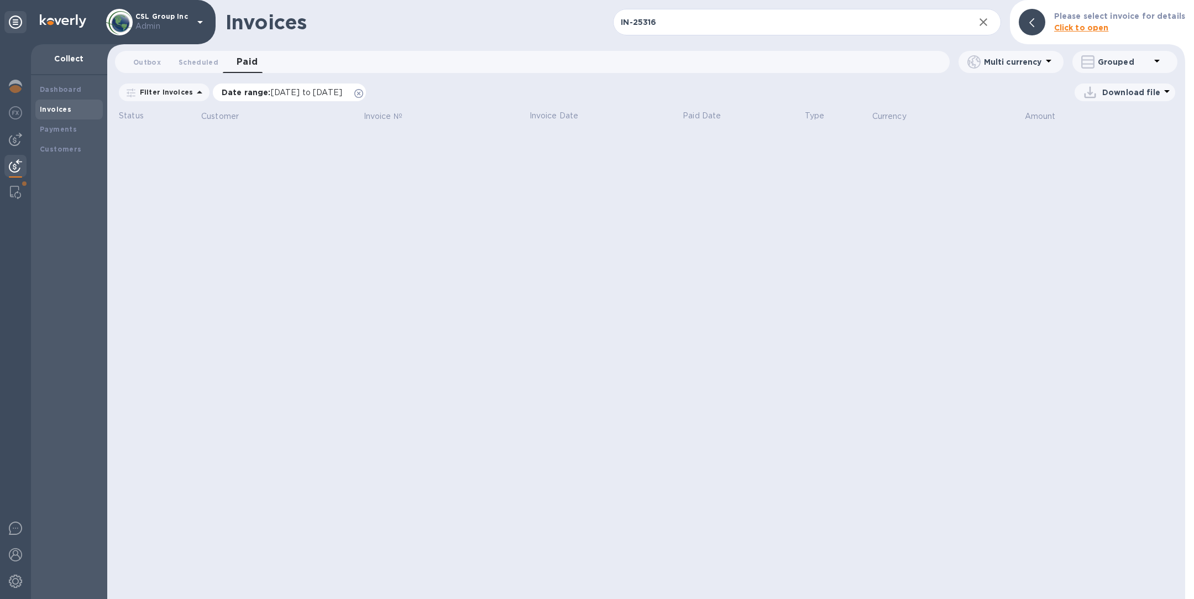
click at [363, 94] on icon at bounding box center [358, 93] width 9 height 9
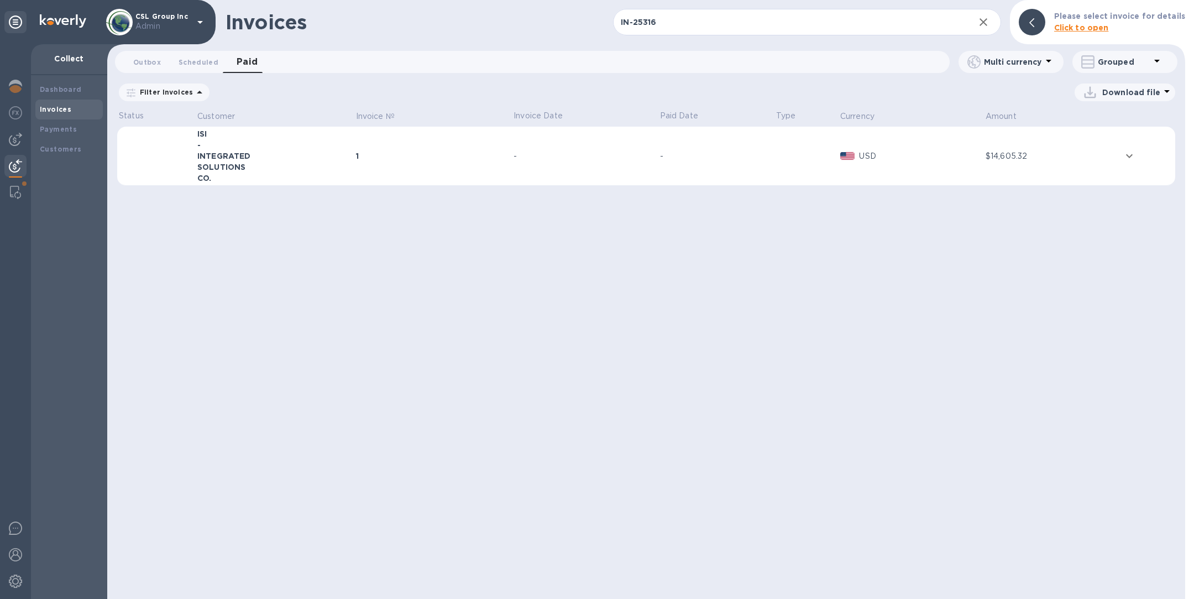
click at [327, 163] on div "SOLUTIONS" at bounding box center [274, 166] width 155 height 11
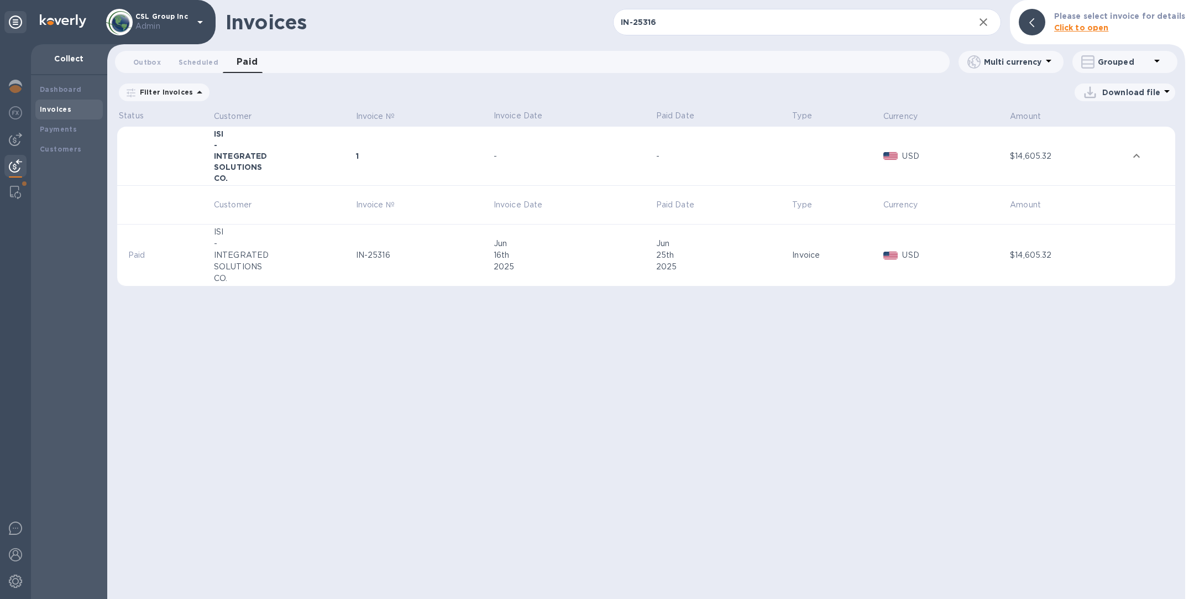
click at [297, 263] on div "SOLUTIONS" at bounding box center [283, 267] width 139 height 12
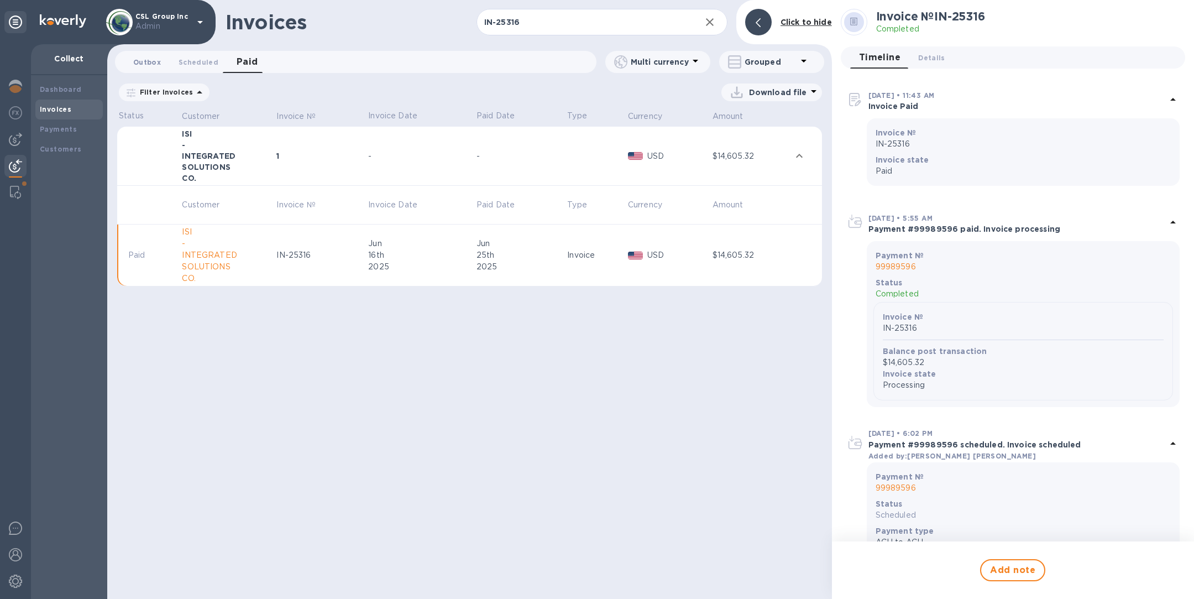
click at [143, 62] on span "Outbox 0" at bounding box center [147, 62] width 28 height 12
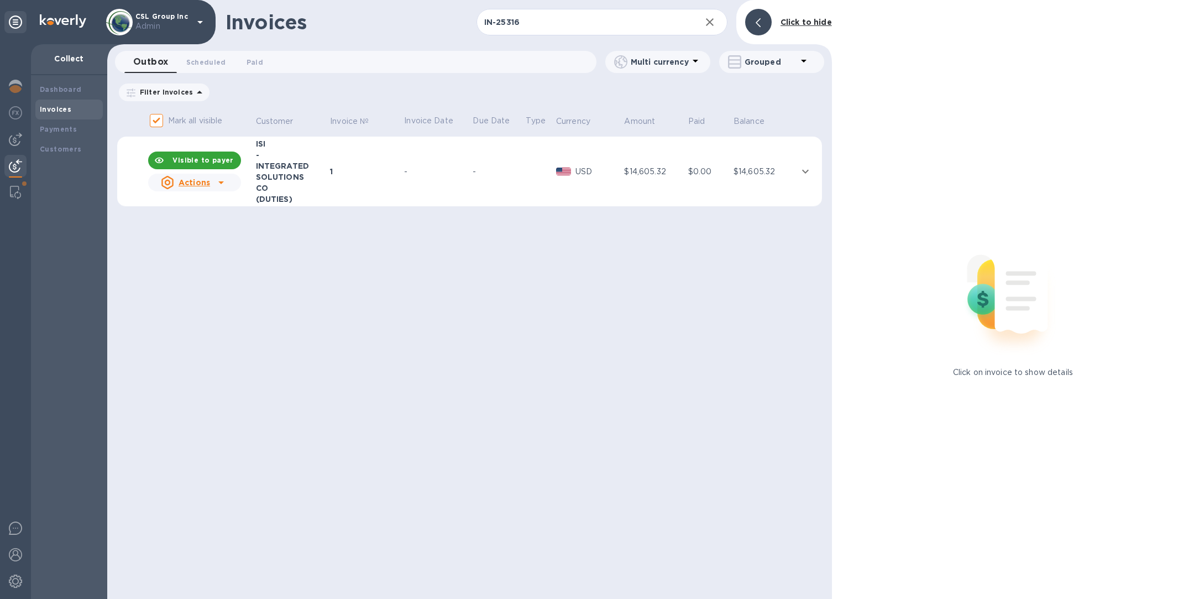
click at [386, 176] on div "1" at bounding box center [365, 171] width 71 height 11
drag, startPoint x: 304, startPoint y: 199, endPoint x: 258, endPoint y: 138, distance: 76.6
click at [258, 138] on div "ISI - INTEGRATED SOLUTIONS CO (DUTIES)" at bounding box center [291, 171] width 71 height 66
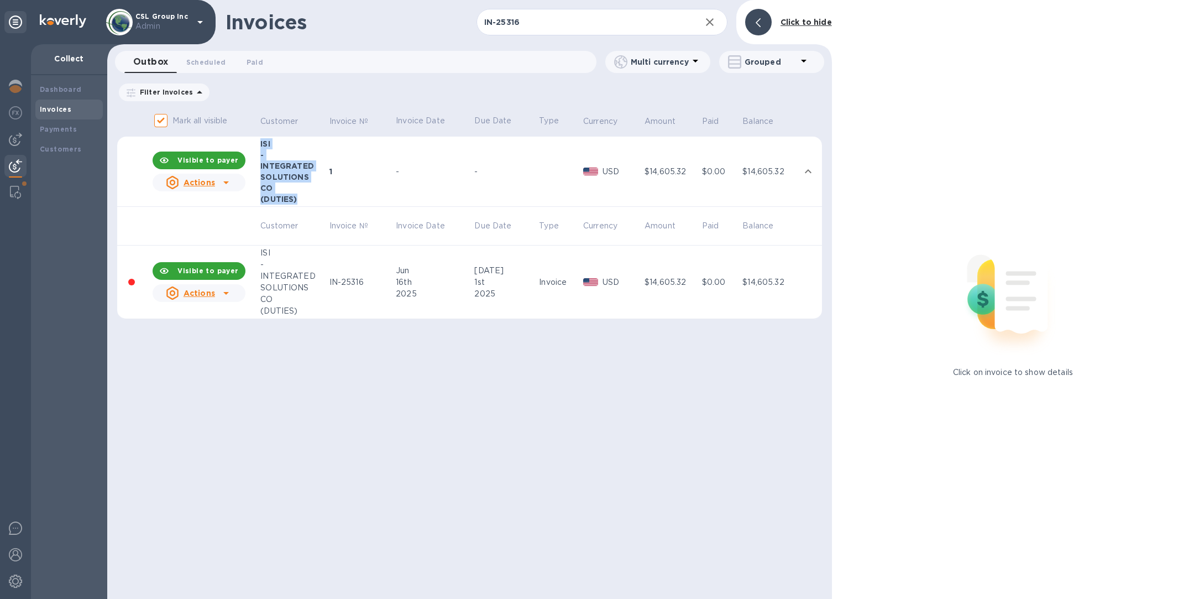
copy div "ISI - INTEGRATED SOLUTIONS CO (DUTIES)"
click at [254, 61] on span "Paid 0" at bounding box center [255, 62] width 17 height 12
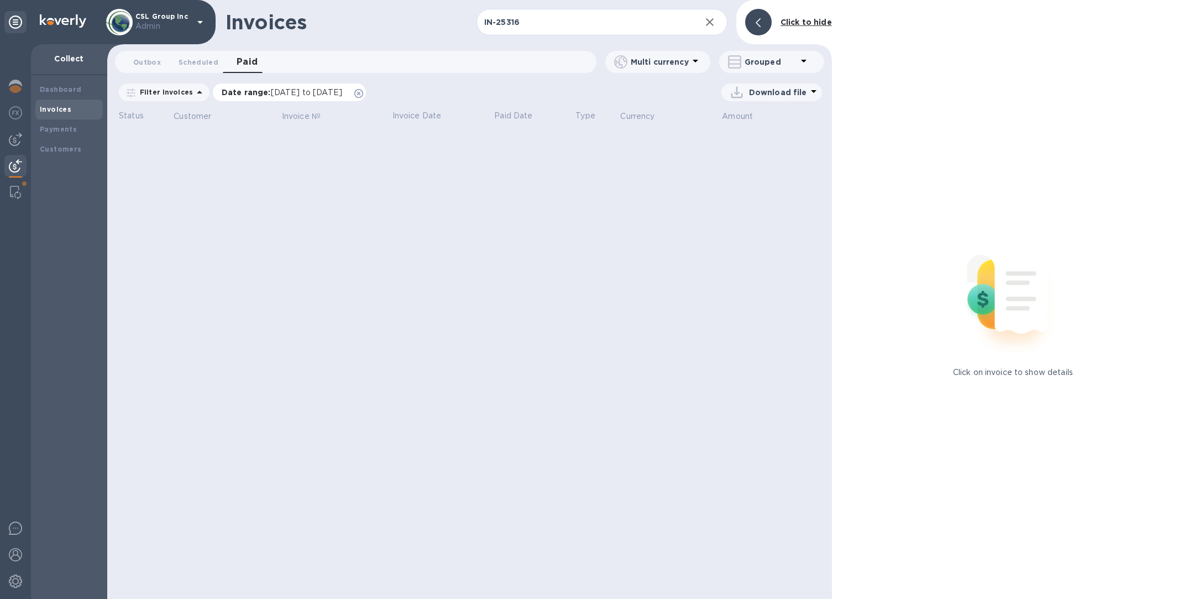
click at [363, 94] on icon at bounding box center [358, 93] width 9 height 9
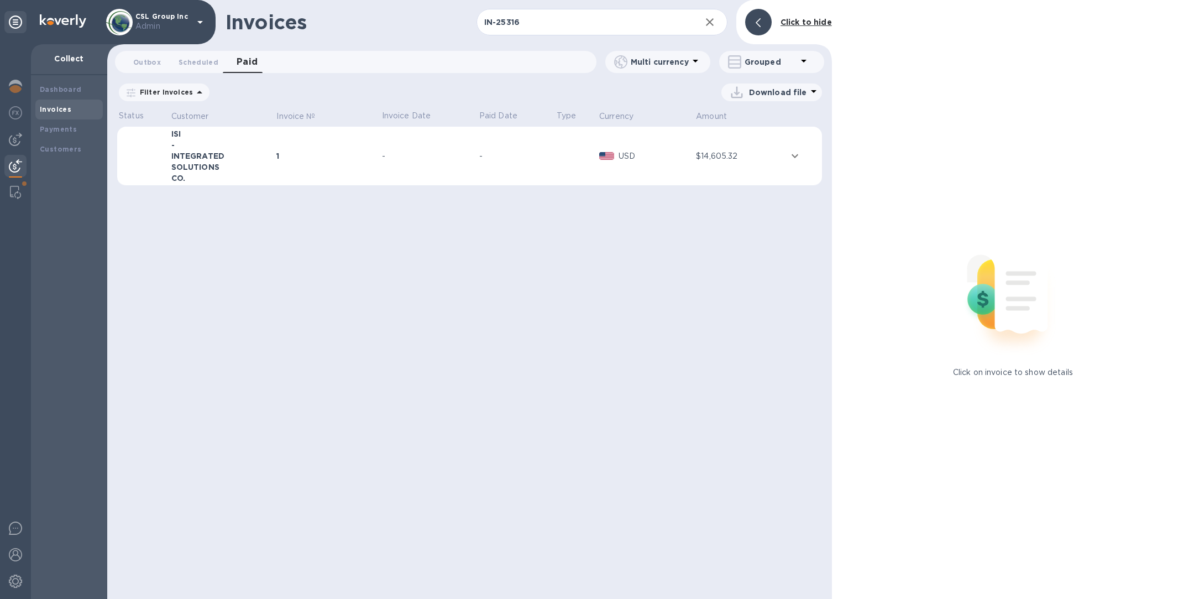
click at [316, 162] on td "1" at bounding box center [327, 156] width 105 height 59
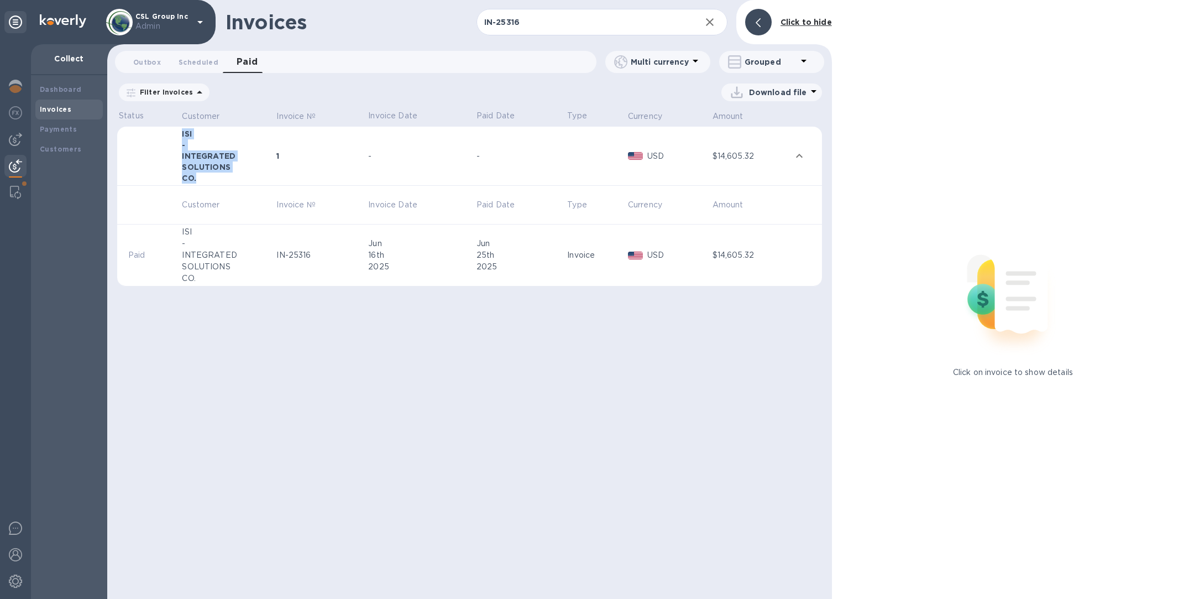
drag, startPoint x: 207, startPoint y: 177, endPoint x: 183, endPoint y: 127, distance: 55.9
click at [183, 127] on td "ISI - INTEGRATED SOLUTIONS CO." at bounding box center [227, 156] width 95 height 59
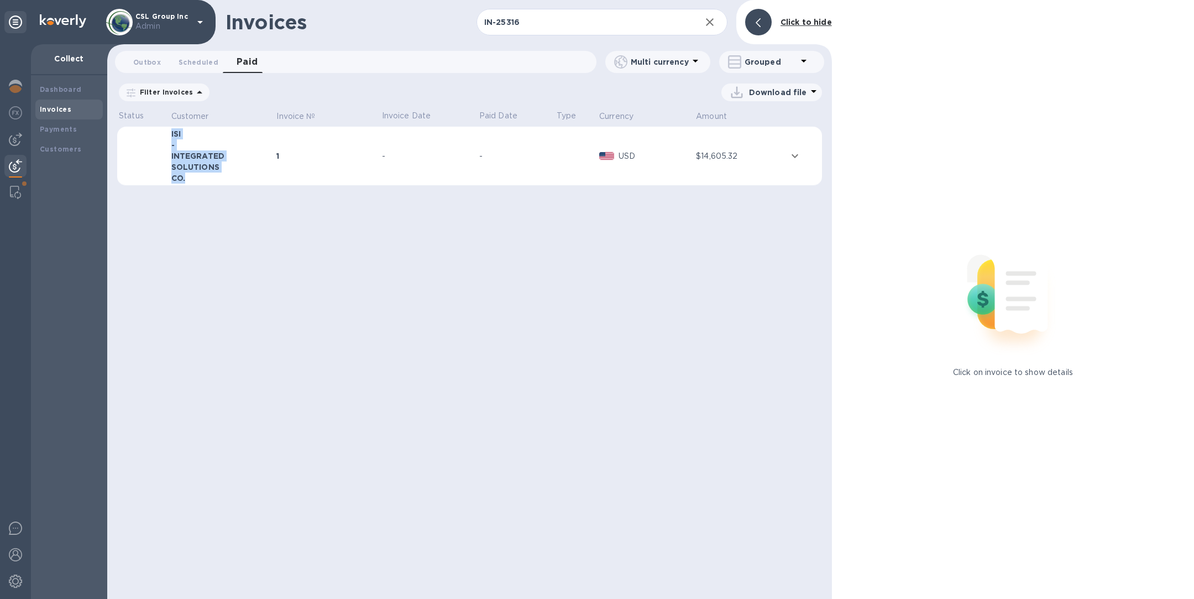
copy div "ISI - INTEGRATED SOLUTIONS CO."
click at [399, 178] on td "-" at bounding box center [428, 156] width 97 height 59
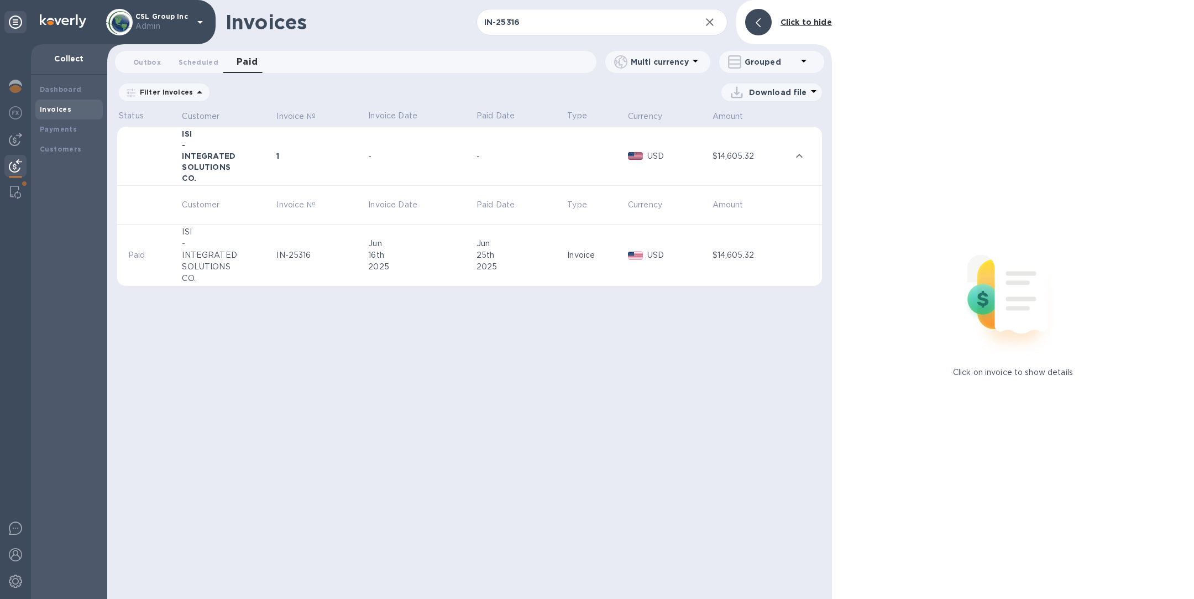
click at [431, 261] on div "2025" at bounding box center [420, 267] width 105 height 12
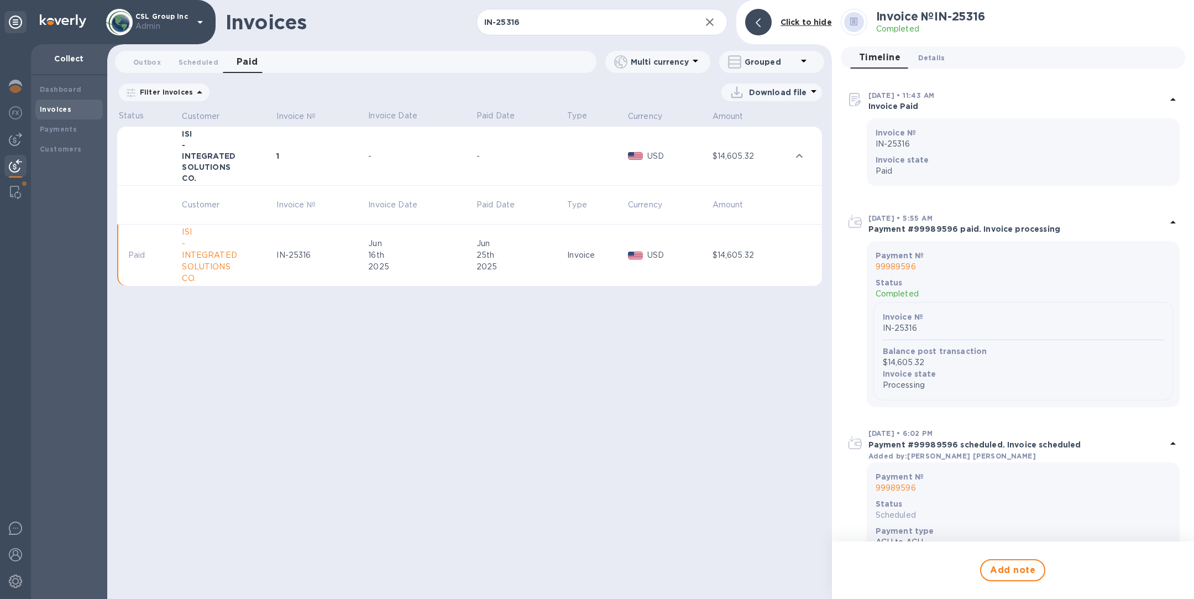
click at [932, 51] on button "Details 0" at bounding box center [931, 57] width 44 height 22
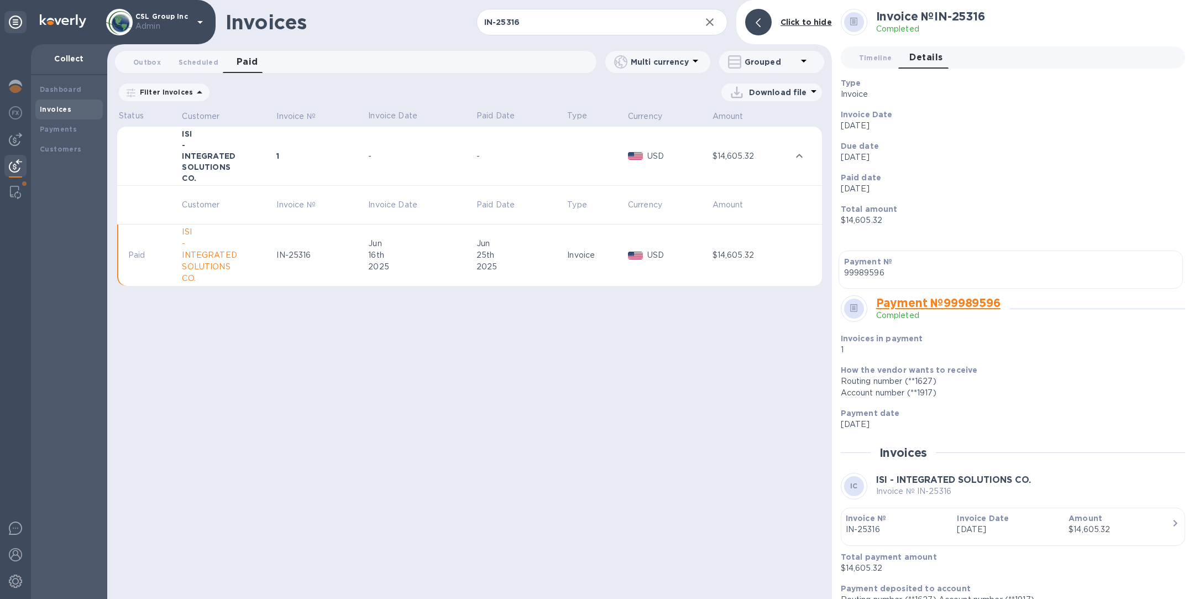
scroll to position [15, 0]
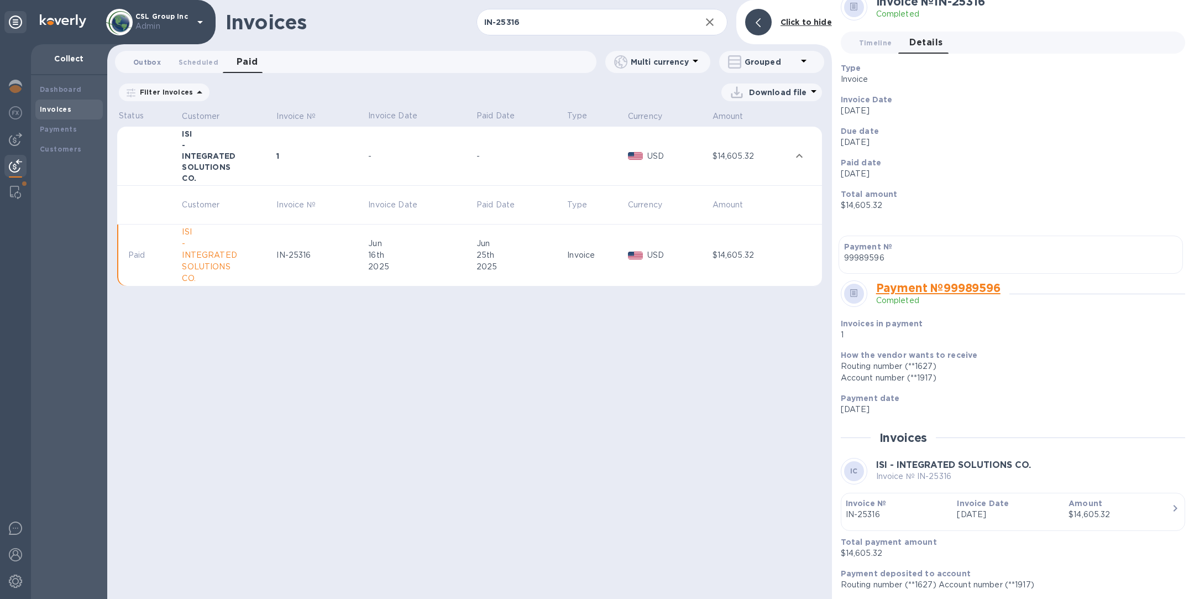
click at [148, 57] on span "Outbox 0" at bounding box center [147, 62] width 28 height 12
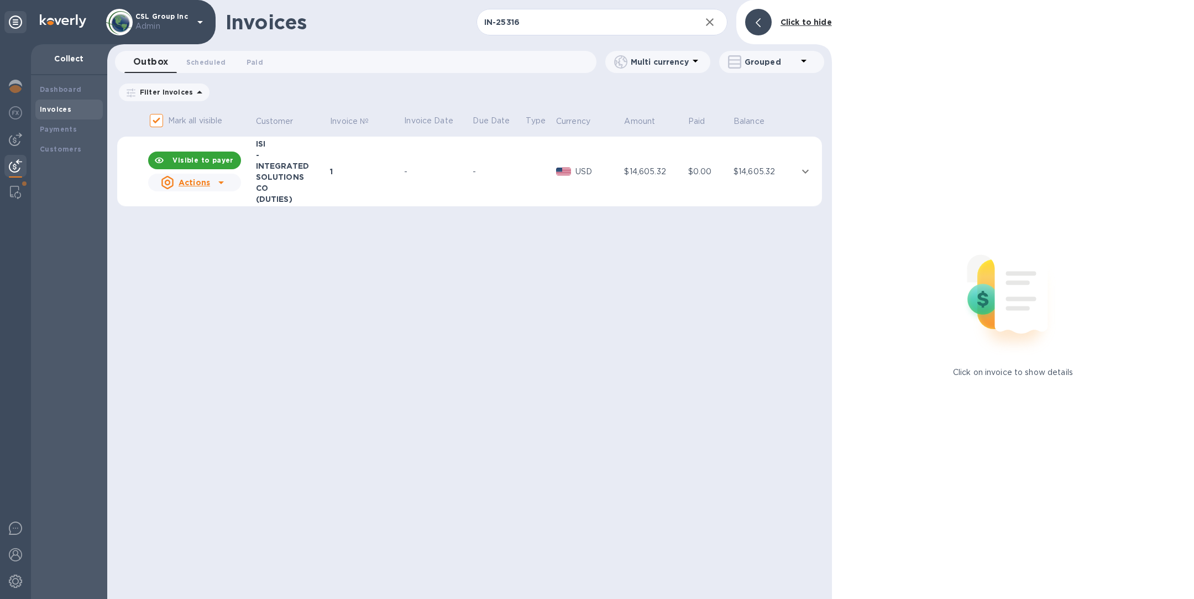
click at [351, 170] on div "1" at bounding box center [365, 171] width 71 height 11
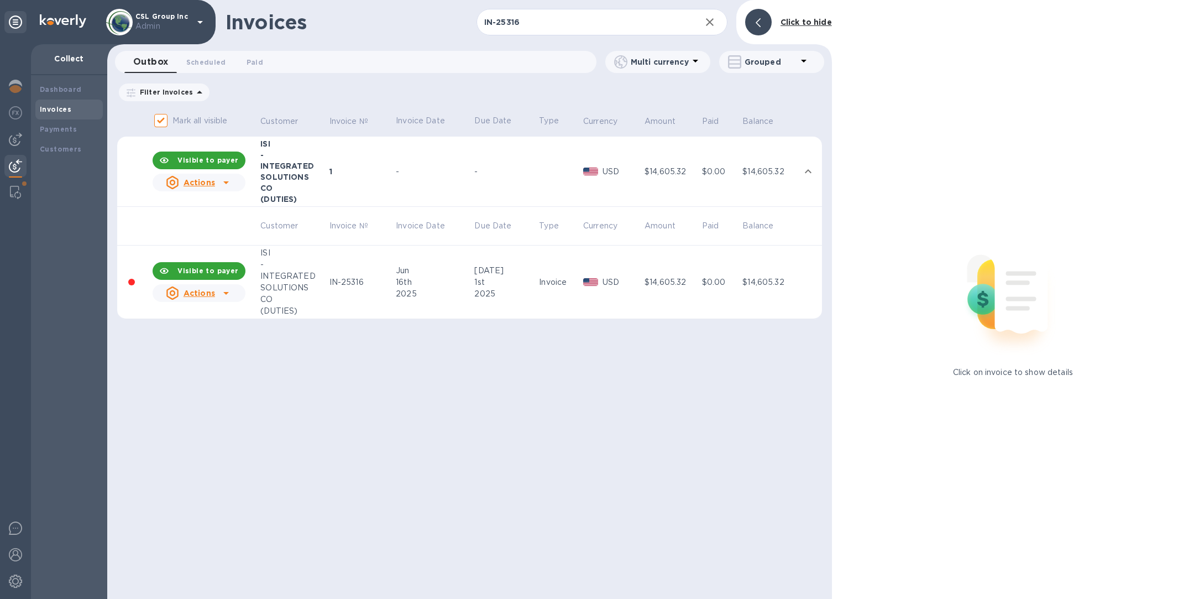
click at [385, 299] on td "IN-25316" at bounding box center [361, 282] width 67 height 74
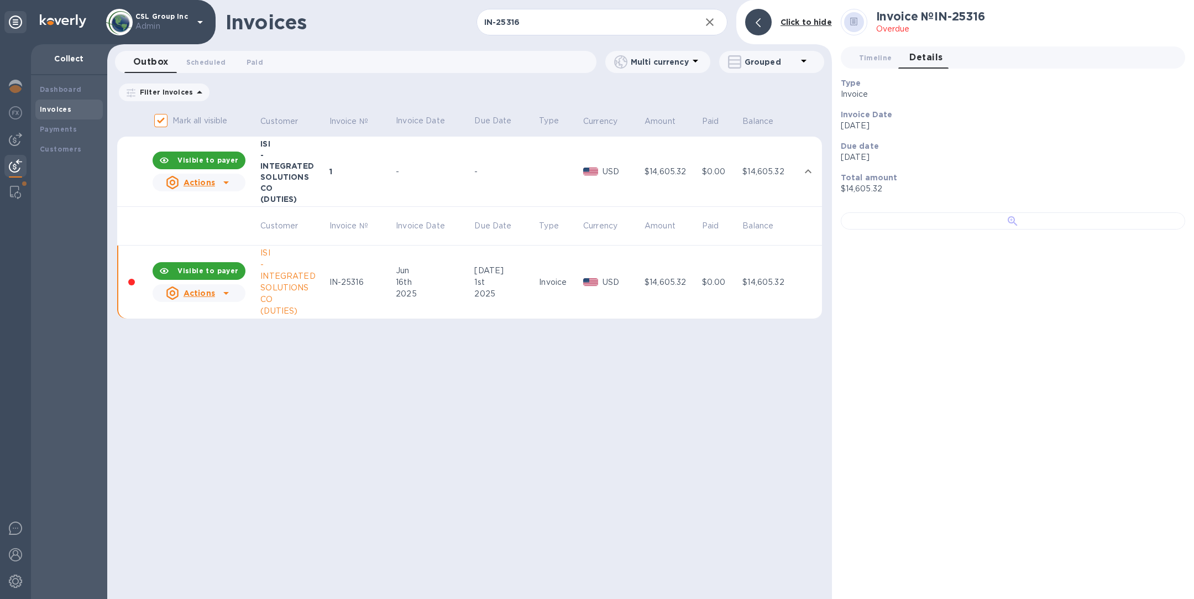
scroll to position [72, 0]
click at [1009, 229] on div at bounding box center [1013, 220] width 344 height 17
click at [195, 266] on div "Visible to payer" at bounding box center [208, 271] width 70 height 20
checkbox input "false"
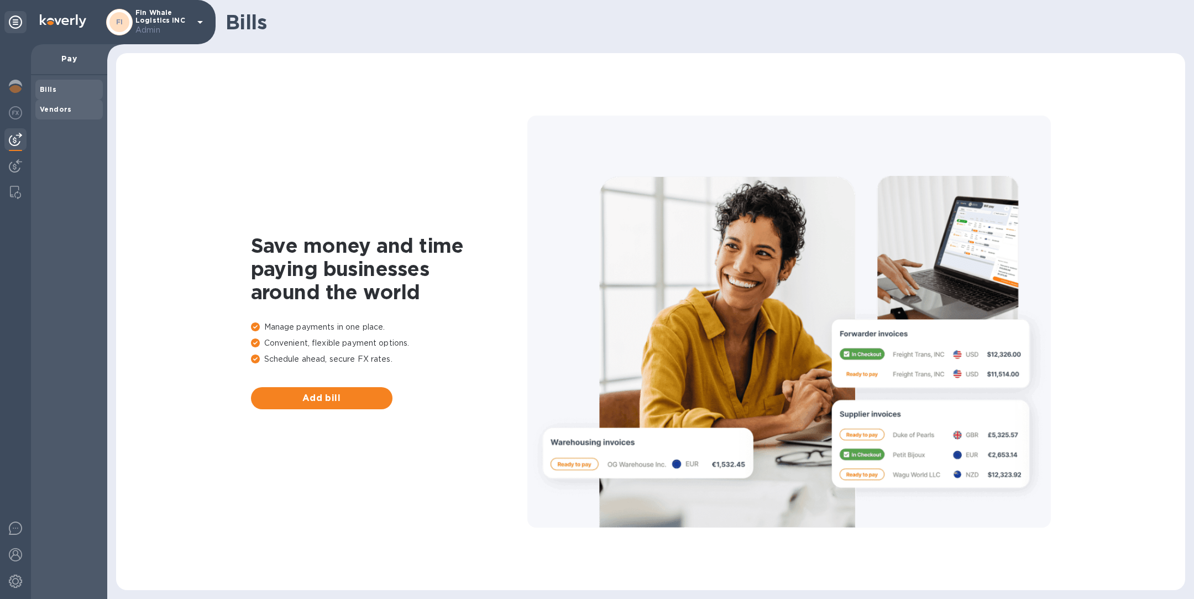
click at [65, 101] on div "Vendors" at bounding box center [68, 110] width 67 height 20
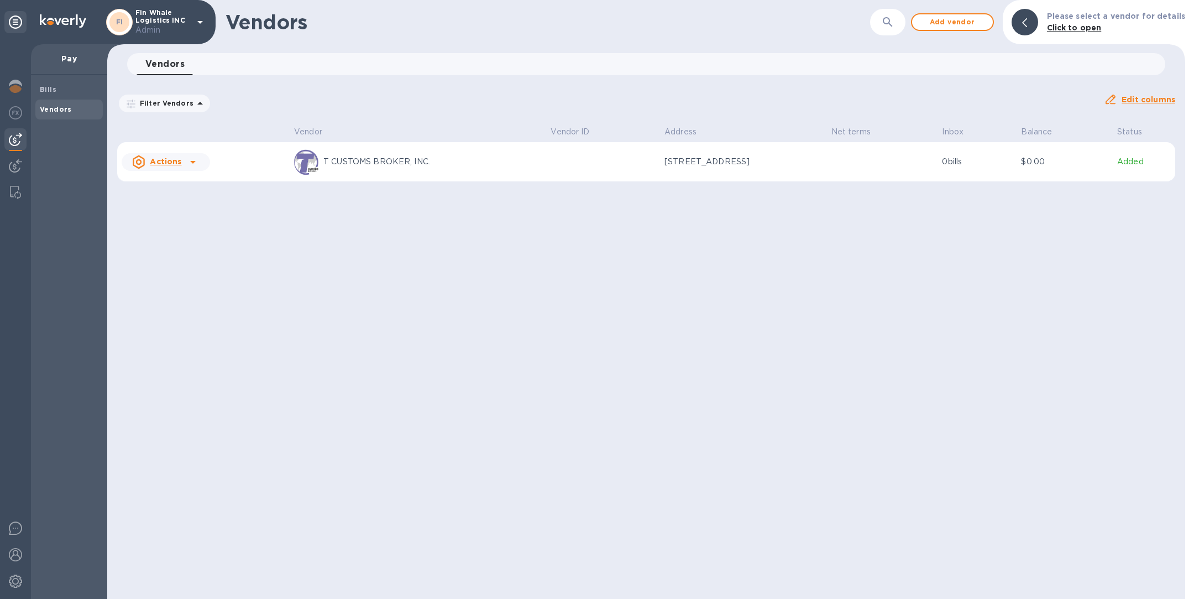
click at [460, 172] on div "T CUSTOMS BROKER, INC." at bounding box center [418, 162] width 248 height 27
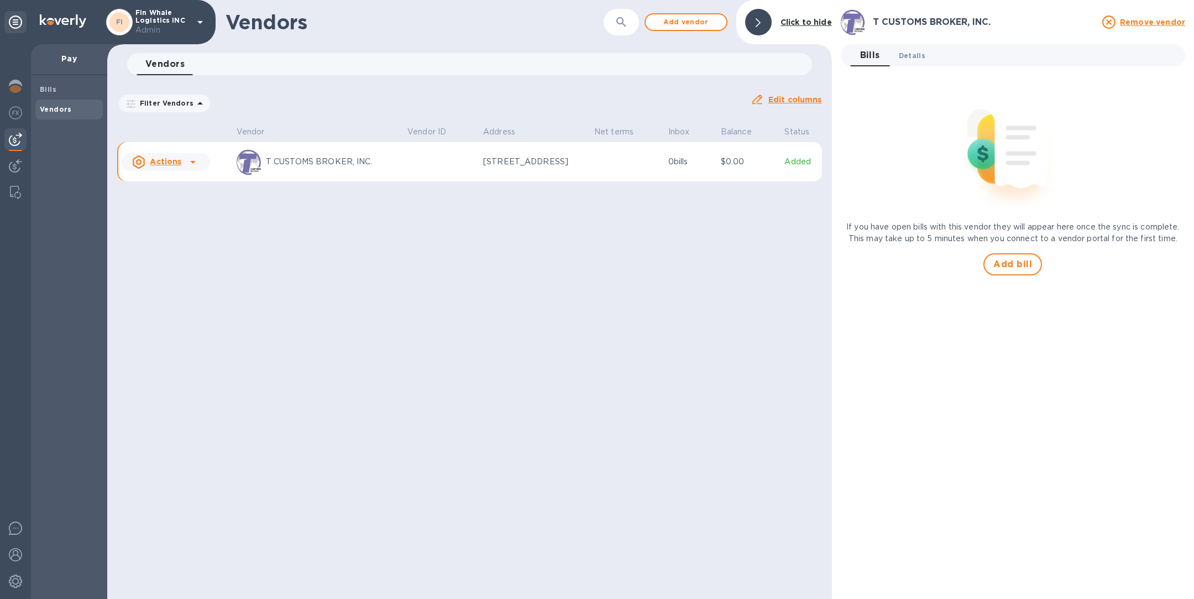
click at [907, 54] on span "Details 0" at bounding box center [912, 56] width 27 height 12
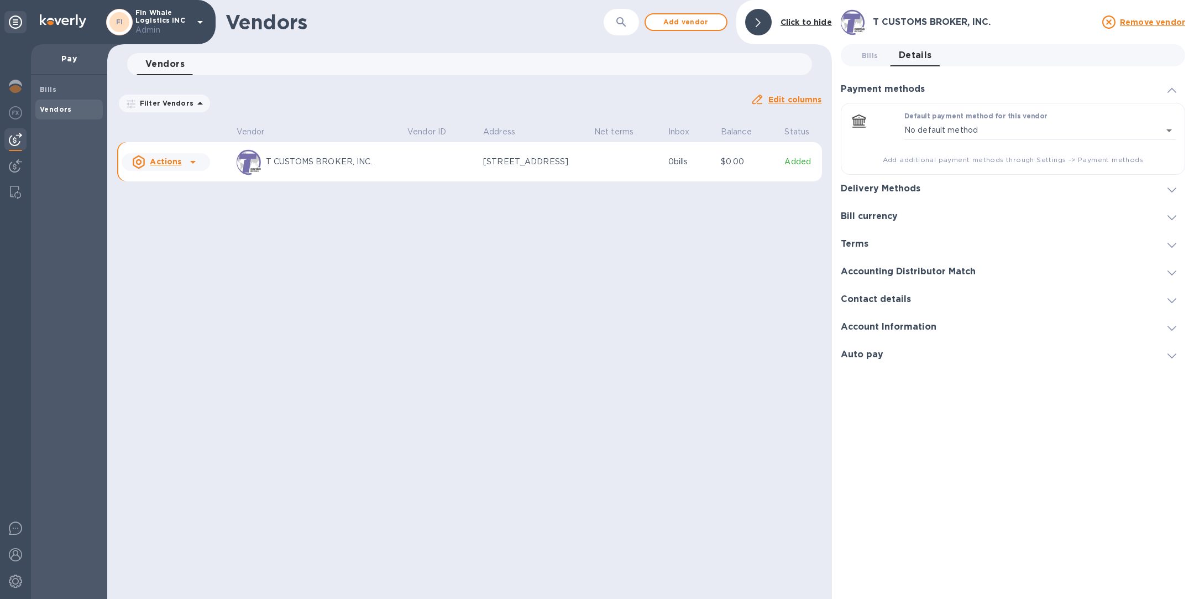
click at [929, 177] on div "Delivery Methods" at bounding box center [1013, 189] width 344 height 28
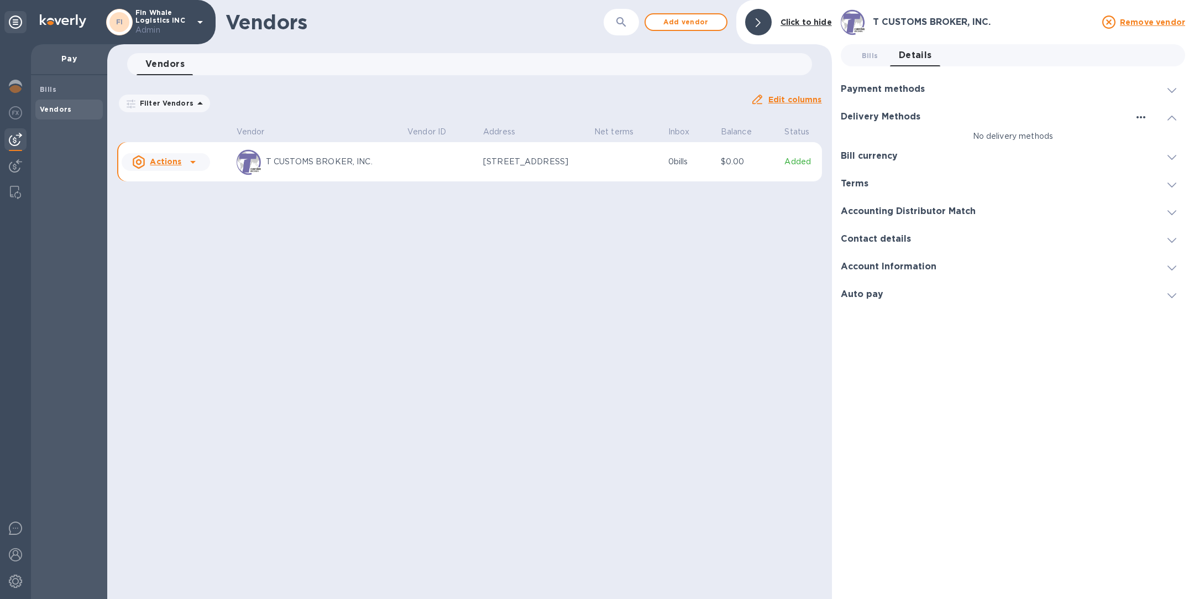
click at [1141, 114] on icon "button" at bounding box center [1141, 117] width 13 height 13
click at [1142, 143] on p "Add new" at bounding box center [1155, 139] width 36 height 11
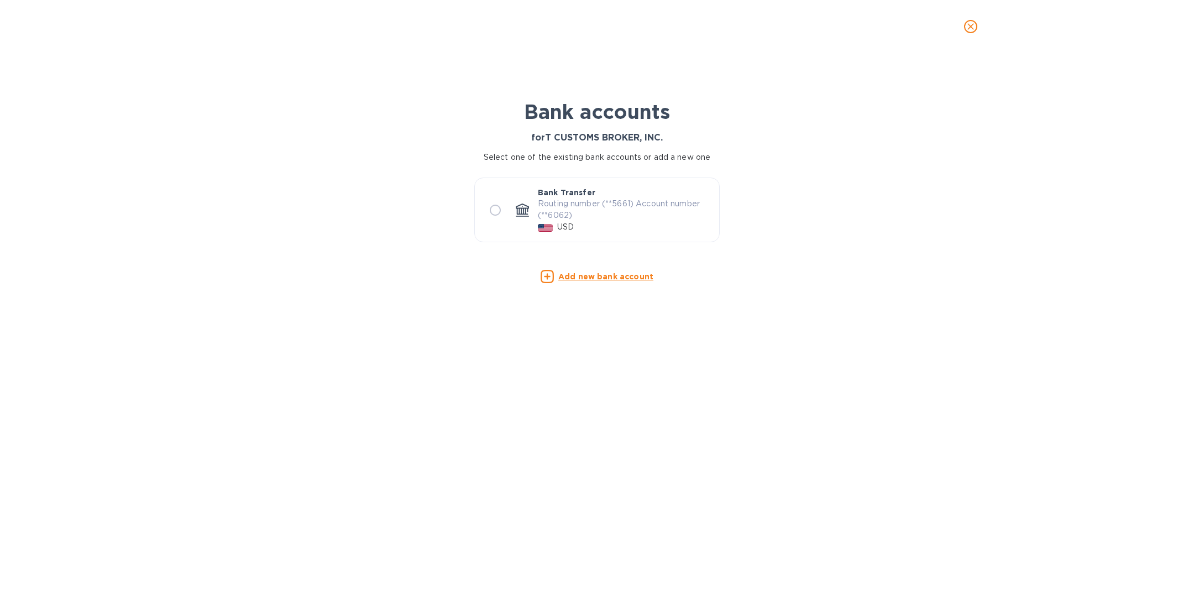
click at [565, 210] on p "Routing number (**5661) Account number (**6062)" at bounding box center [624, 209] width 172 height 23
radio input "true"
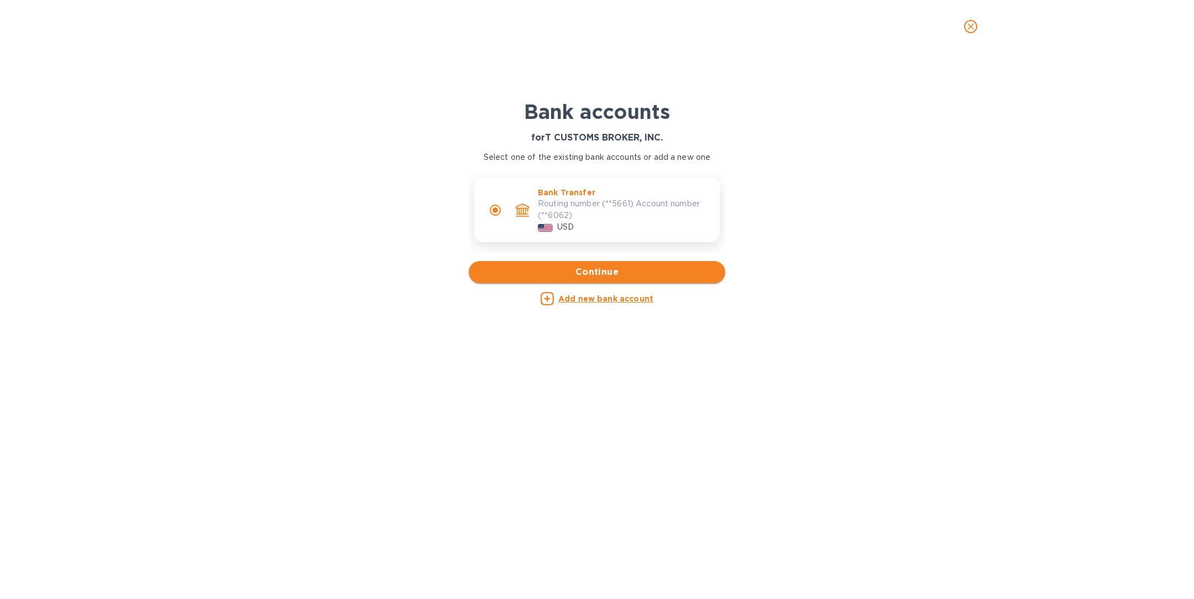
click at [606, 269] on span "Continue" at bounding box center [597, 271] width 239 height 13
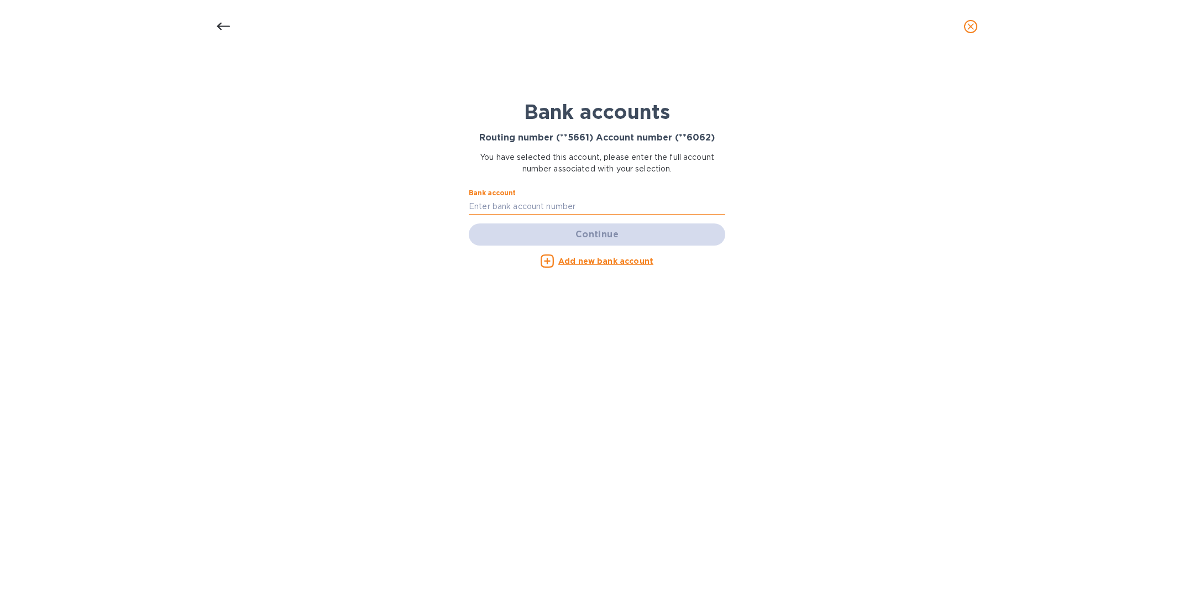
click at [552, 199] on input "text" at bounding box center [597, 206] width 257 height 17
paste input "45746062"
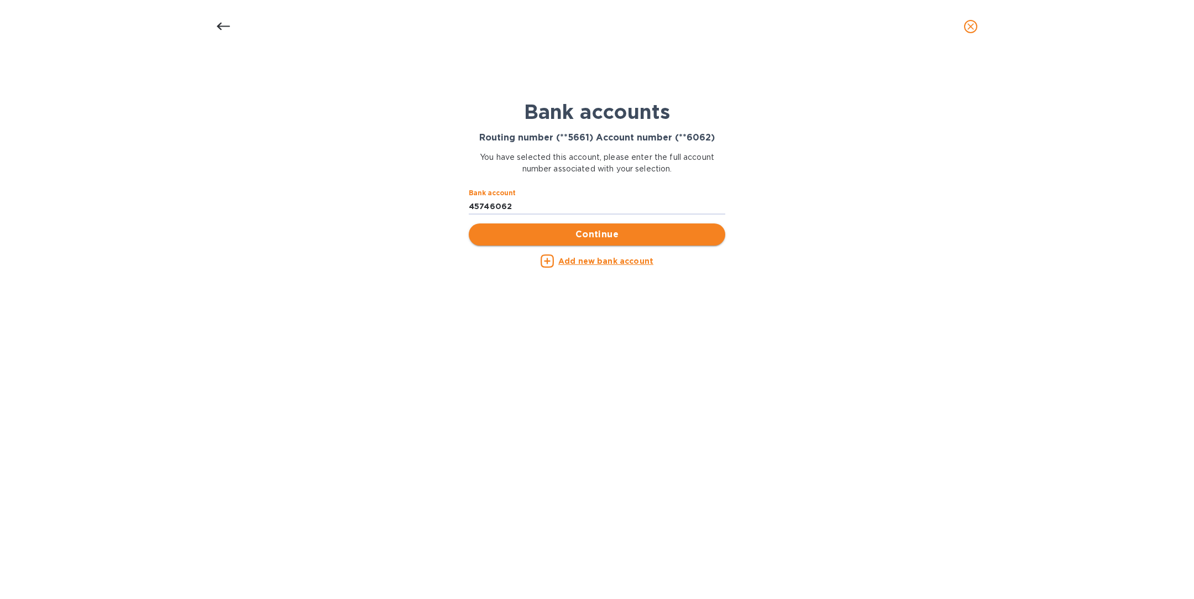
type input "45746062"
click at [580, 233] on span "Continue" at bounding box center [597, 234] width 239 height 13
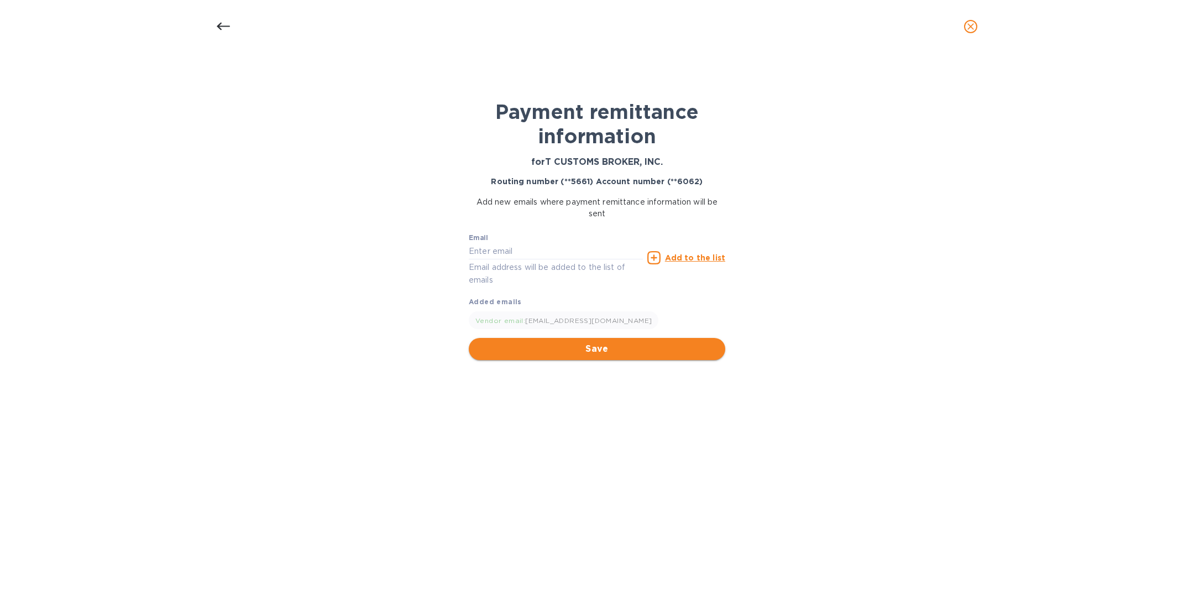
click at [608, 349] on span "Save" at bounding box center [597, 348] width 239 height 13
